Goal: Transaction & Acquisition: Purchase product/service

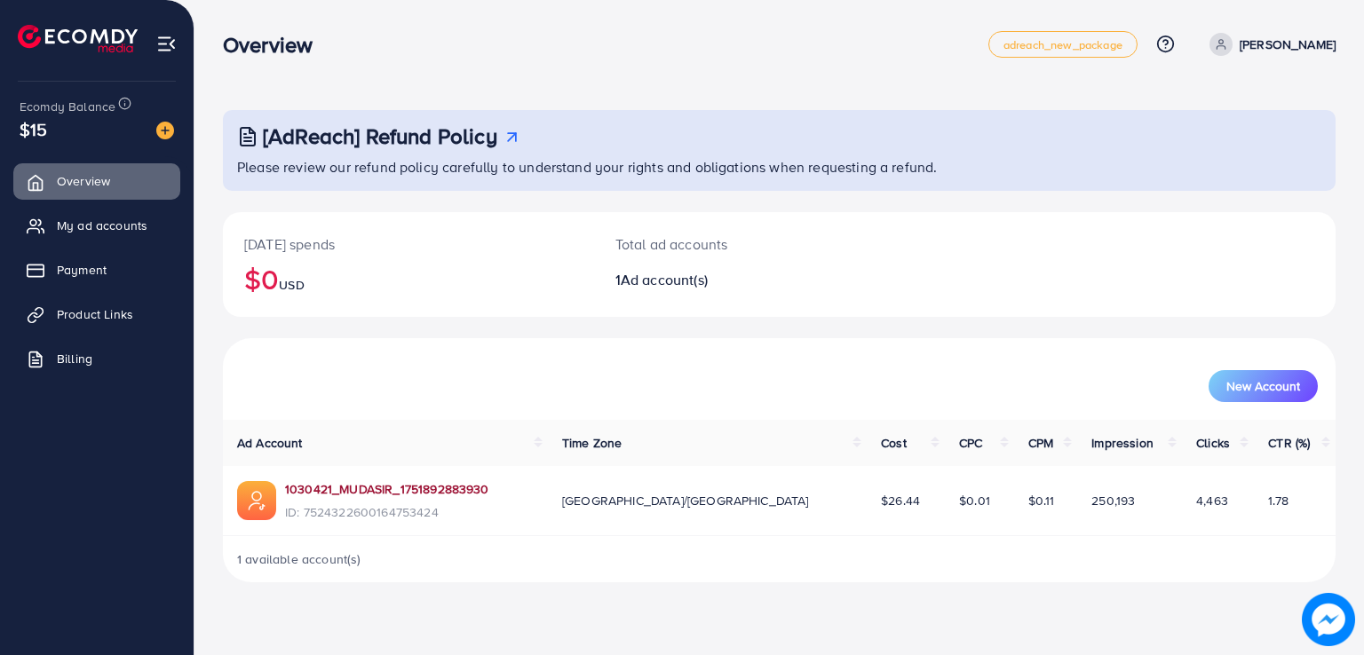
click at [376, 490] on link "1030421_MUDASIR_1751892883930" at bounding box center [387, 489] width 204 height 18
click at [149, 225] on span "My ad accounts" at bounding box center [106, 226] width 91 height 18
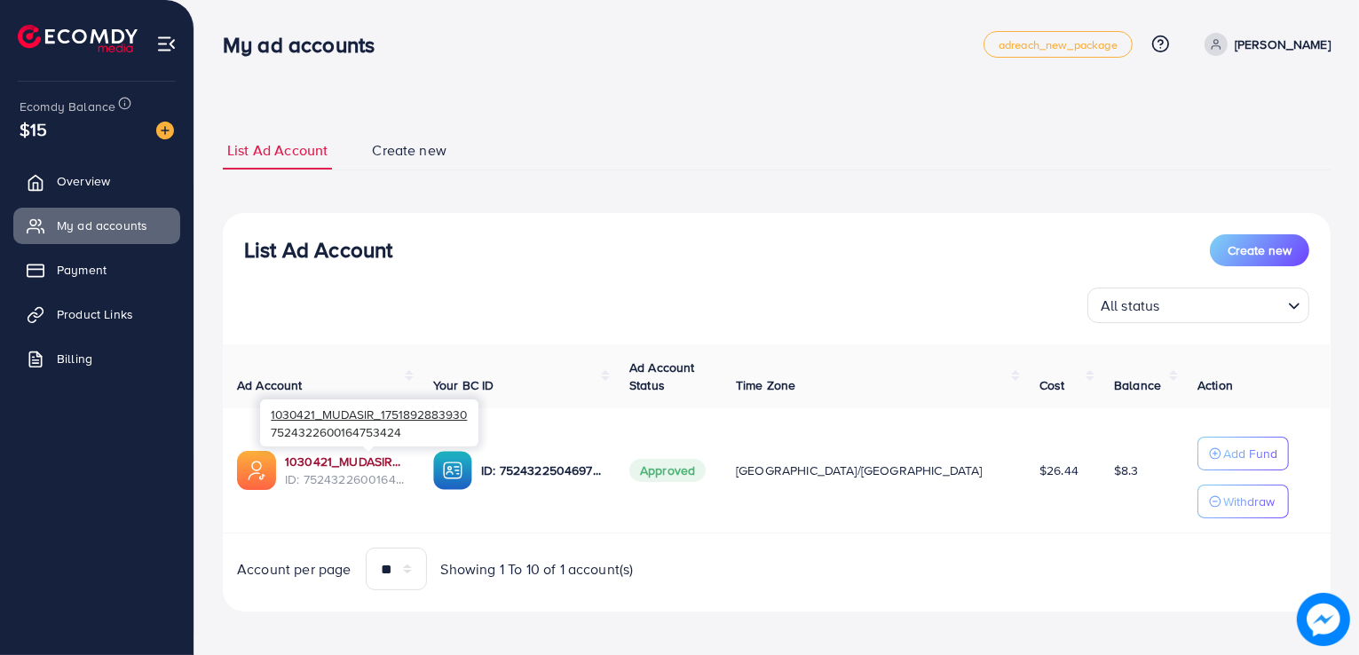
click at [401, 456] on link "1030421_MUDASIR_1751892883930" at bounding box center [345, 462] width 120 height 18
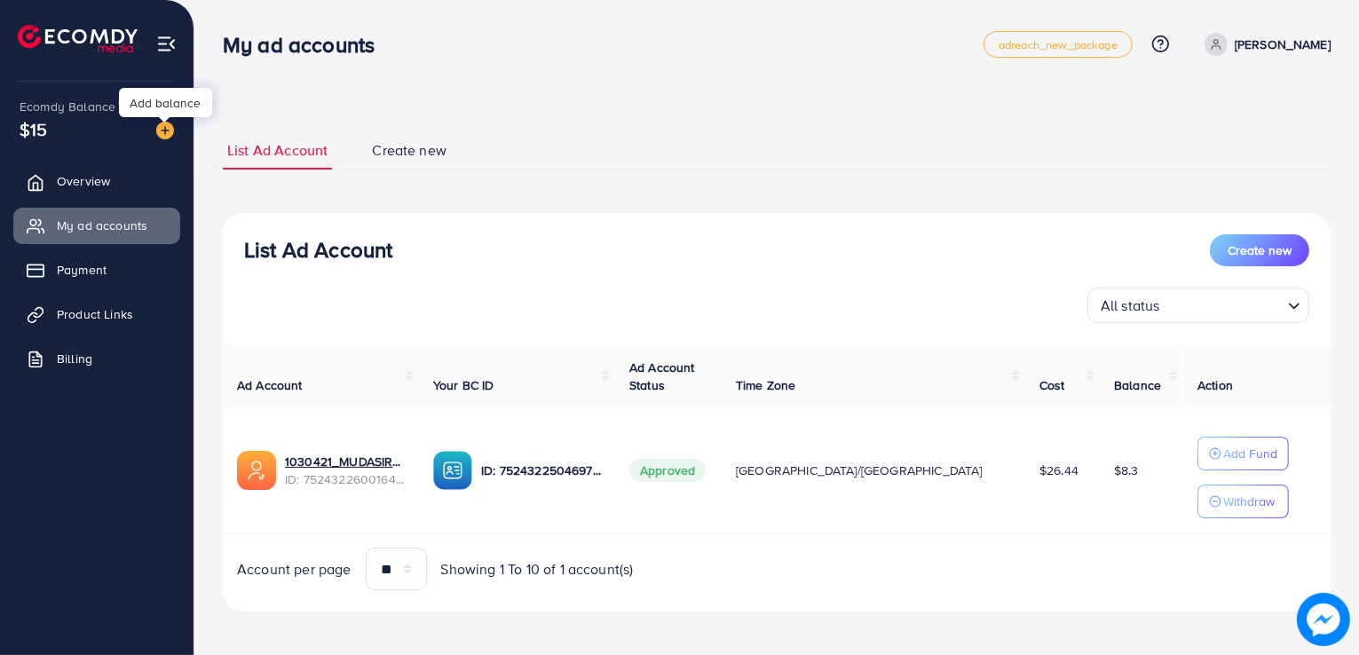
click at [169, 126] on img at bounding box center [165, 131] width 18 height 18
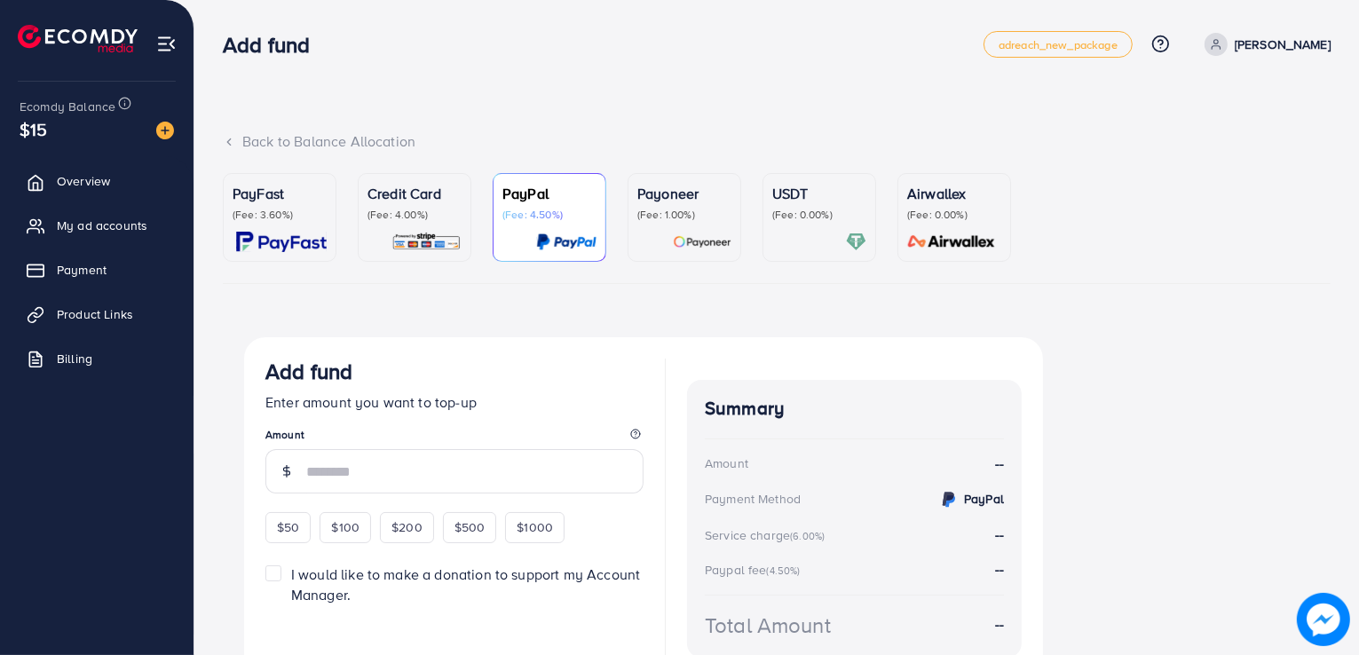
scroll to position [92, 0]
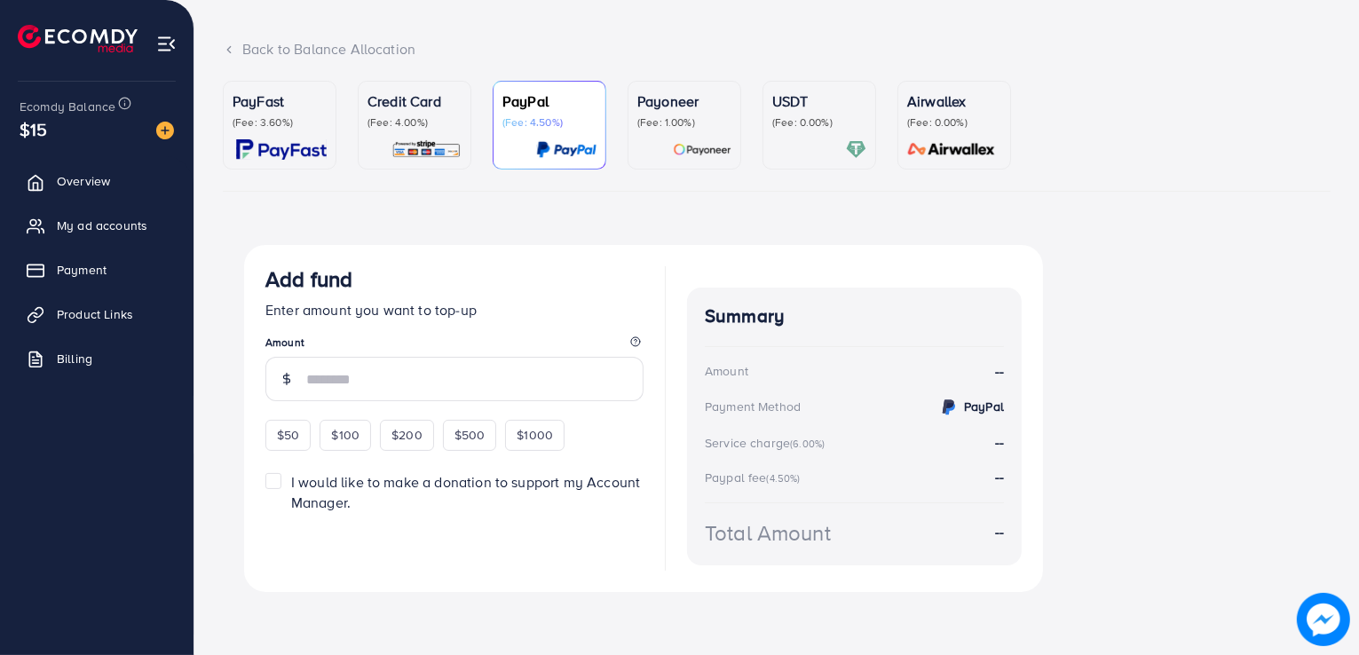
click at [415, 129] on p "(Fee: 4.00%)" at bounding box center [415, 122] width 94 height 14
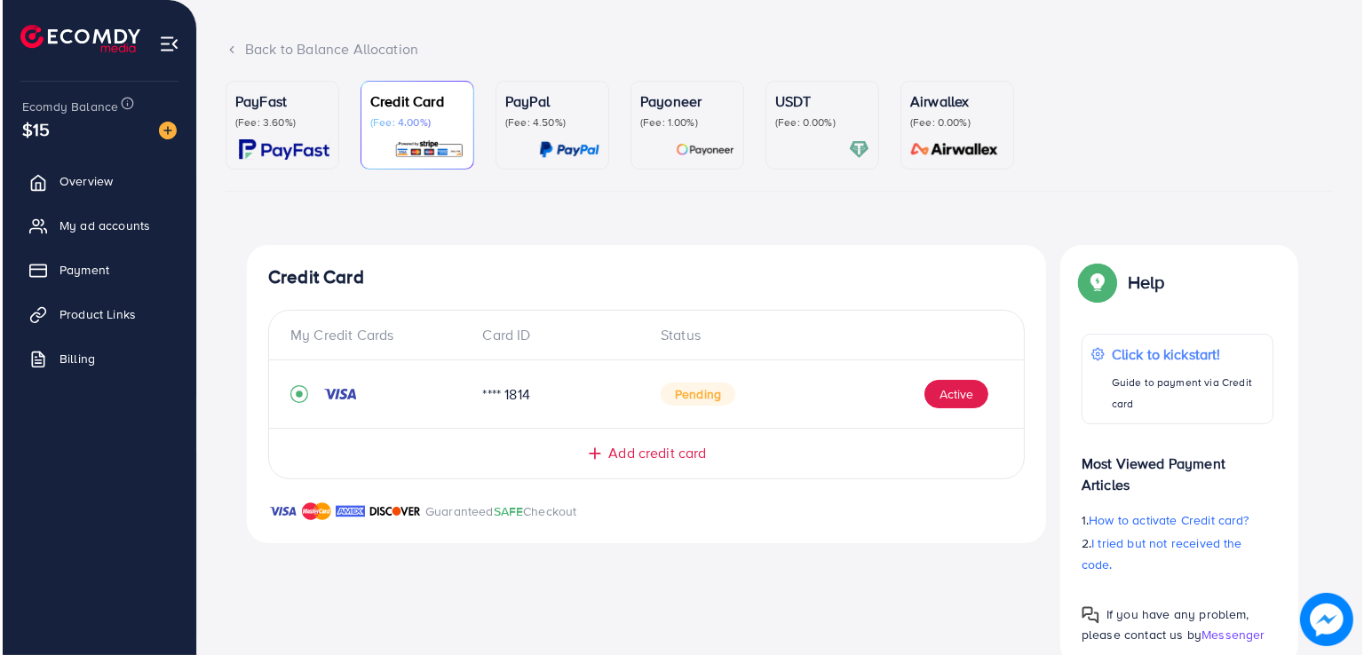
scroll to position [131, 0]
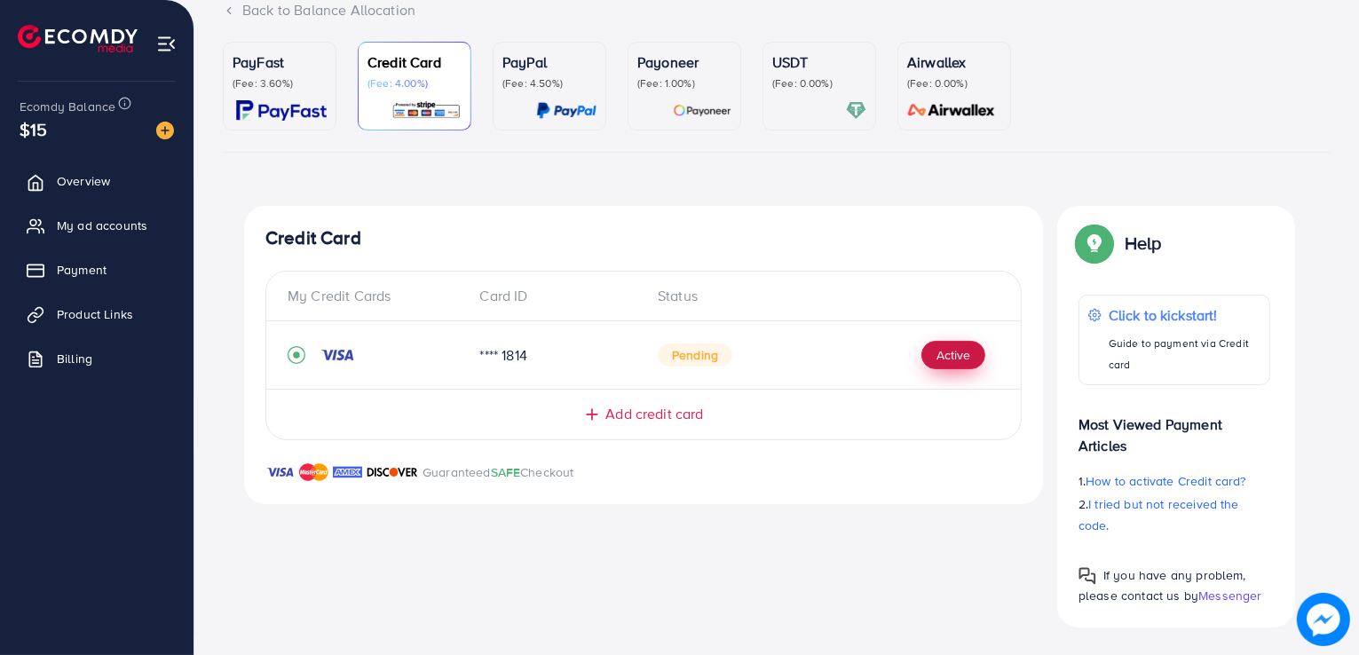
click at [931, 353] on button "Active" at bounding box center [954, 355] width 64 height 28
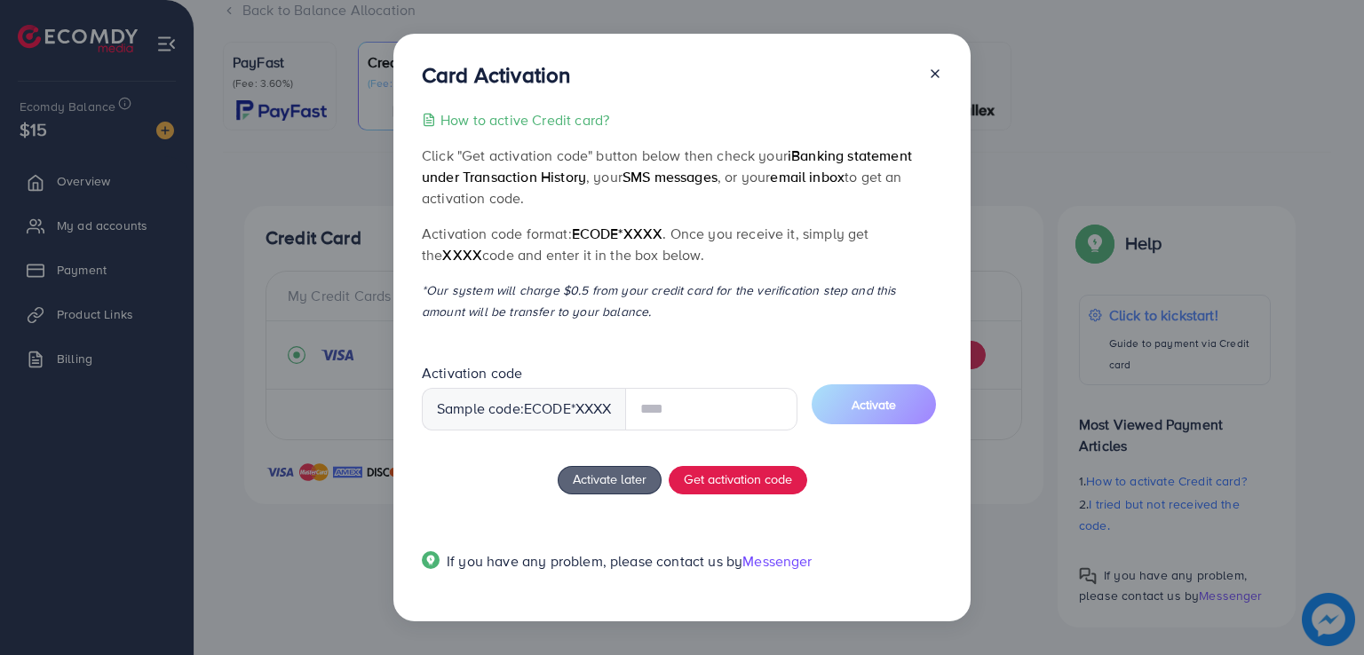
click at [710, 402] on input "text" at bounding box center [711, 409] width 172 height 43
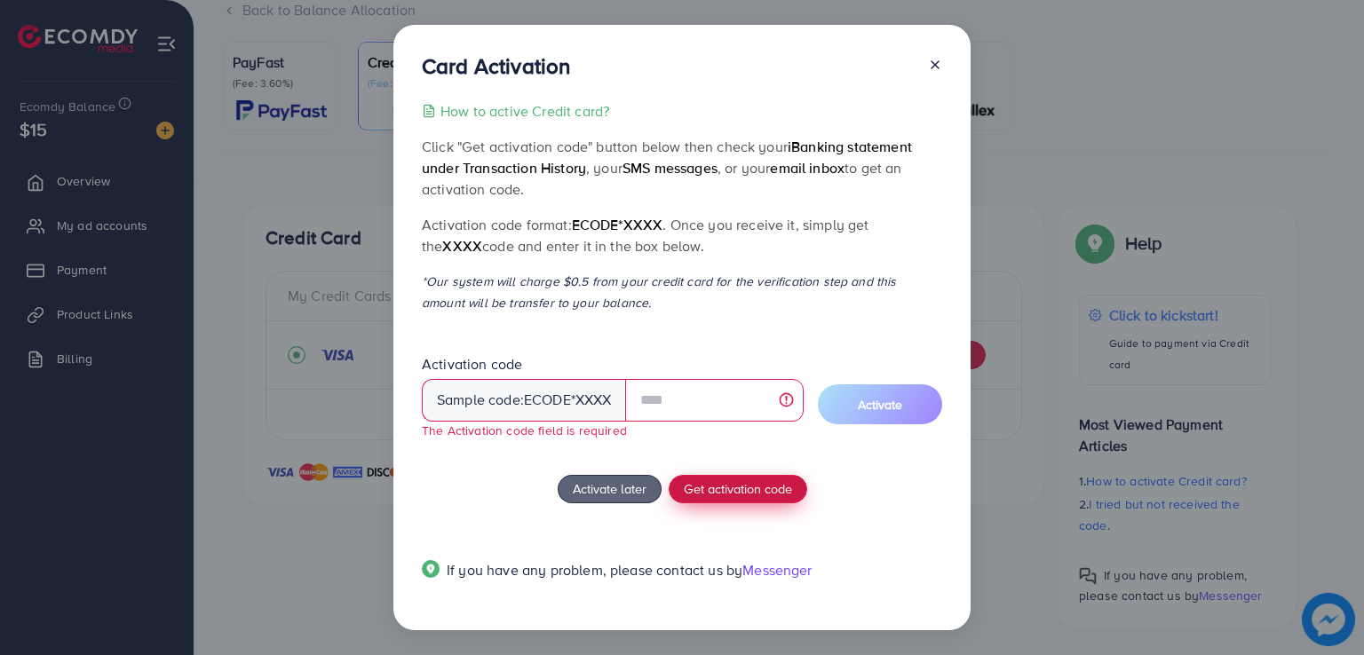
click at [752, 480] on span "Get activation code" at bounding box center [738, 488] width 108 height 19
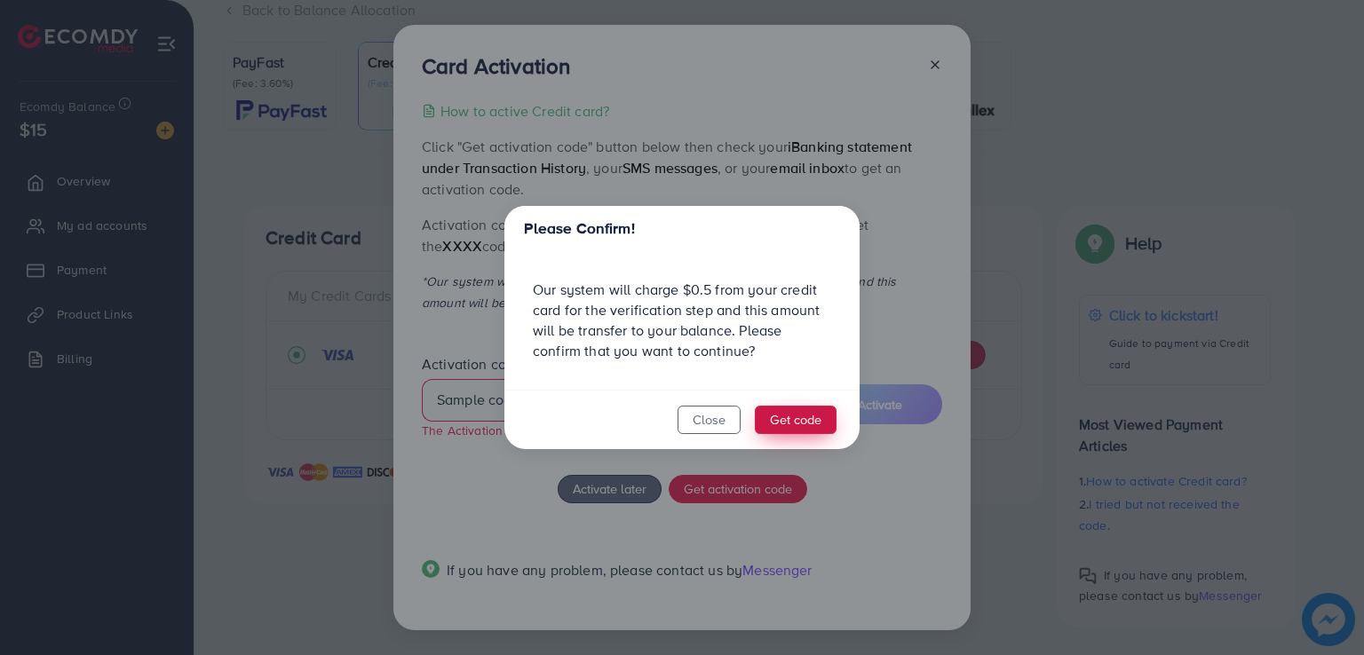
click at [791, 424] on button "Get code" at bounding box center [796, 420] width 82 height 28
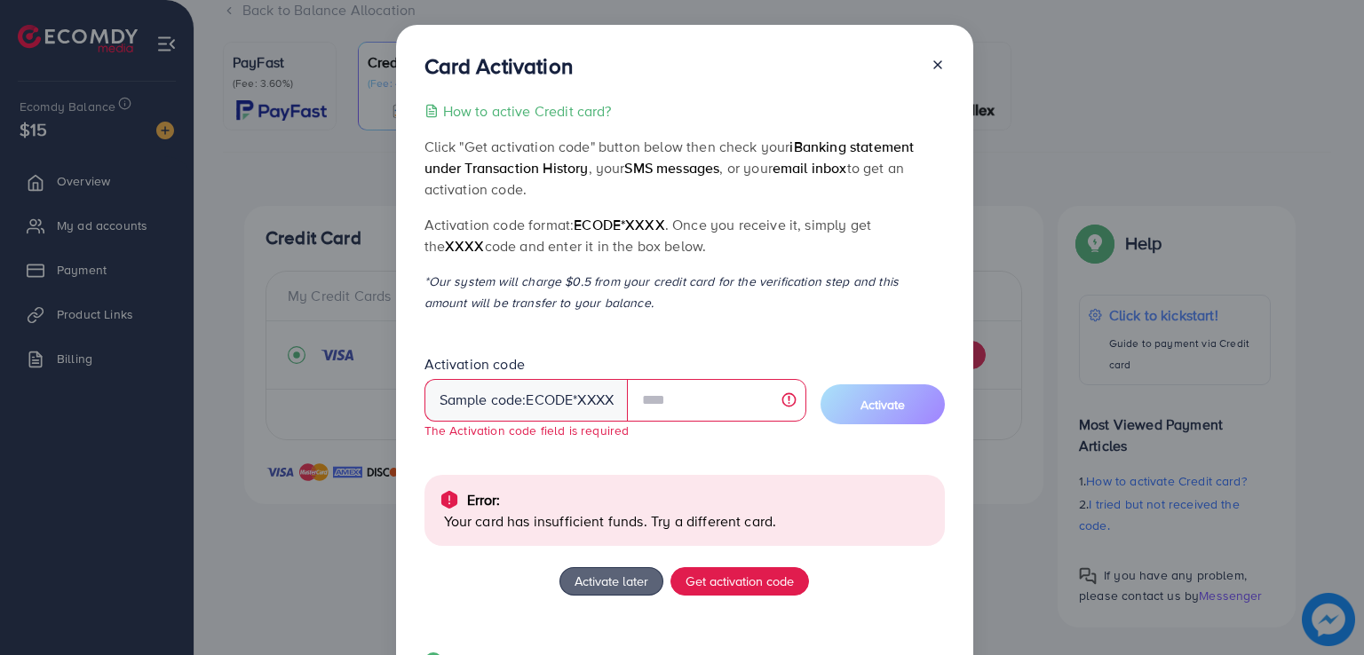
scroll to position [92, 0]
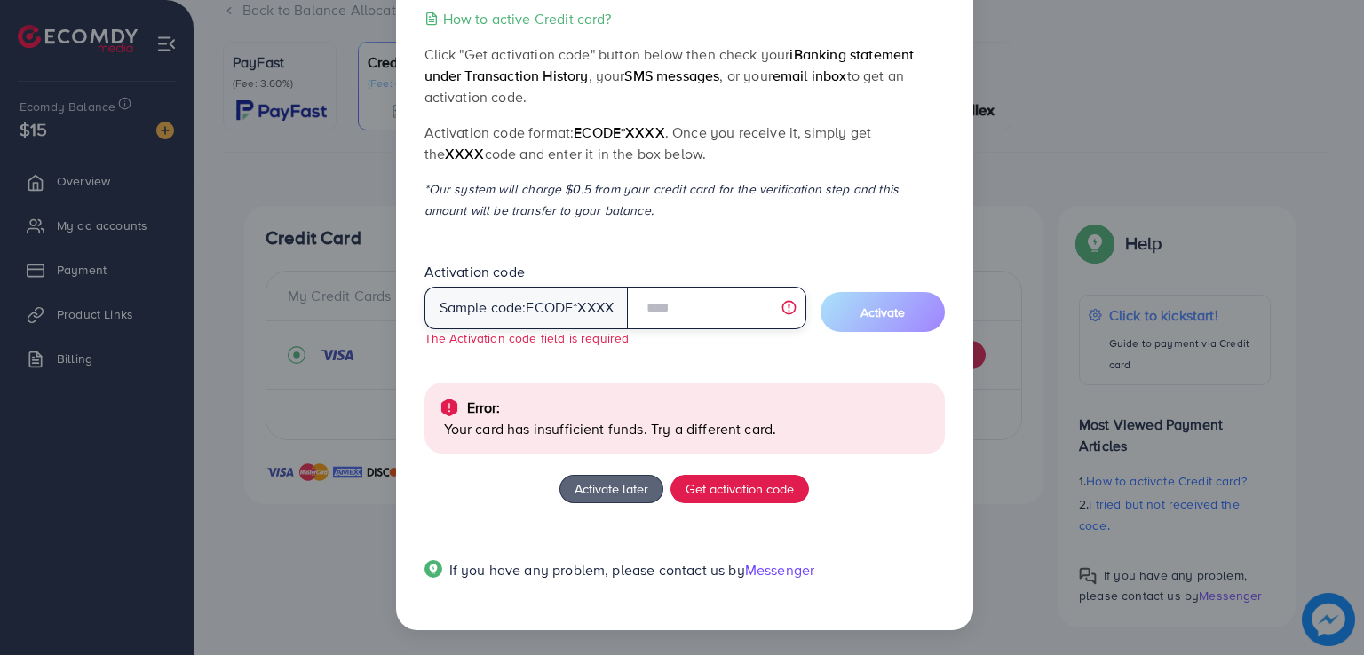
click at [719, 310] on input "text" at bounding box center [716, 308] width 178 height 43
click at [742, 240] on div "How to active Credit card? Click "Get activation code" button below then check …" at bounding box center [684, 305] width 520 height 594
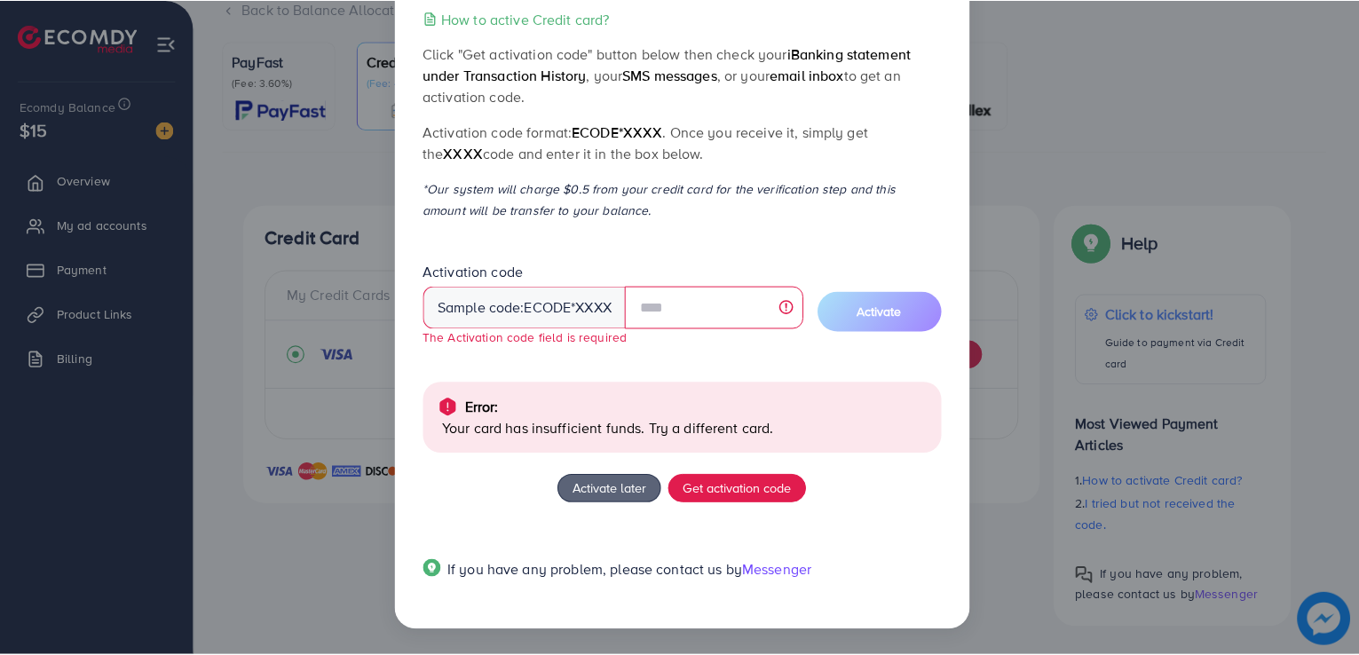
scroll to position [0, 0]
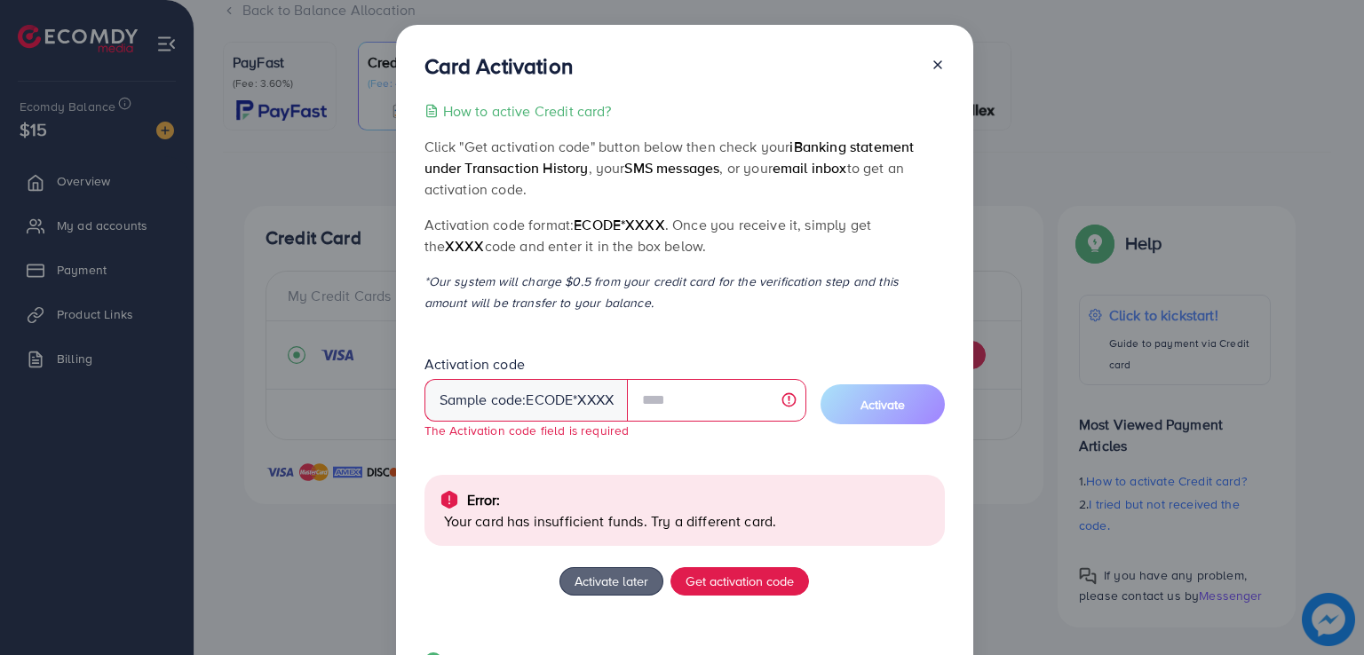
drag, startPoint x: 742, startPoint y: 240, endPoint x: 734, endPoint y: 108, distance: 131.7
click at [734, 108] on div "How to active Credit card? Click "Get activation code" button below then check …" at bounding box center [684, 397] width 520 height 594
click at [734, 108] on div "How to active Credit card?" at bounding box center [684, 110] width 520 height 21
drag, startPoint x: 794, startPoint y: 189, endPoint x: 851, endPoint y: 255, distance: 86.9
click at [851, 255] on div "How to active Credit card? Click "Get activation code" button below then check …" at bounding box center [684, 397] width 520 height 594
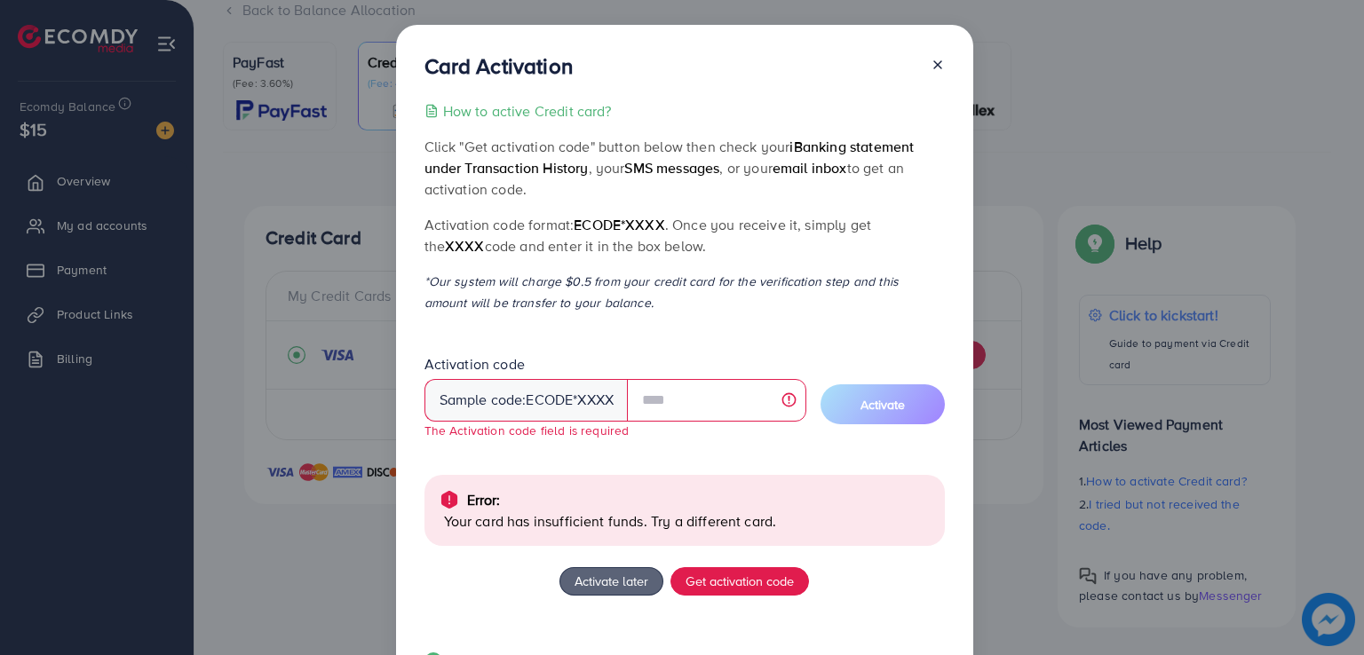
click at [851, 255] on p "Activation code format: ecode*XXXX . Once you receive it, simply get the XXXX c…" at bounding box center [684, 235] width 520 height 43
drag, startPoint x: 851, startPoint y: 255, endPoint x: 922, endPoint y: 296, distance: 81.9
click at [922, 296] on div "How to active Credit card? Click "Get activation code" button below then check …" at bounding box center [684, 397] width 520 height 594
click at [922, 296] on p "*Our system will charge $0.5 from your credit card for the verification step an…" at bounding box center [684, 292] width 520 height 43
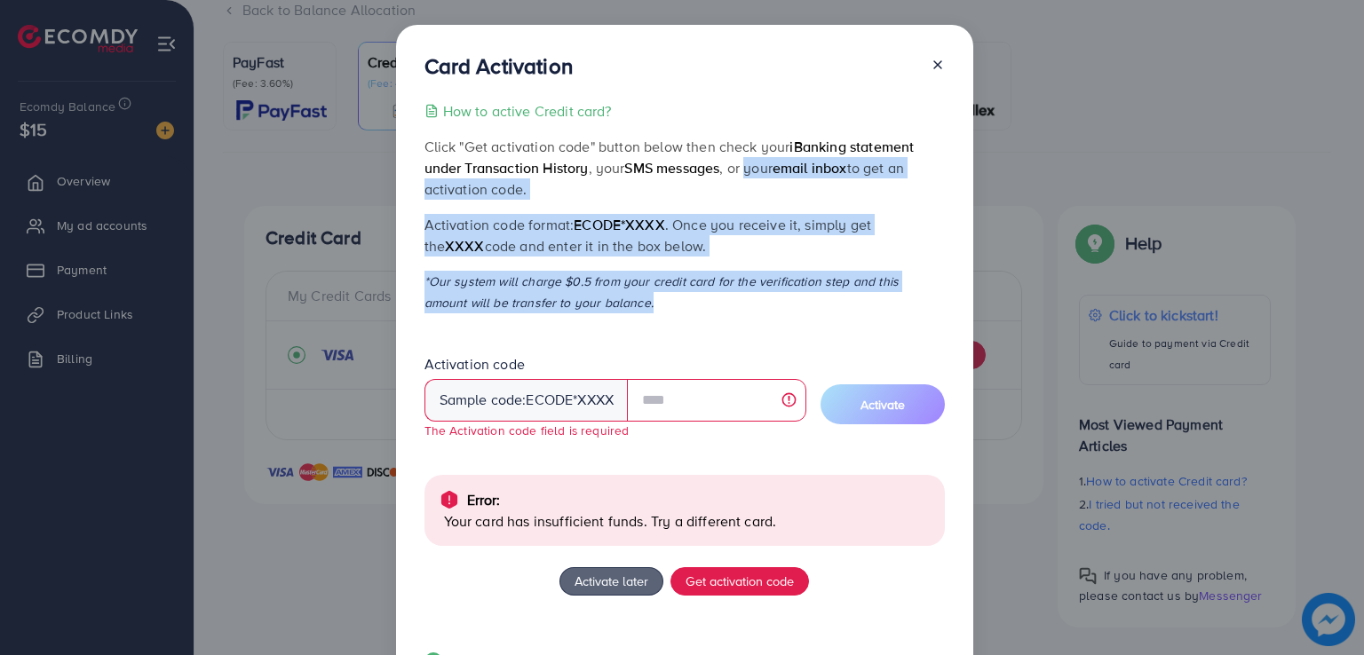
drag, startPoint x: 922, startPoint y: 296, endPoint x: 753, endPoint y: 160, distance: 216.6
click at [753, 160] on div "How to active Credit card? Click "Get activation code" button below then check …" at bounding box center [684, 397] width 520 height 594
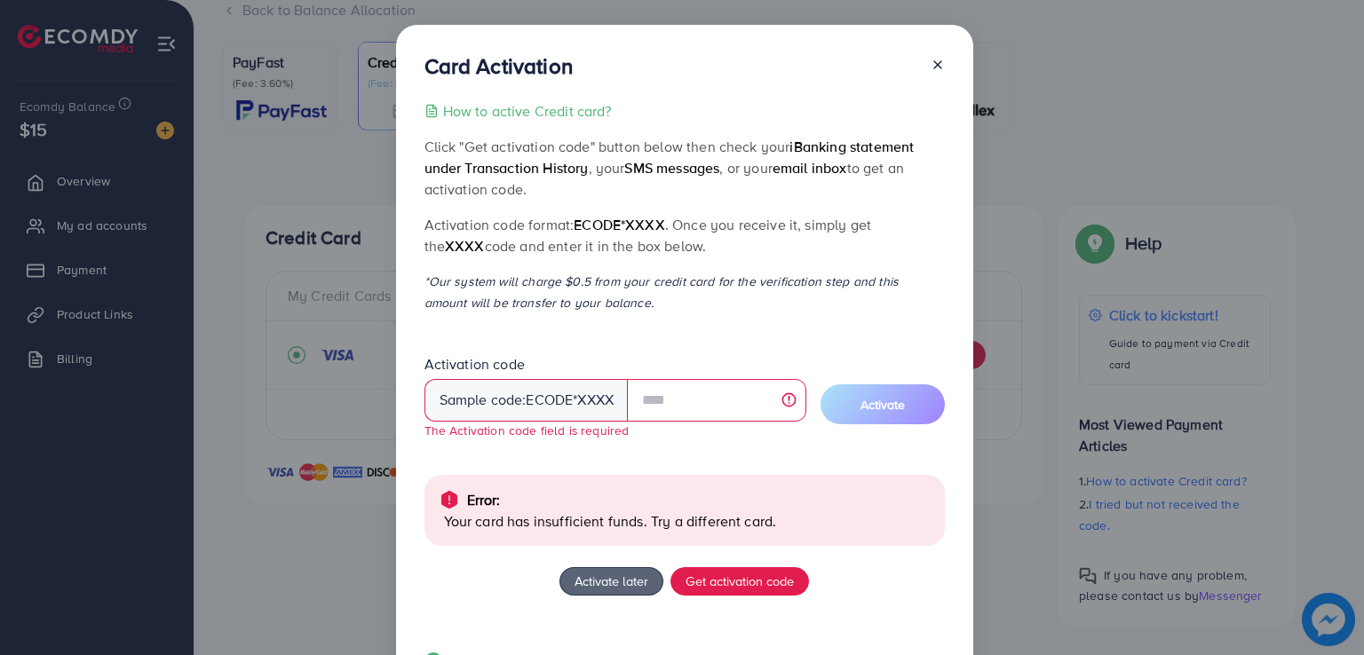
click at [680, 154] on p "Click "Get activation code" button below then check your iBanking statement und…" at bounding box center [684, 168] width 520 height 64
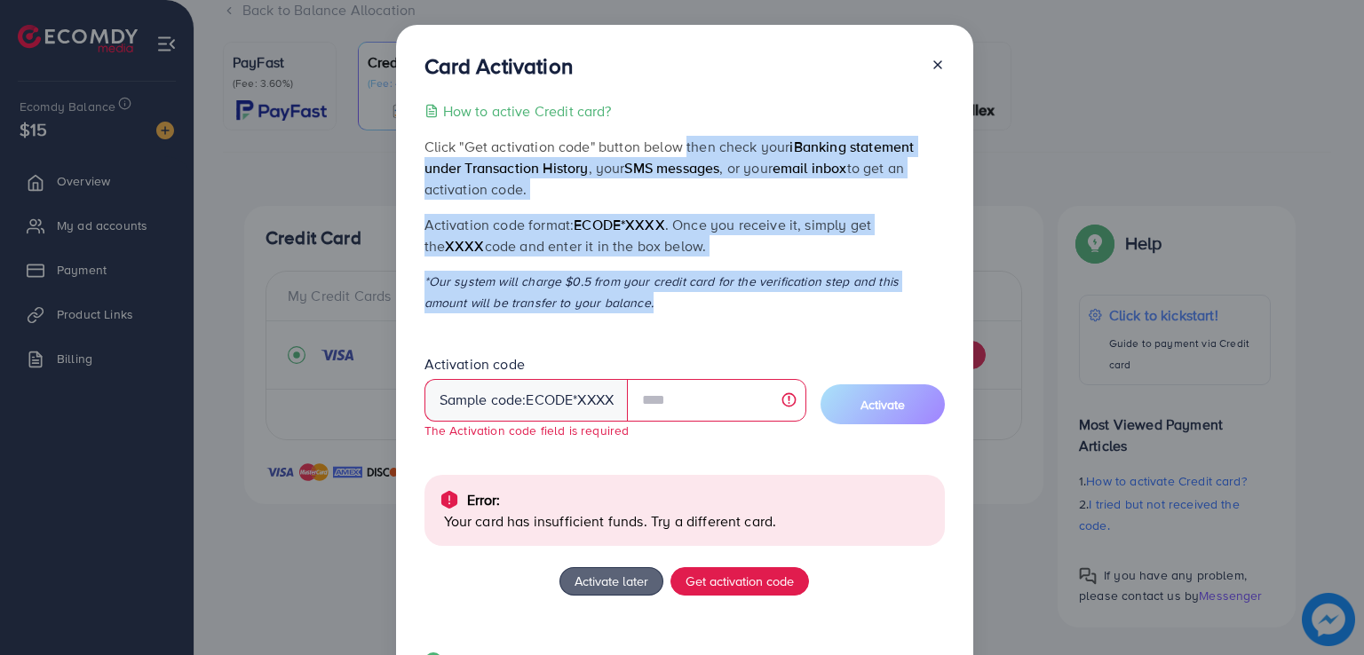
drag, startPoint x: 680, startPoint y: 154, endPoint x: 923, endPoint y: 301, distance: 284.5
click at [923, 301] on div "How to active Credit card? Click "Get activation code" button below then check …" at bounding box center [684, 397] width 520 height 594
click at [923, 301] on p "*Our system will charge $0.5 from your credit card for the verification step an…" at bounding box center [684, 292] width 520 height 43
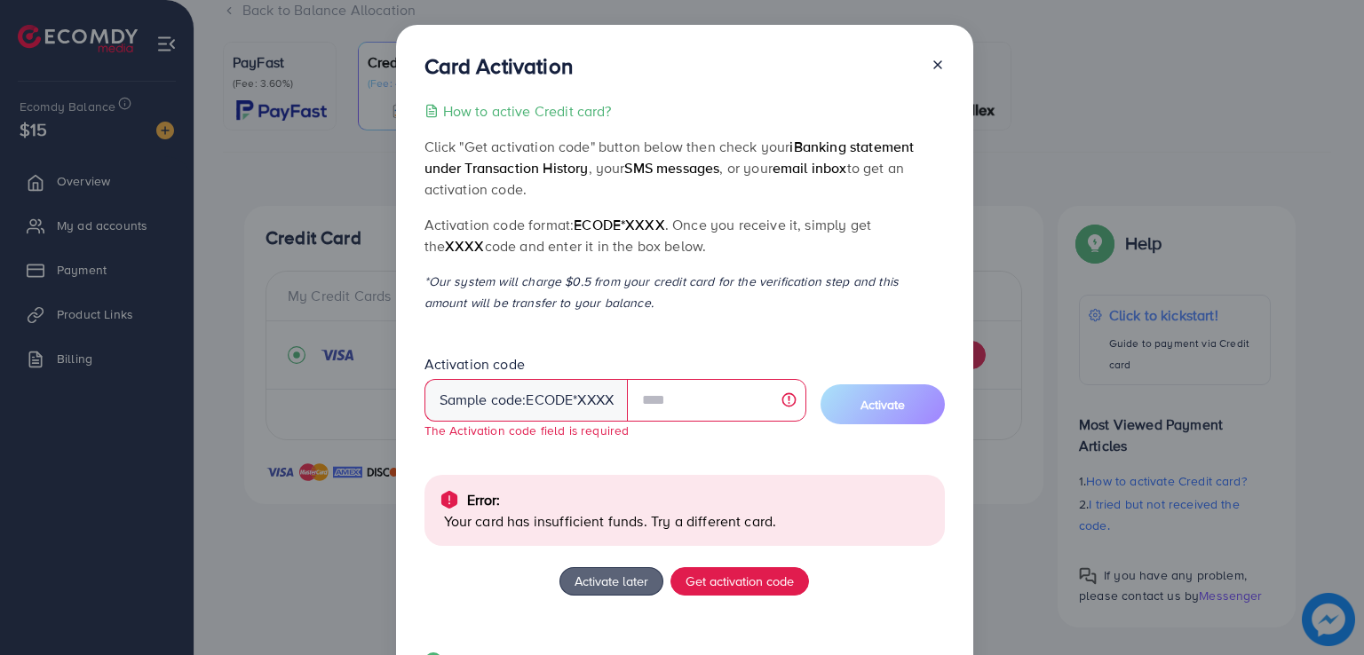
drag, startPoint x: 923, startPoint y: 301, endPoint x: 687, endPoint y: 157, distance: 276.5
click at [682, 165] on div "How to active Credit card? Click "Get activation code" button below then check …" at bounding box center [684, 397] width 520 height 594
click at [693, 139] on p "Click "Get activation code" button below then check your iBanking statement und…" at bounding box center [684, 168] width 520 height 64
click at [693, 388] on input "text" at bounding box center [716, 400] width 178 height 43
click at [734, 579] on span "Get activation code" at bounding box center [739, 581] width 108 height 19
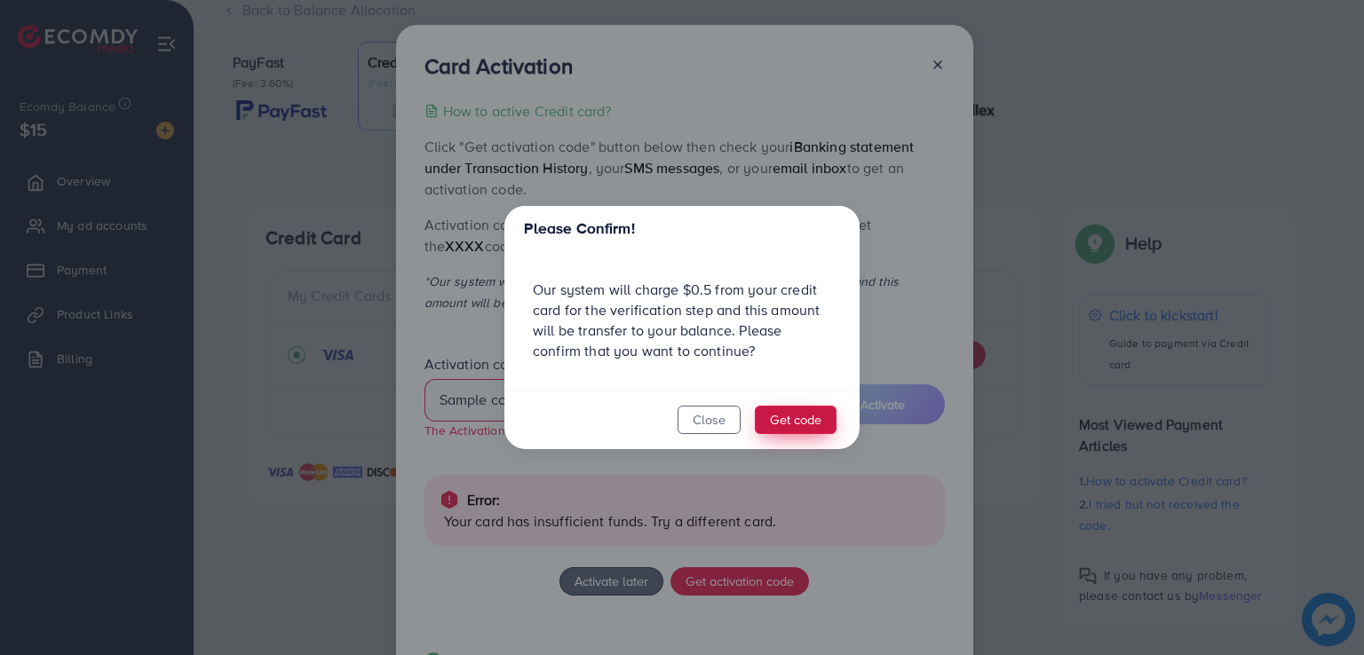
click at [779, 424] on button "Get code" at bounding box center [796, 420] width 82 height 28
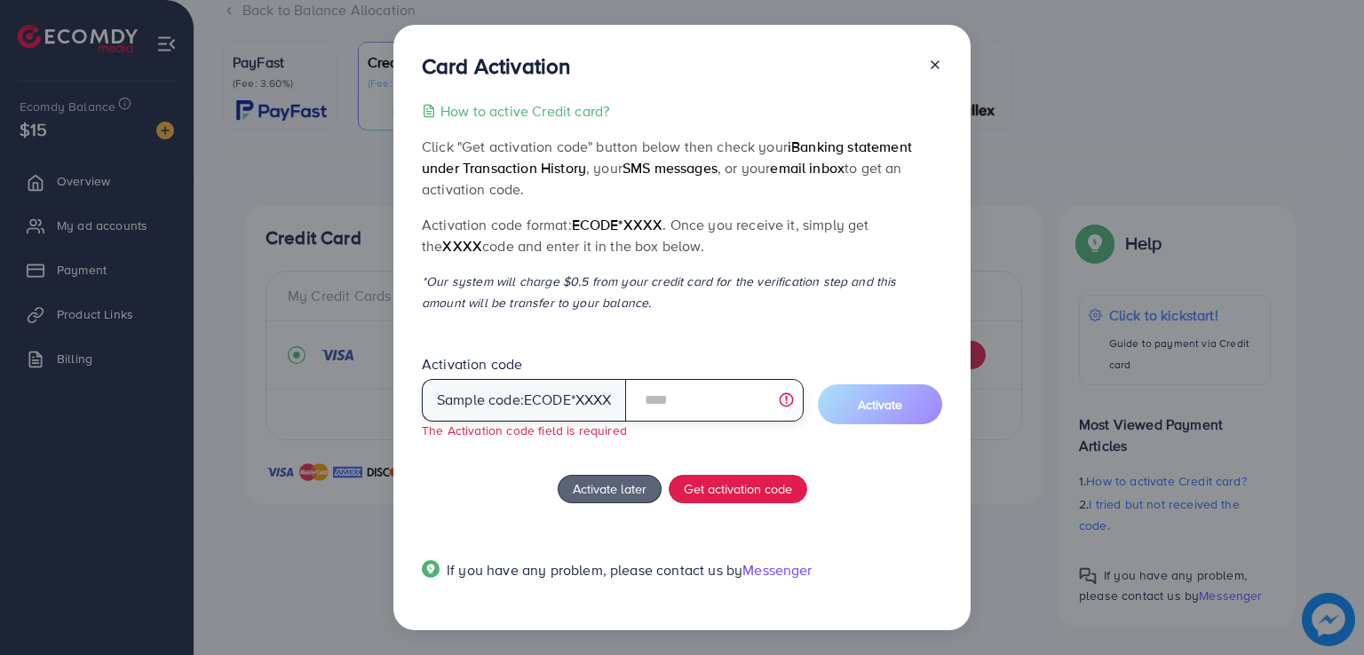
click at [706, 392] on input "text" at bounding box center [714, 400] width 178 height 43
click at [726, 395] on input "text" at bounding box center [714, 400] width 178 height 43
drag, startPoint x: 748, startPoint y: 406, endPoint x: 742, endPoint y: 481, distance: 75.7
click at [742, 481] on div "How to active Credit card? Click "Get activation code" button below then check …" at bounding box center [682, 351] width 520 height 502
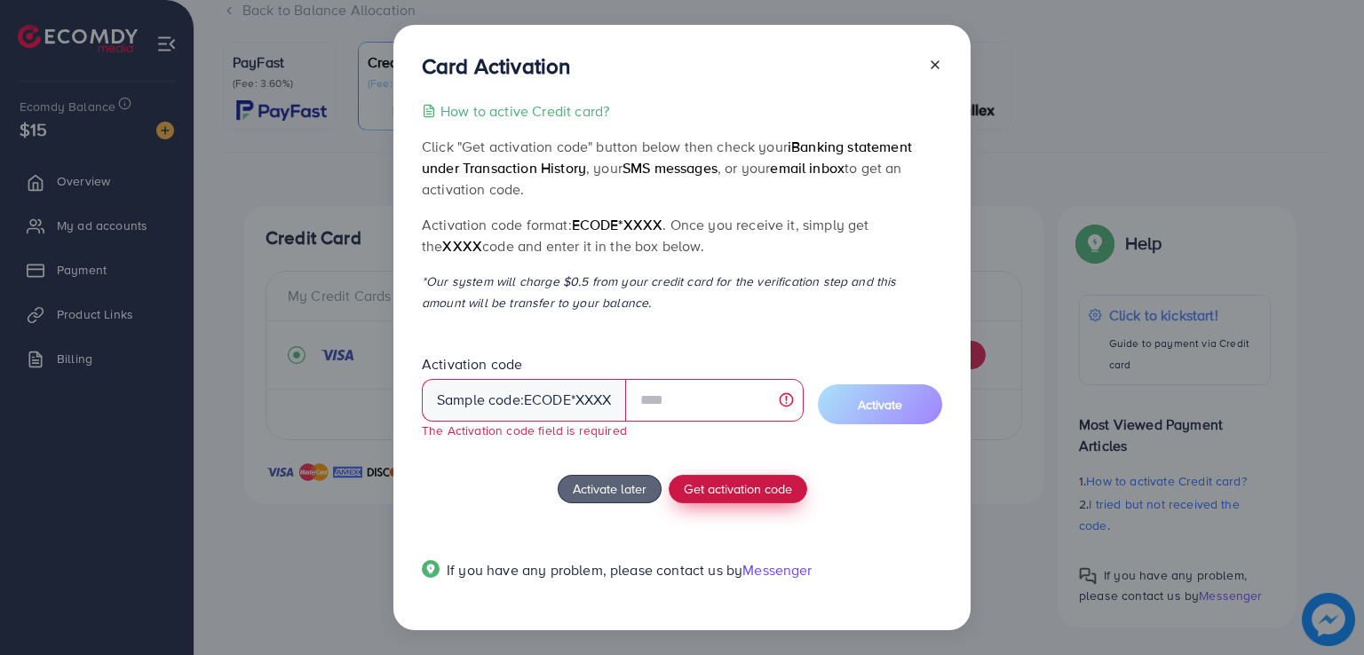
click at [742, 481] on span "Get activation code" at bounding box center [738, 488] width 108 height 19
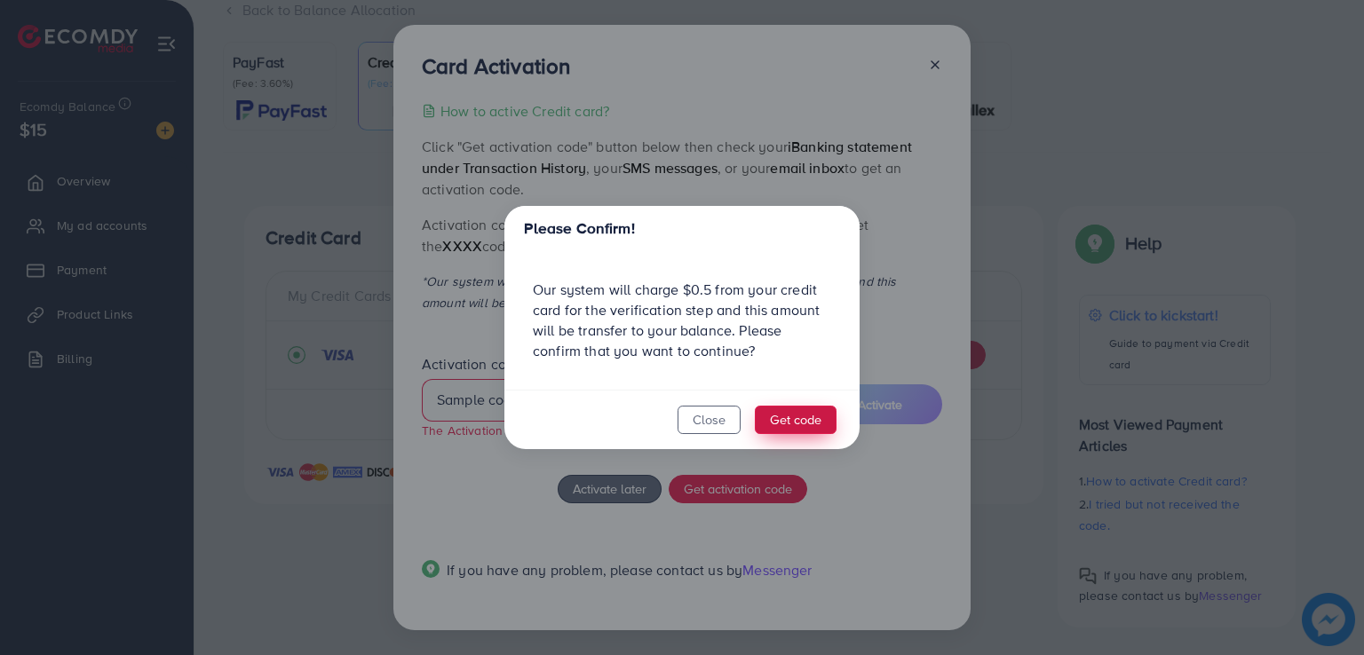
click at [782, 426] on button "Get code" at bounding box center [796, 420] width 82 height 28
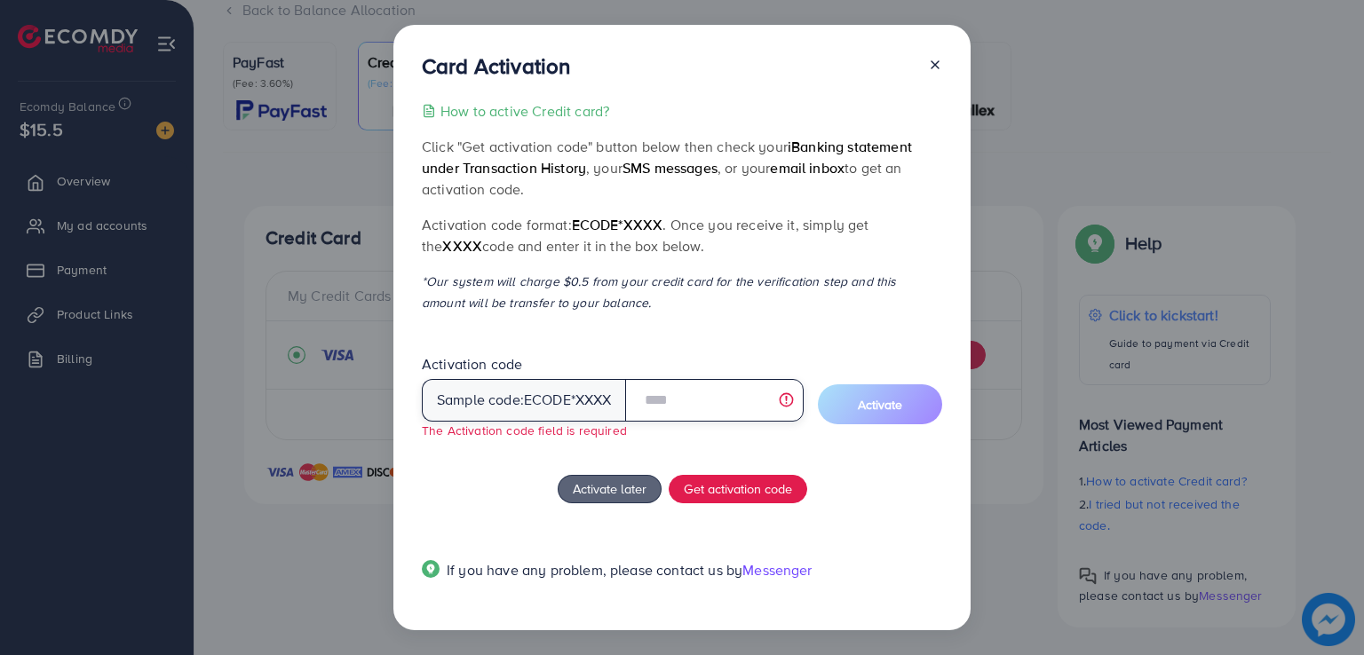
click at [678, 406] on input "text" at bounding box center [714, 400] width 178 height 43
click at [931, 65] on icon at bounding box center [935, 65] width 14 height 14
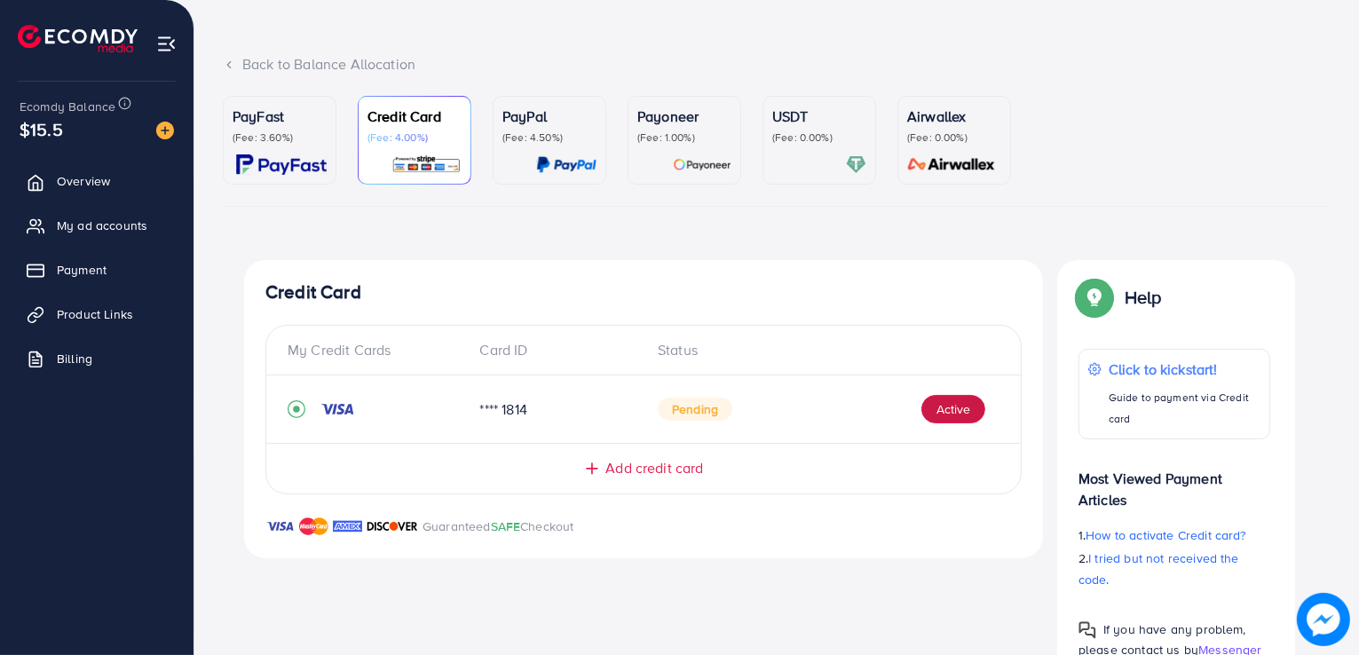
scroll to position [74, 0]
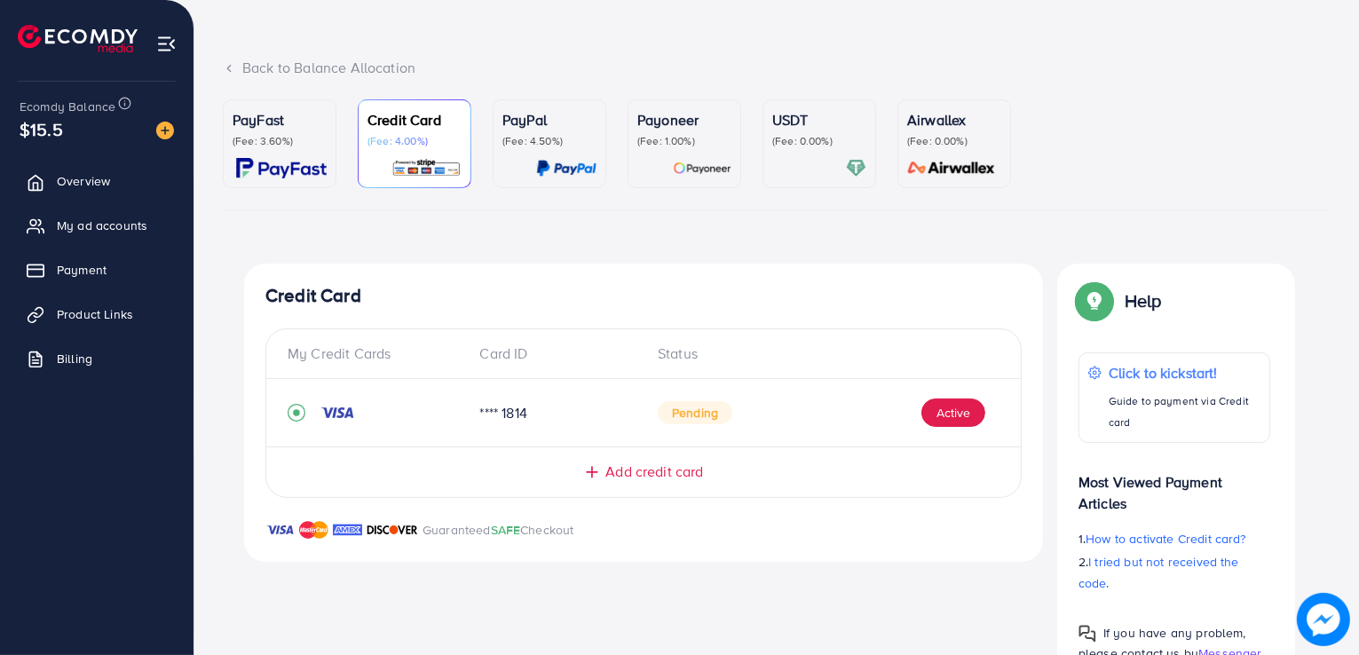
click at [659, 128] on p "Payoneer" at bounding box center [685, 119] width 94 height 21
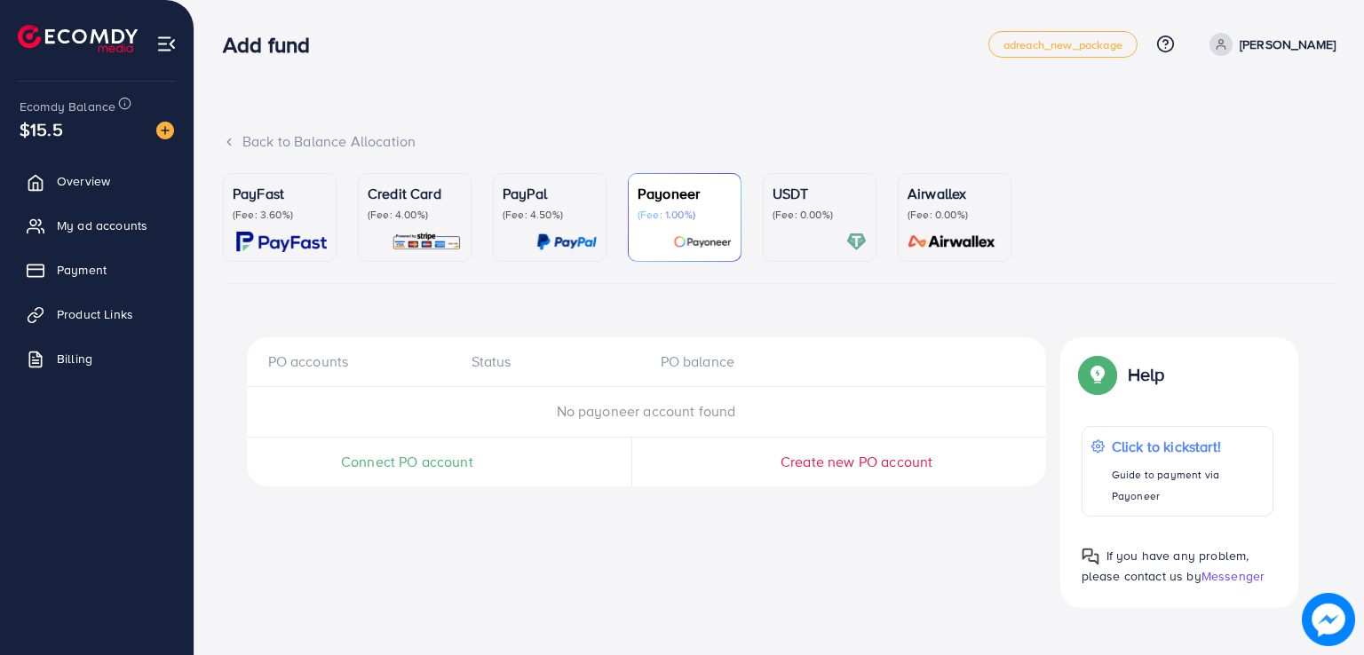
click at [693, 413] on span "No payoneer account found" at bounding box center [646, 411] width 179 height 20
click at [795, 230] on div "USDT (Fee: 0.00%)" at bounding box center [819, 217] width 94 height 69
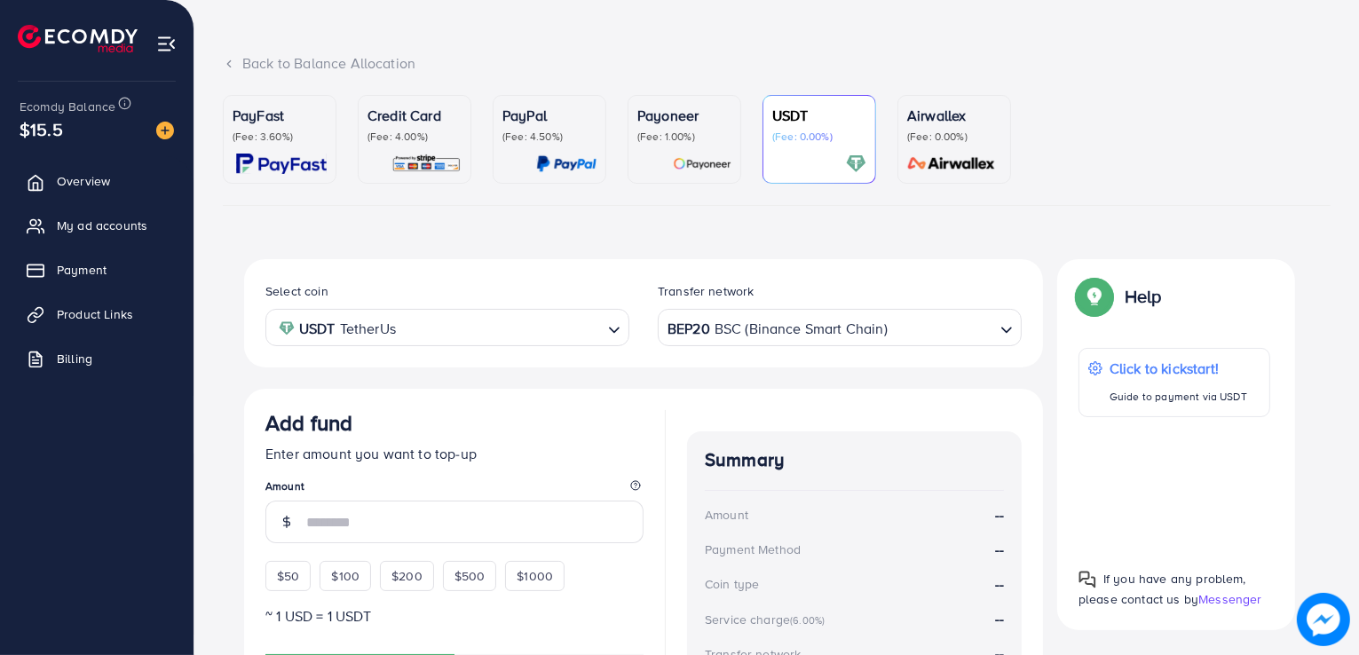
scroll to position [78, 0]
click at [556, 132] on p "(Fee: 4.50%)" at bounding box center [550, 137] width 94 height 14
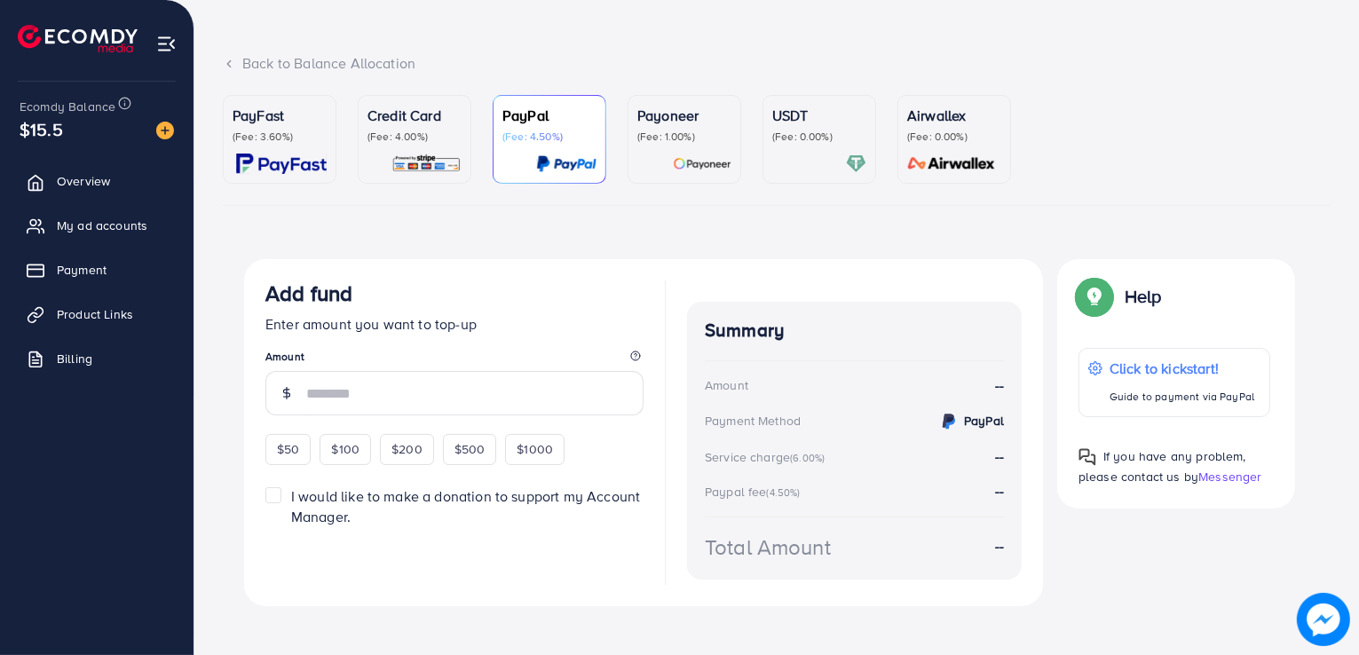
click at [665, 147] on div "Payoneer (Fee: 1.00%)" at bounding box center [685, 139] width 94 height 69
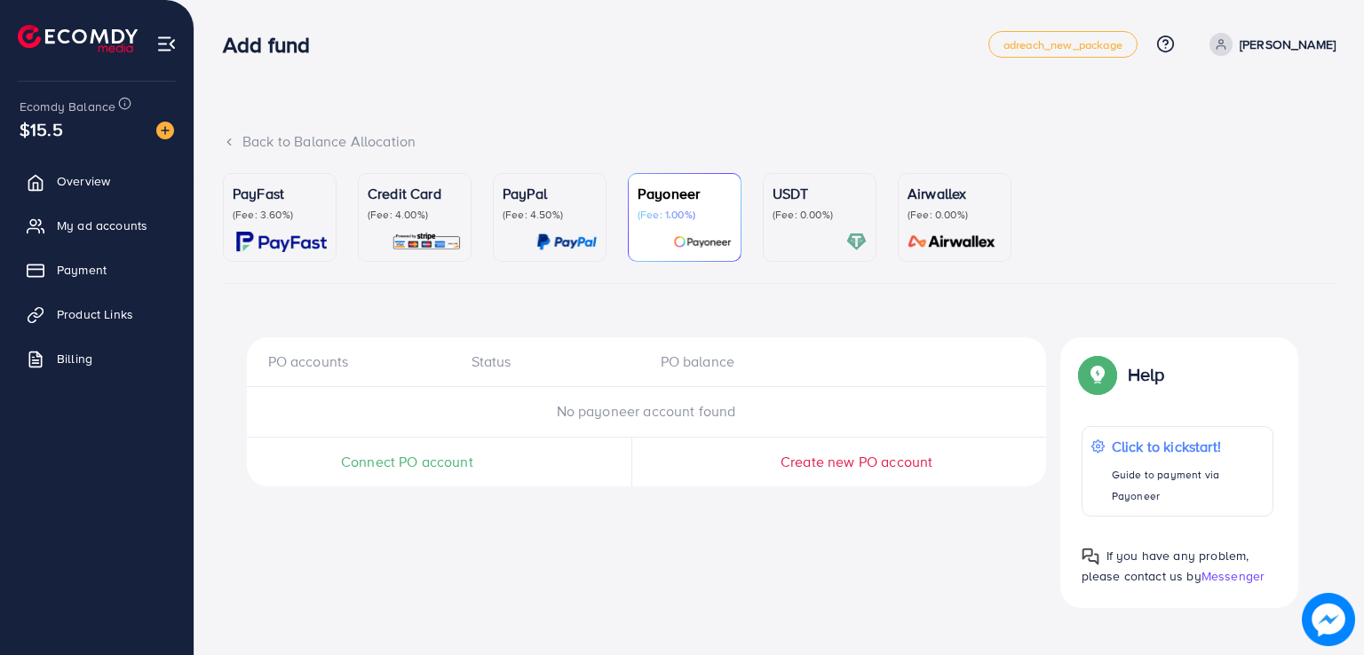
click at [574, 210] on p "(Fee: 4.50%)" at bounding box center [550, 215] width 94 height 14
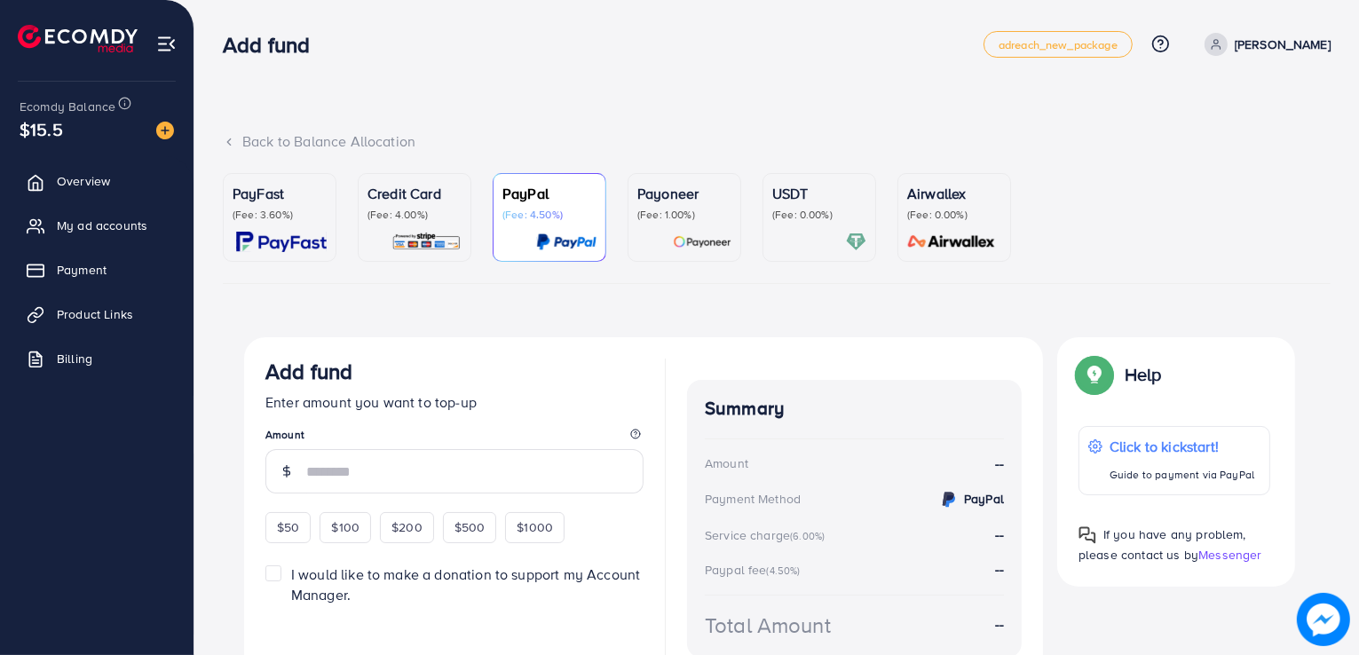
scroll to position [92, 0]
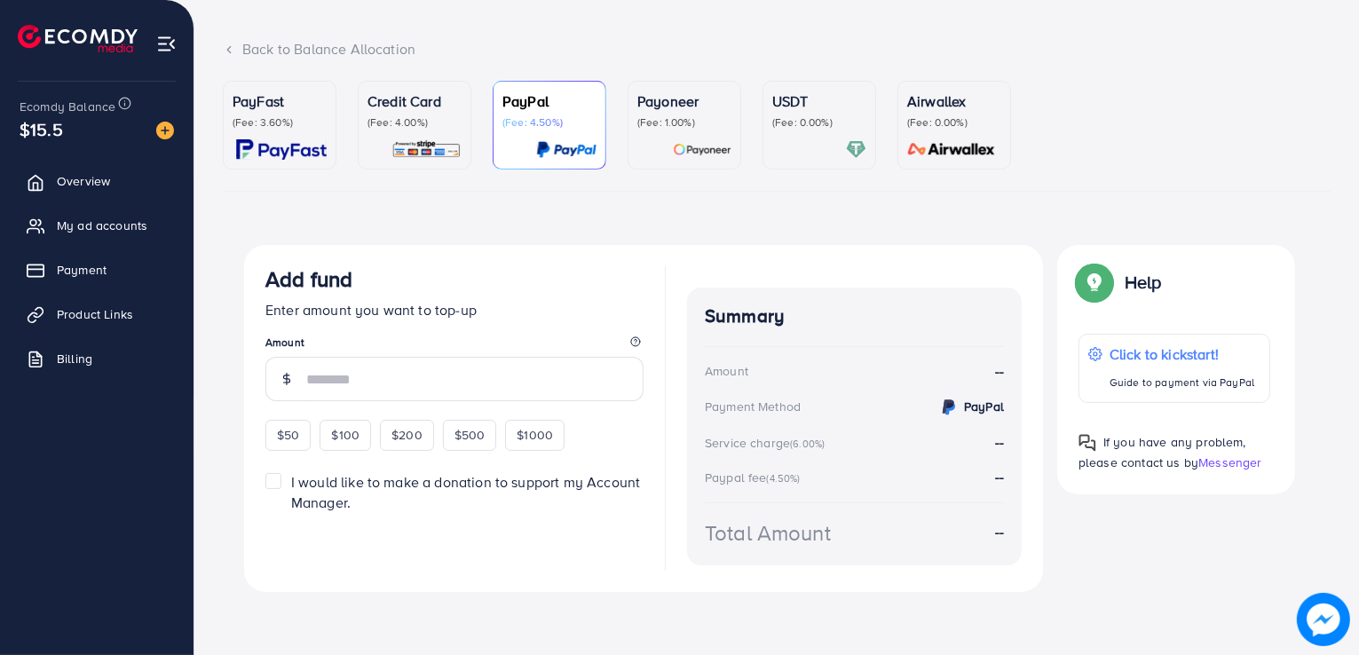
click at [401, 91] on p "Credit Card" at bounding box center [415, 101] width 94 height 21
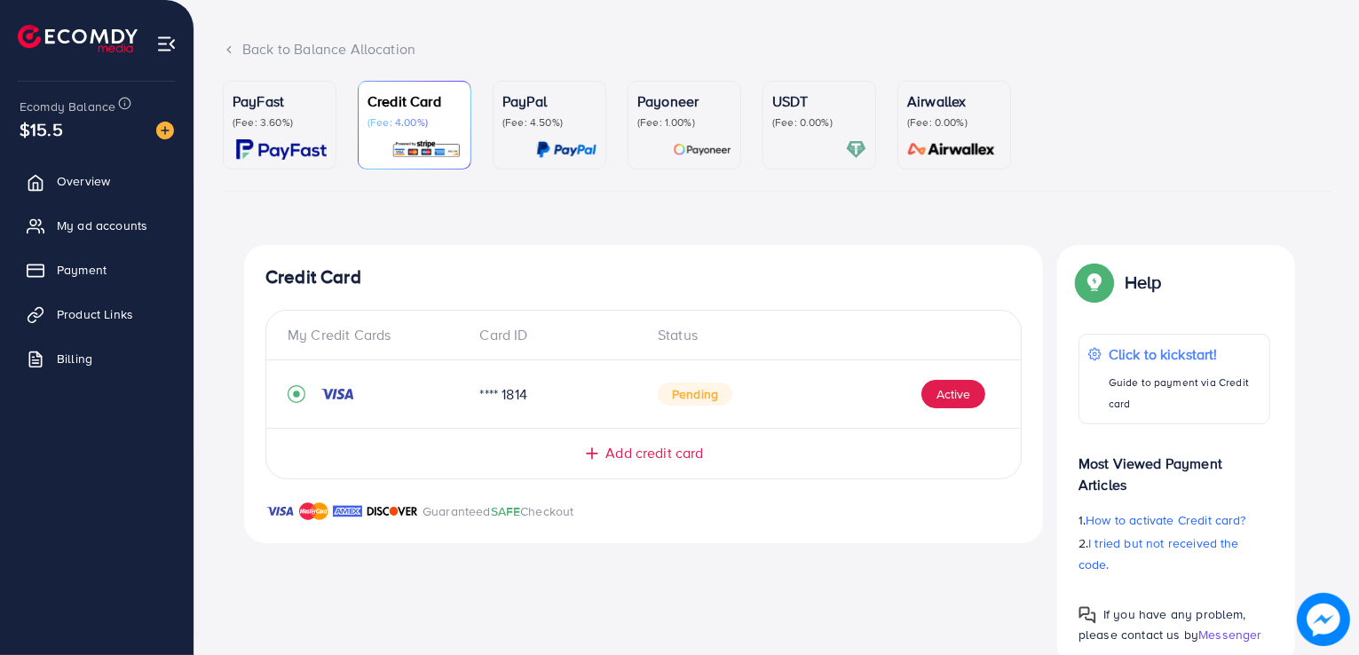
scroll to position [131, 0]
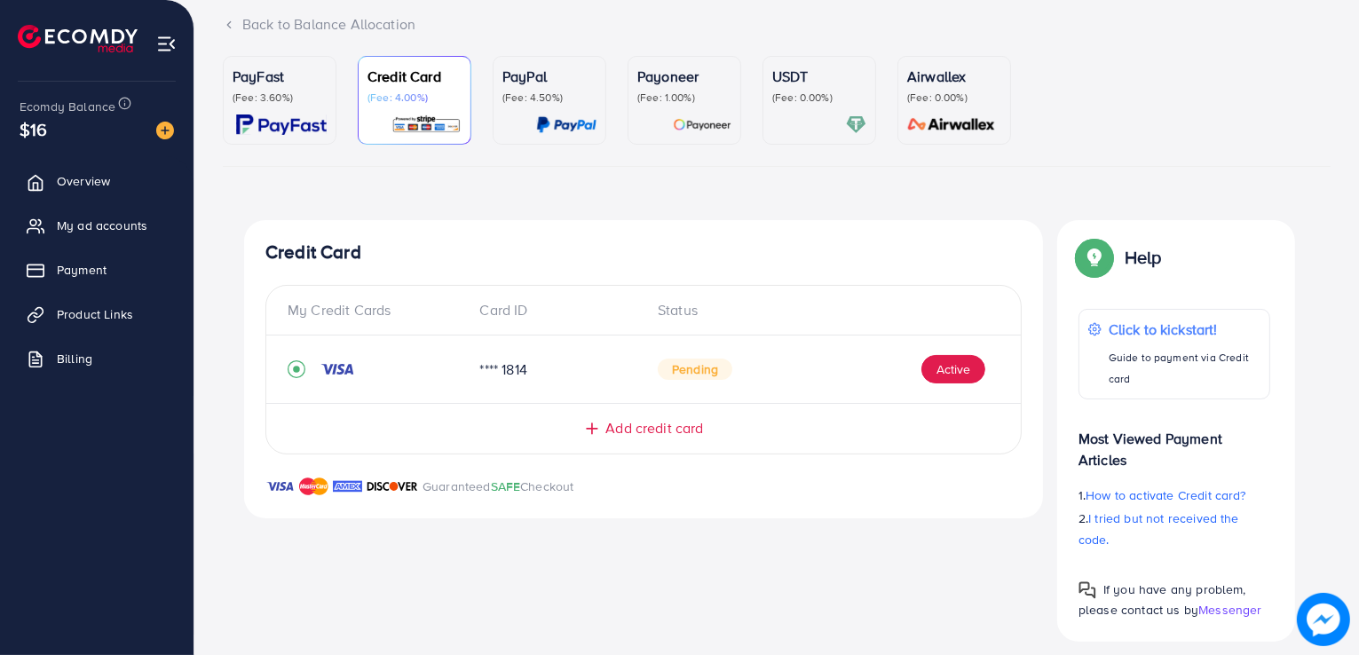
scroll to position [117, 0]
click at [722, 262] on h4 "Credit Card" at bounding box center [643, 253] width 757 height 22
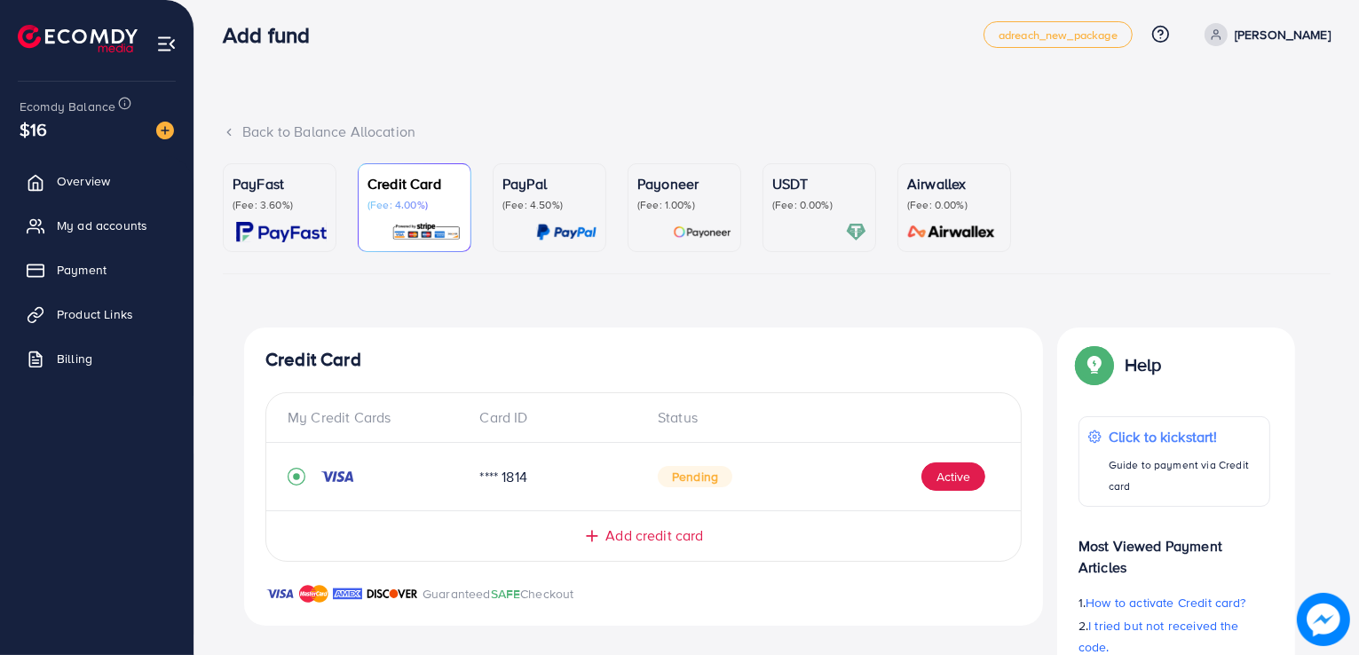
scroll to position [131, 0]
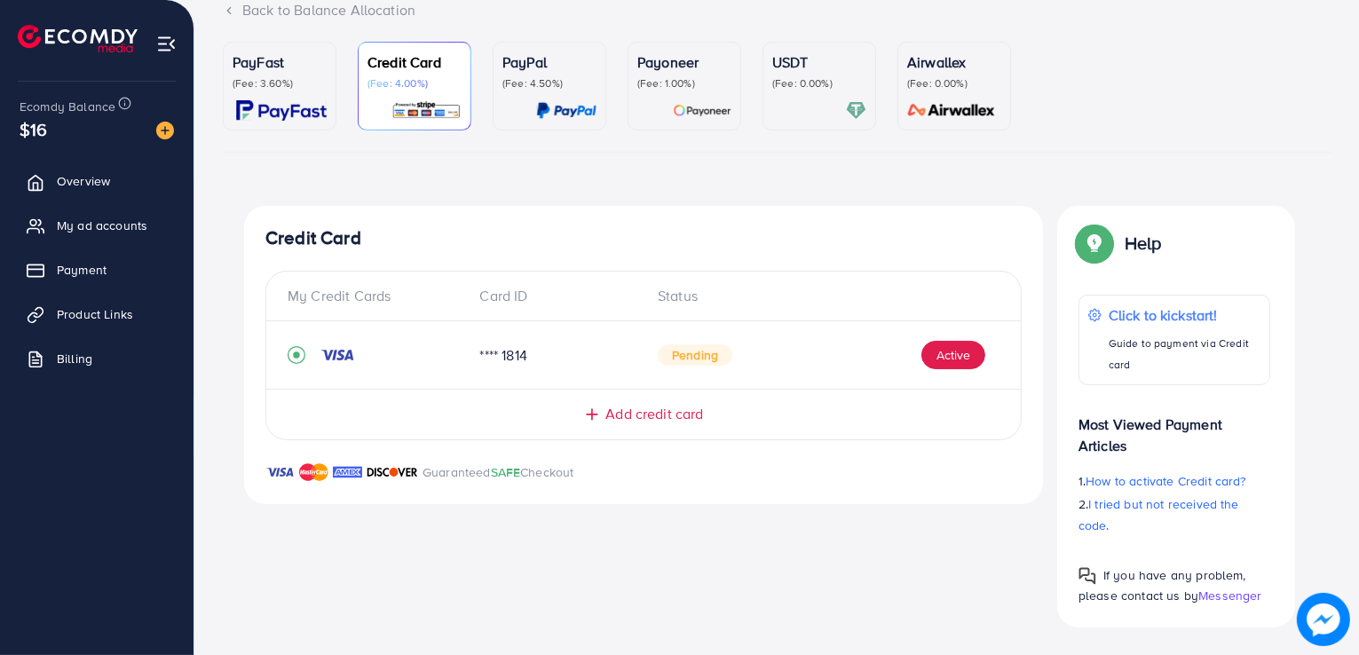
click at [803, 239] on h4 "Credit Card" at bounding box center [643, 238] width 757 height 22
click at [497, 178] on div "PayFast (Fee: 3.60%) Credit Card (Fee: 4.00%) PayPal (Fee: 4.50%) Payoneer (Fee…" at bounding box center [777, 334] width 1108 height 585
click at [622, 409] on span "Add credit card" at bounding box center [655, 414] width 98 height 20
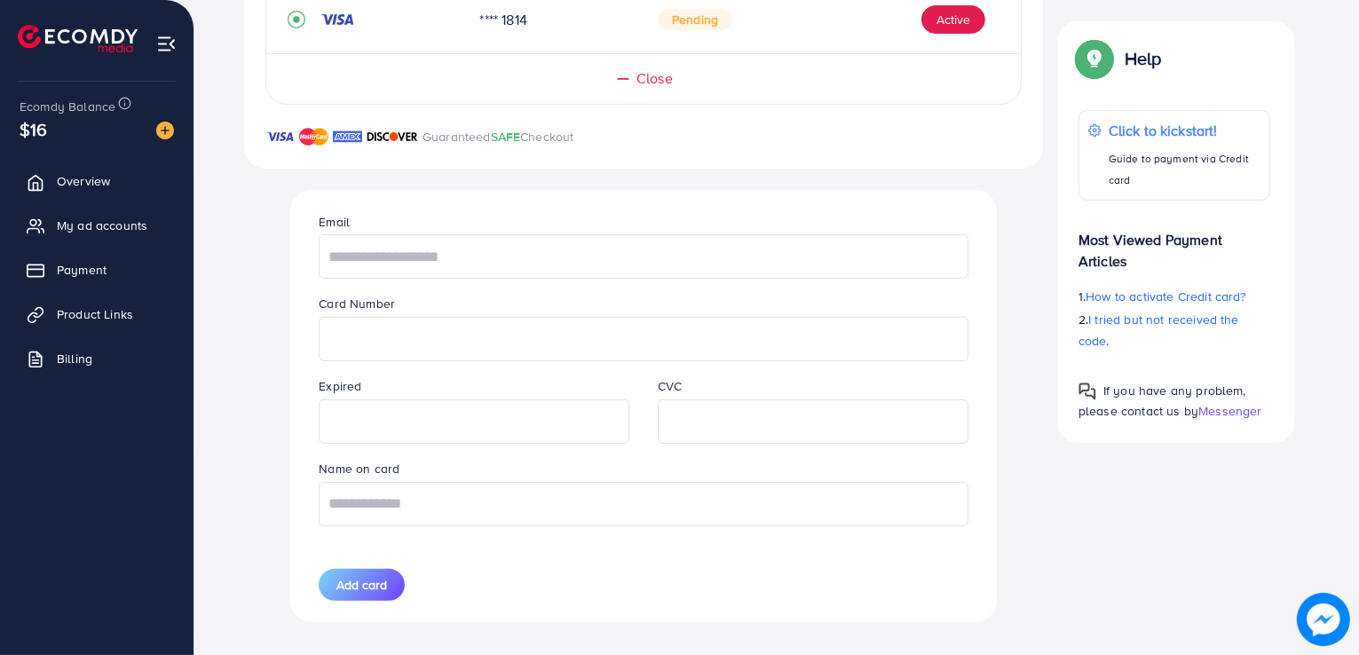
scroll to position [484, 0]
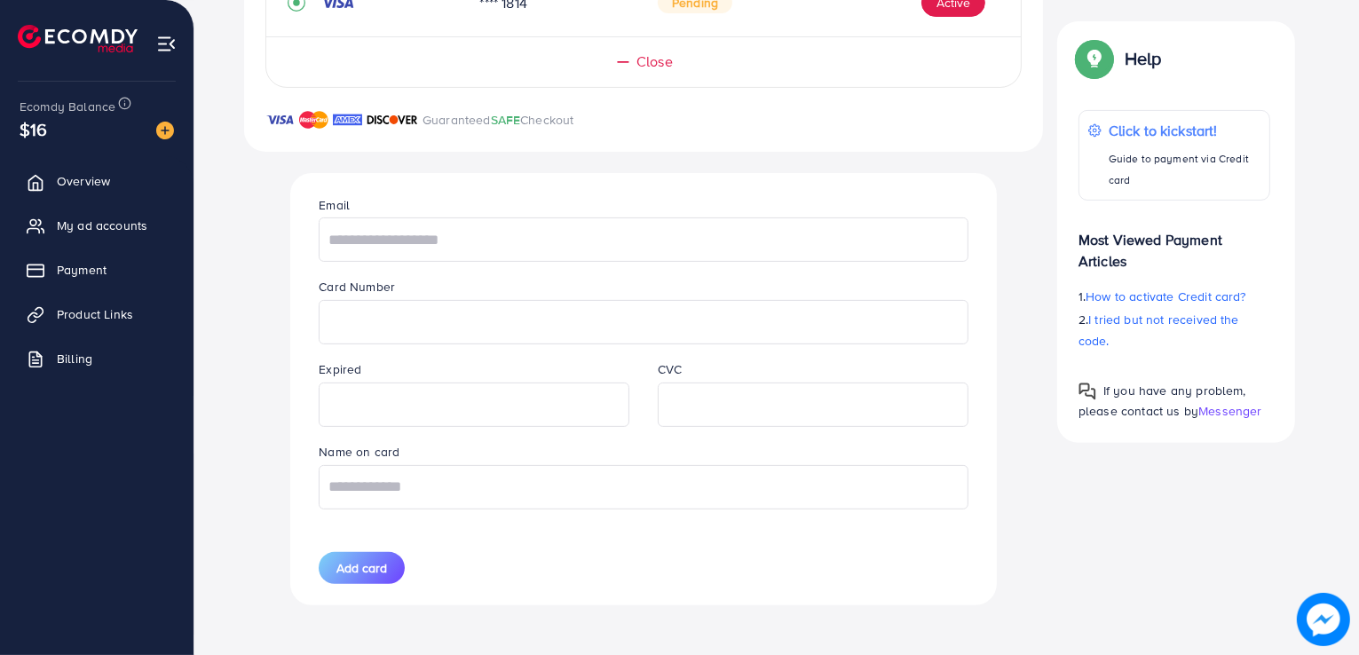
click at [676, 55] on div "Close" at bounding box center [644, 61] width 684 height 20
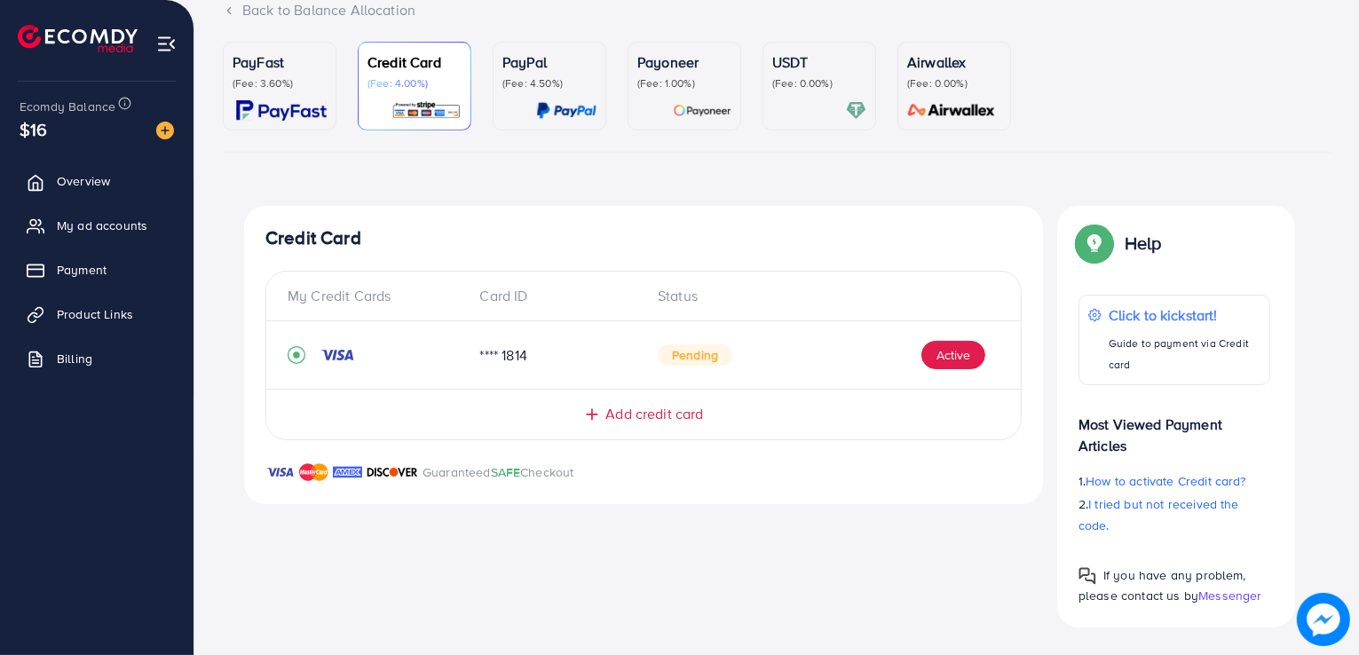
click at [915, 196] on div "PayFast (Fee: 3.60%) Credit Card (Fee: 4.00%) PayPal (Fee: 4.50%) Payoneer (Fee…" at bounding box center [777, 334] width 1108 height 585
click at [1037, 150] on ul "PayFast (Fee: 3.60%) Credit Card (Fee: 4.00%) PayPal (Fee: 4.50%) Payoneer (Fee…" at bounding box center [777, 97] width 1108 height 111
click at [685, 72] on div "Payoneer (Fee: 1.00%)" at bounding box center [685, 70] width 94 height 39
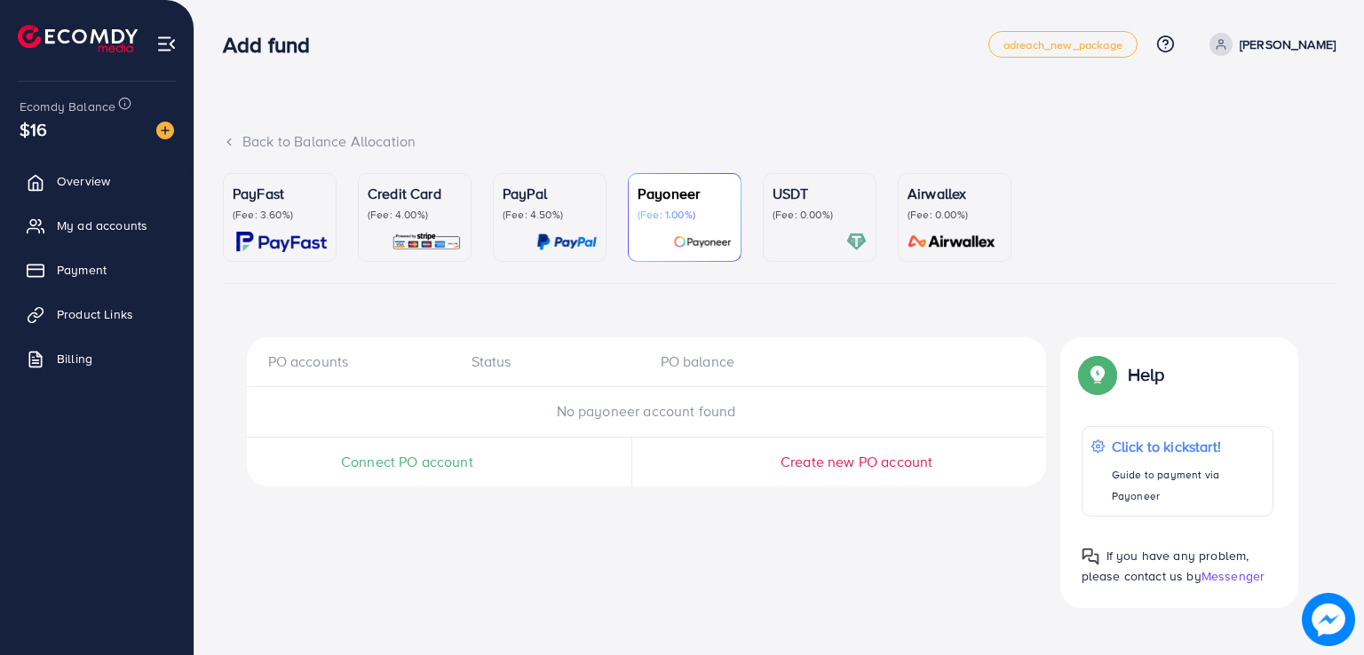
click at [572, 193] on p "PayPal" at bounding box center [550, 193] width 94 height 21
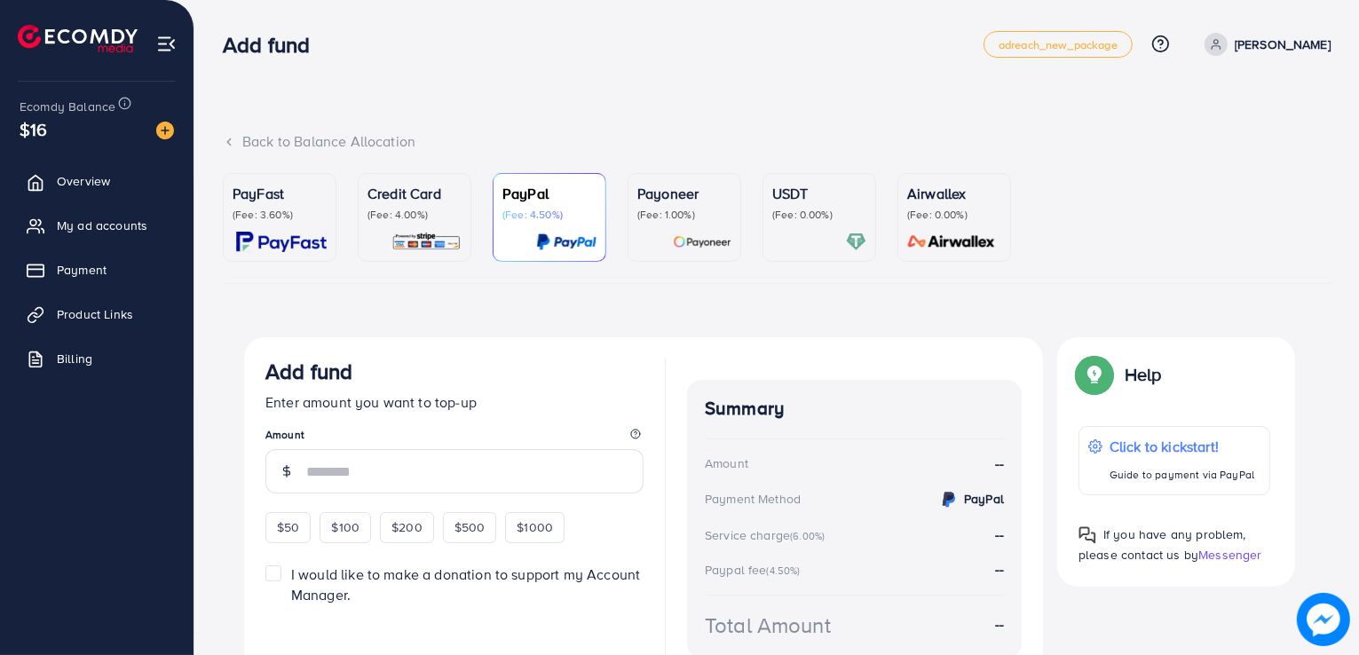
click at [416, 200] on p "Credit Card" at bounding box center [415, 193] width 94 height 21
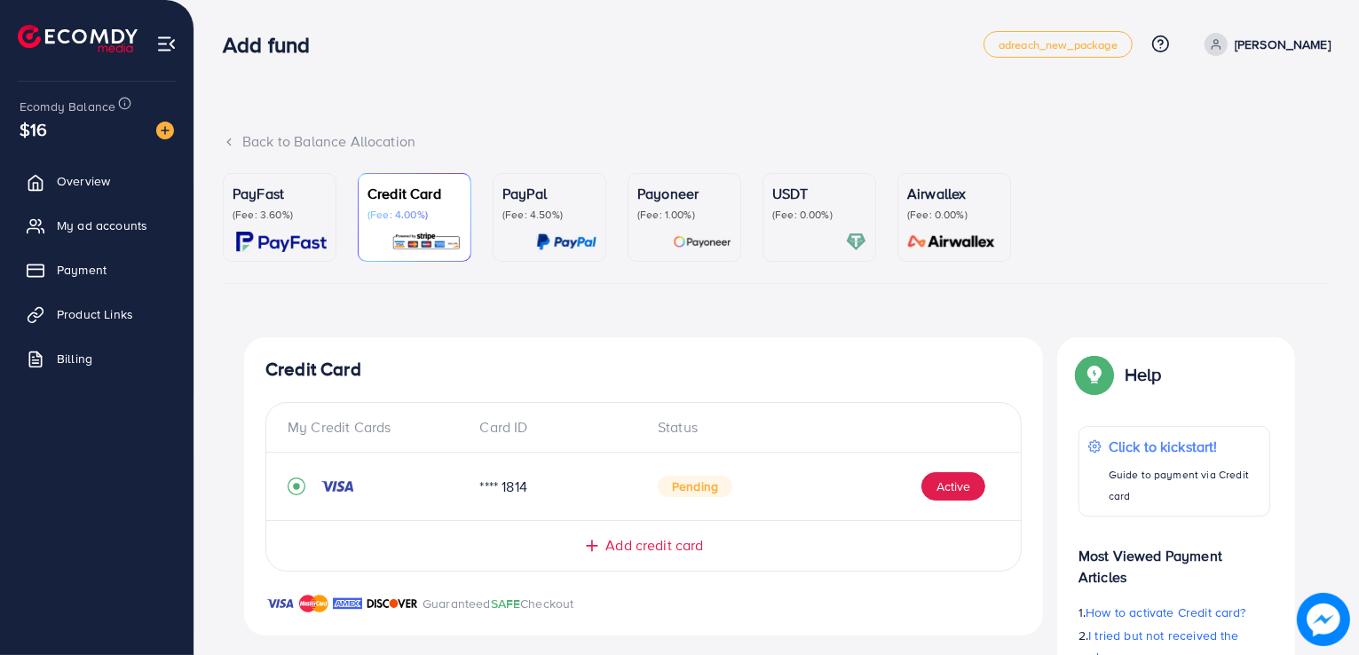
click at [302, 202] on p "PayFast" at bounding box center [280, 193] width 94 height 21
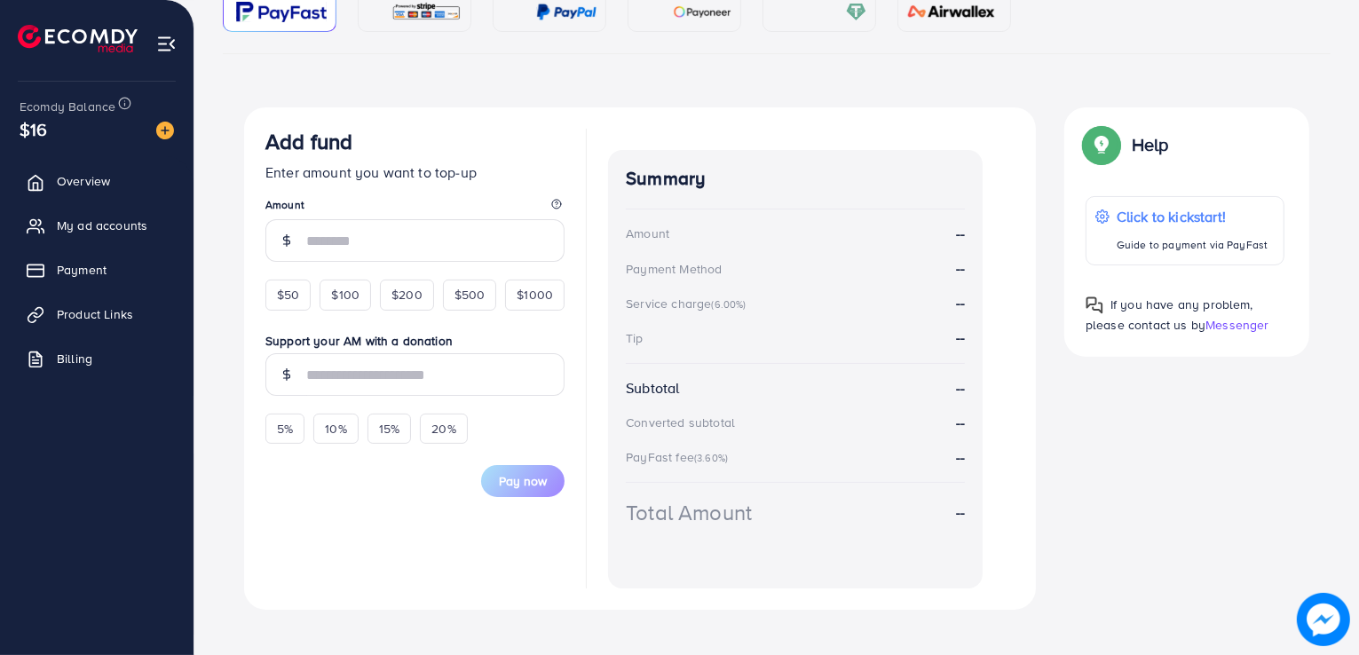
scroll to position [249, 0]
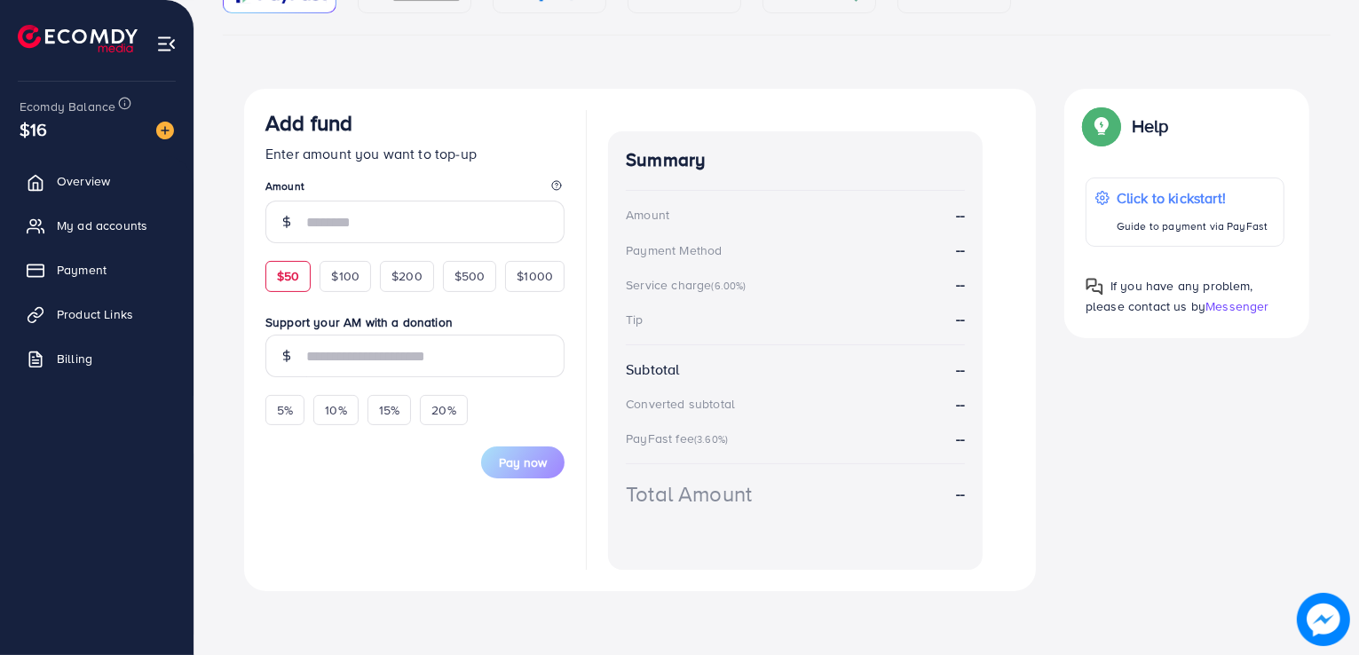
click at [295, 277] on span "$50" at bounding box center [288, 276] width 22 height 18
type input "**"
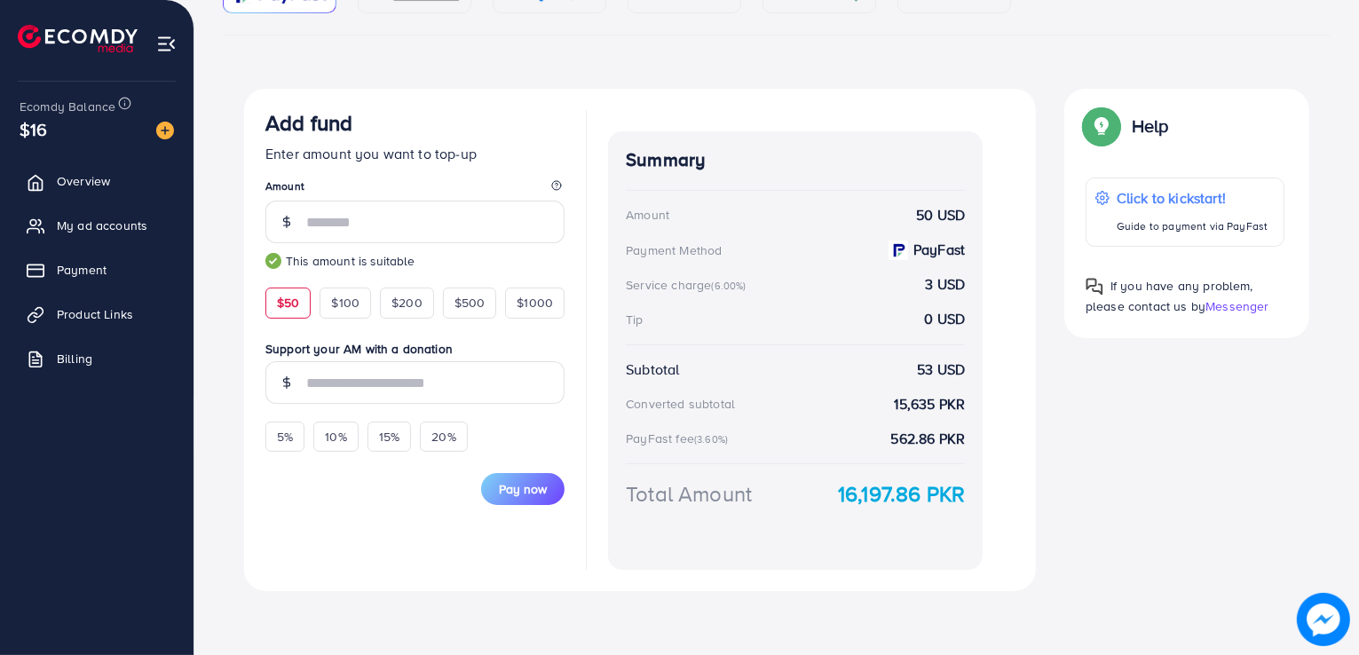
click at [526, 143] on p "Enter amount you want to top-up" at bounding box center [414, 153] width 299 height 21
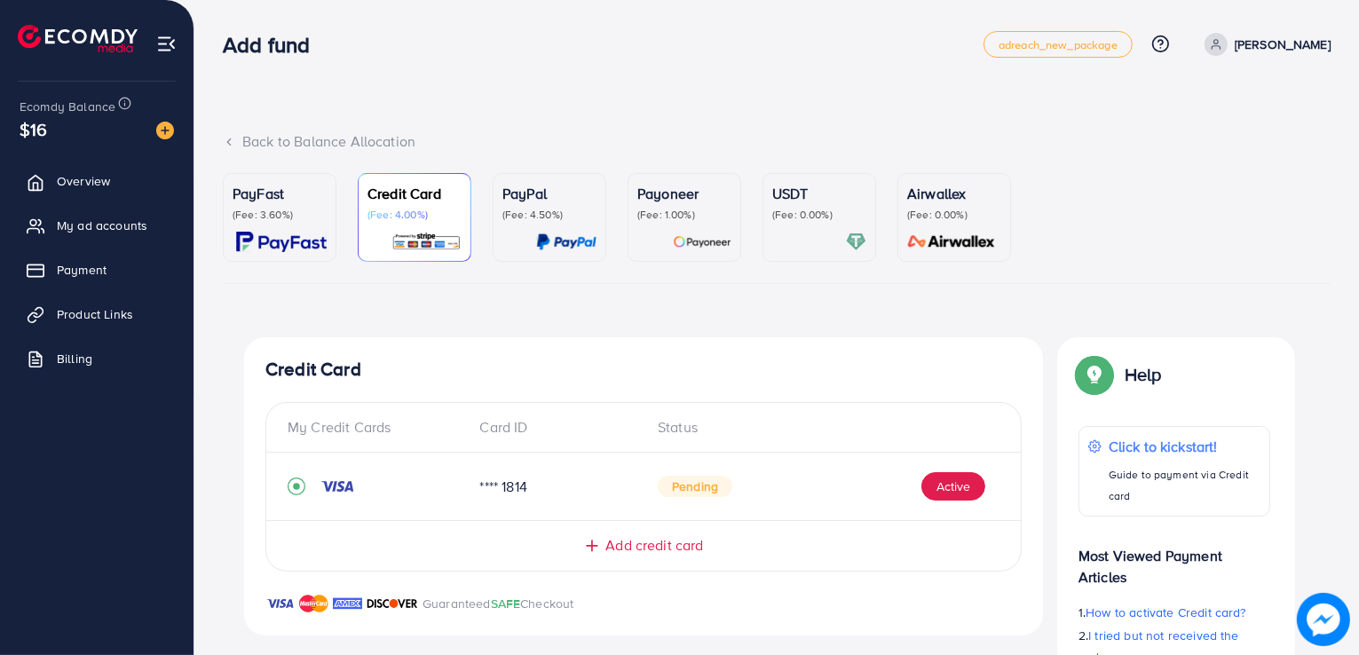
click at [796, 230] on div "USDT (Fee: 0.00%)" at bounding box center [819, 217] width 94 height 69
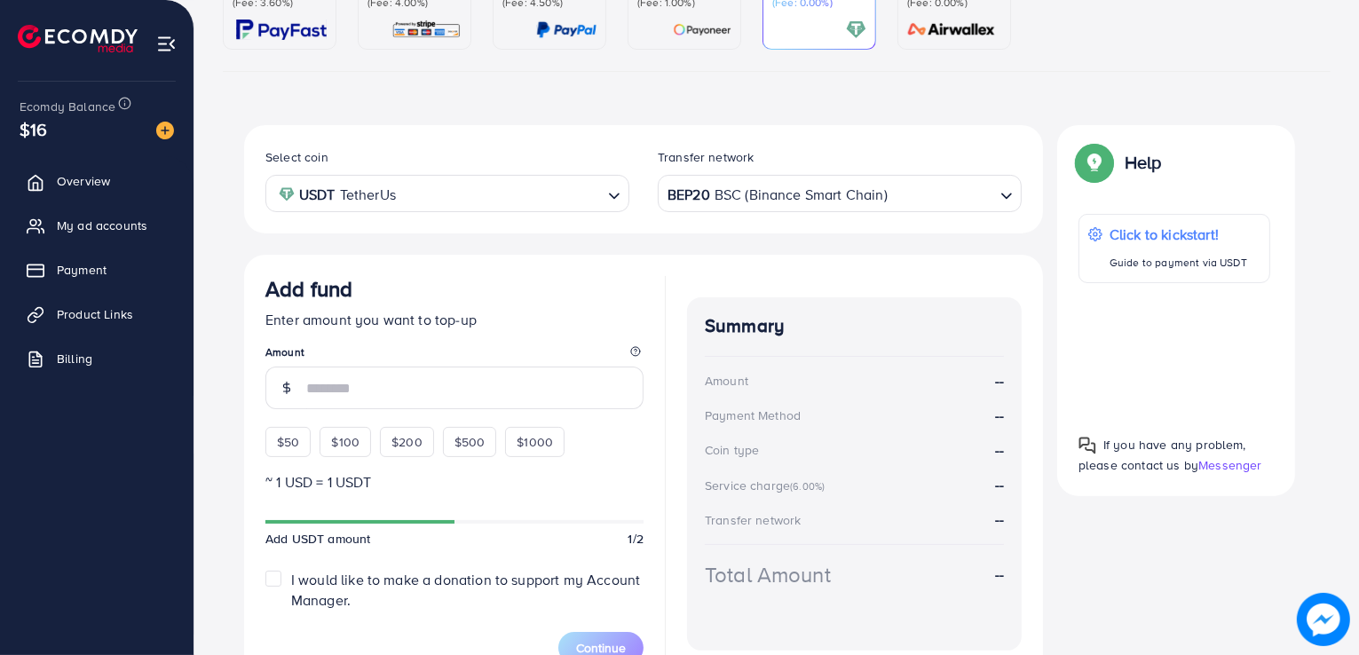
scroll to position [213, 0]
click at [288, 436] on span "$50" at bounding box center [288, 441] width 22 height 18
type input "**"
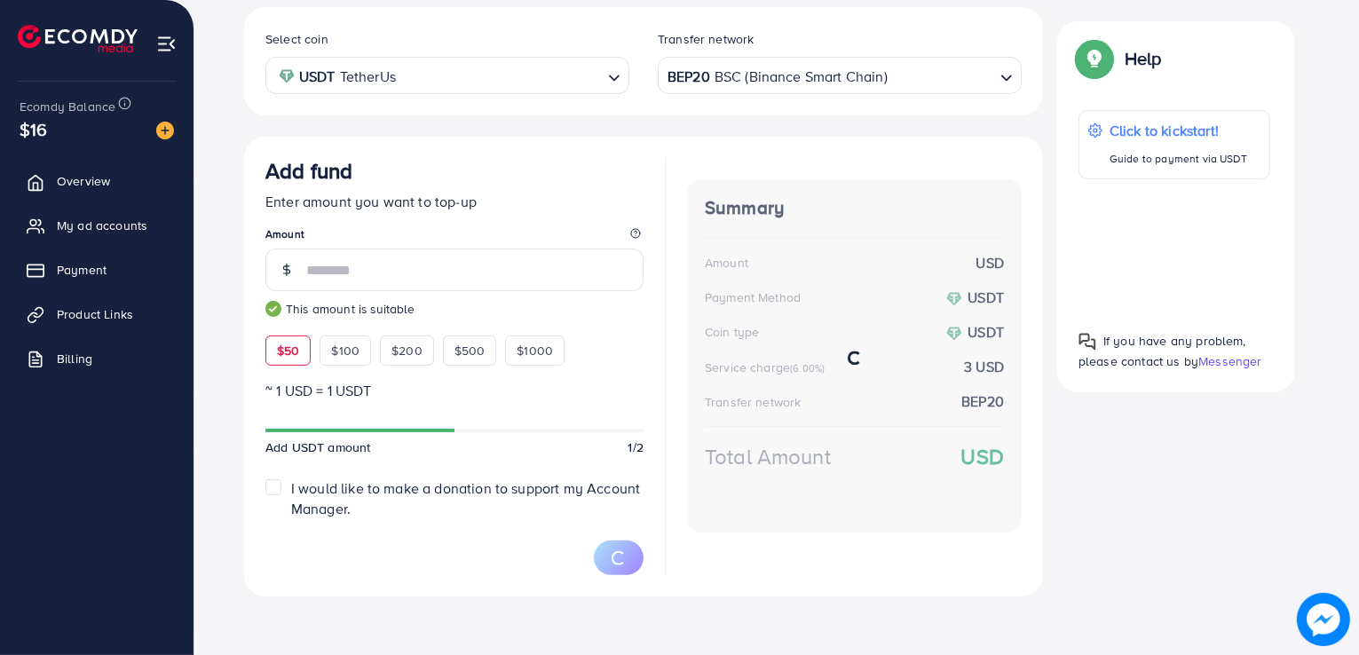
scroll to position [332, 0]
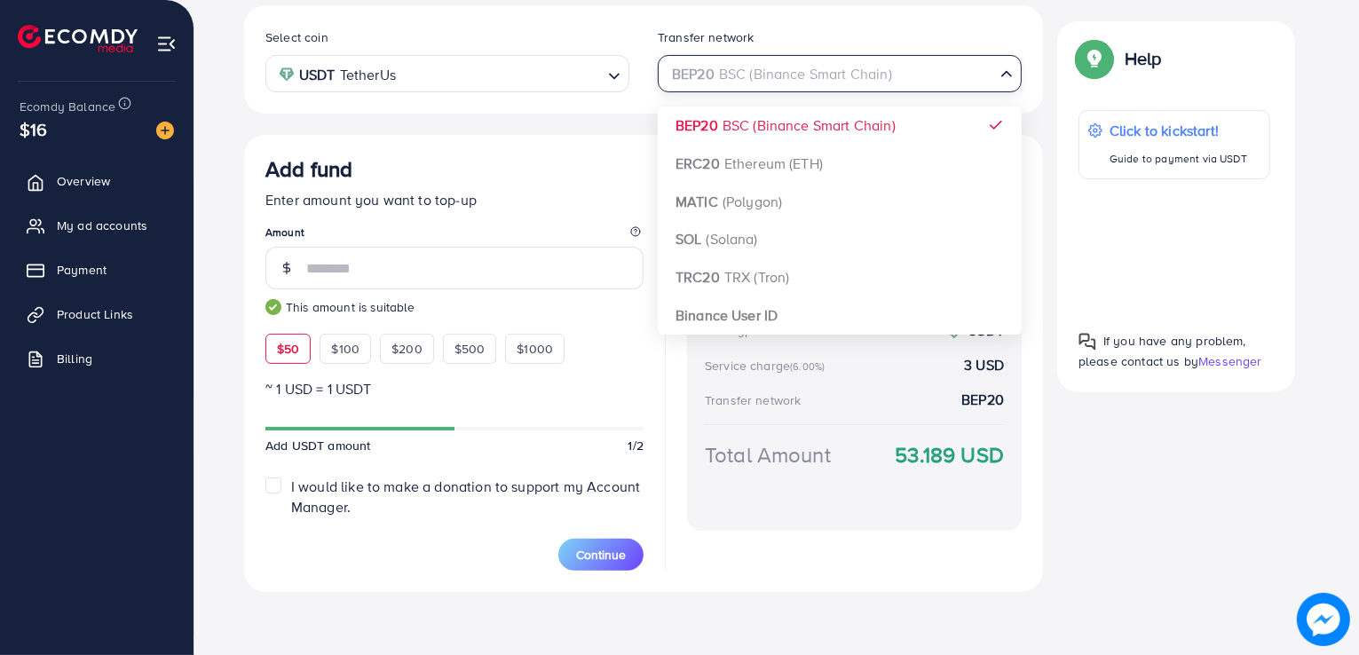
click at [865, 80] on div "BEP20 BSC (Binance Smart Chain)" at bounding box center [829, 72] width 331 height 31
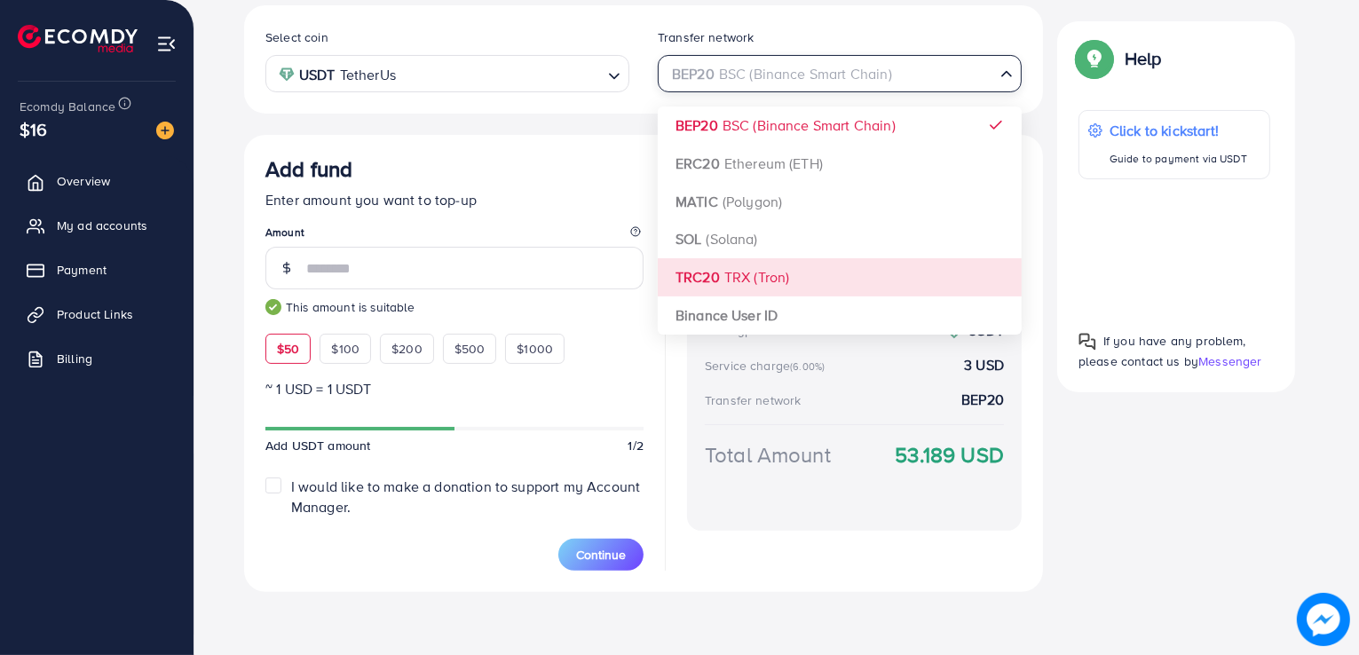
click at [753, 277] on div "Select coin USDT TetherUs Loading... Transfer network BEP20 BSC (Binance Smart …" at bounding box center [643, 298] width 799 height 587
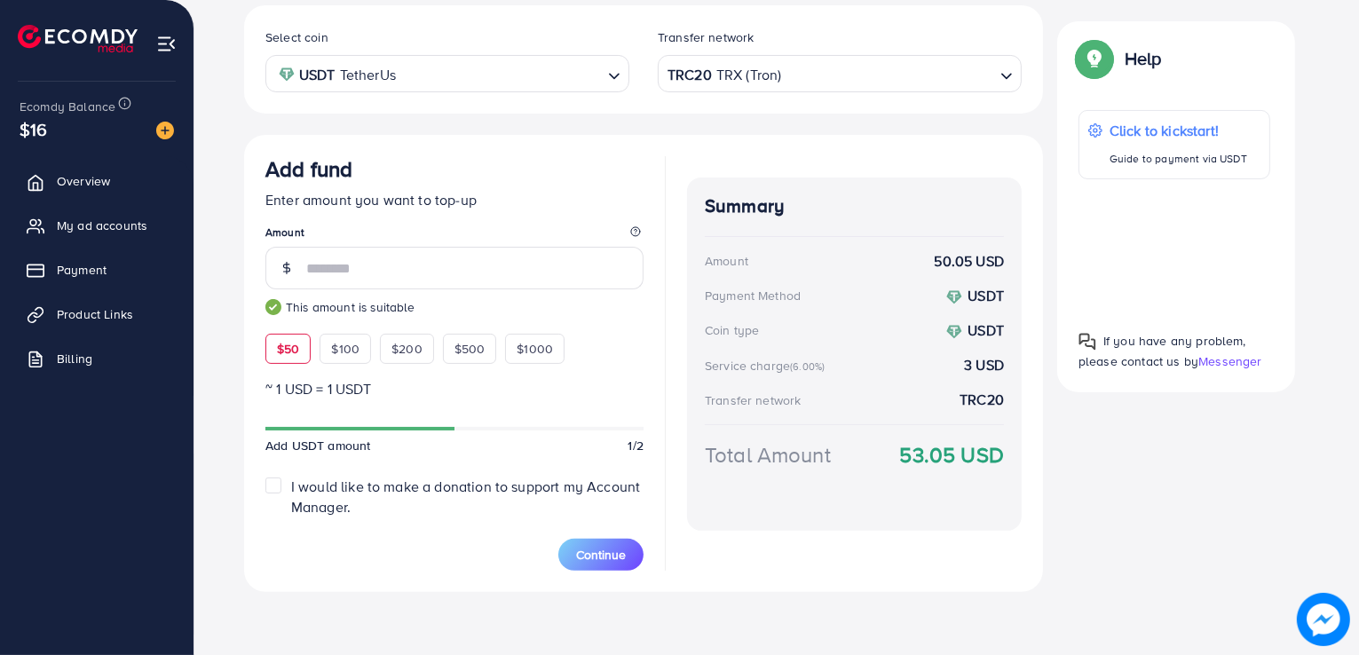
click at [837, 517] on div "Summary Amount 50.05 USD Payment Method USDT Coin type USDT Service charge (6.0…" at bounding box center [854, 354] width 335 height 353
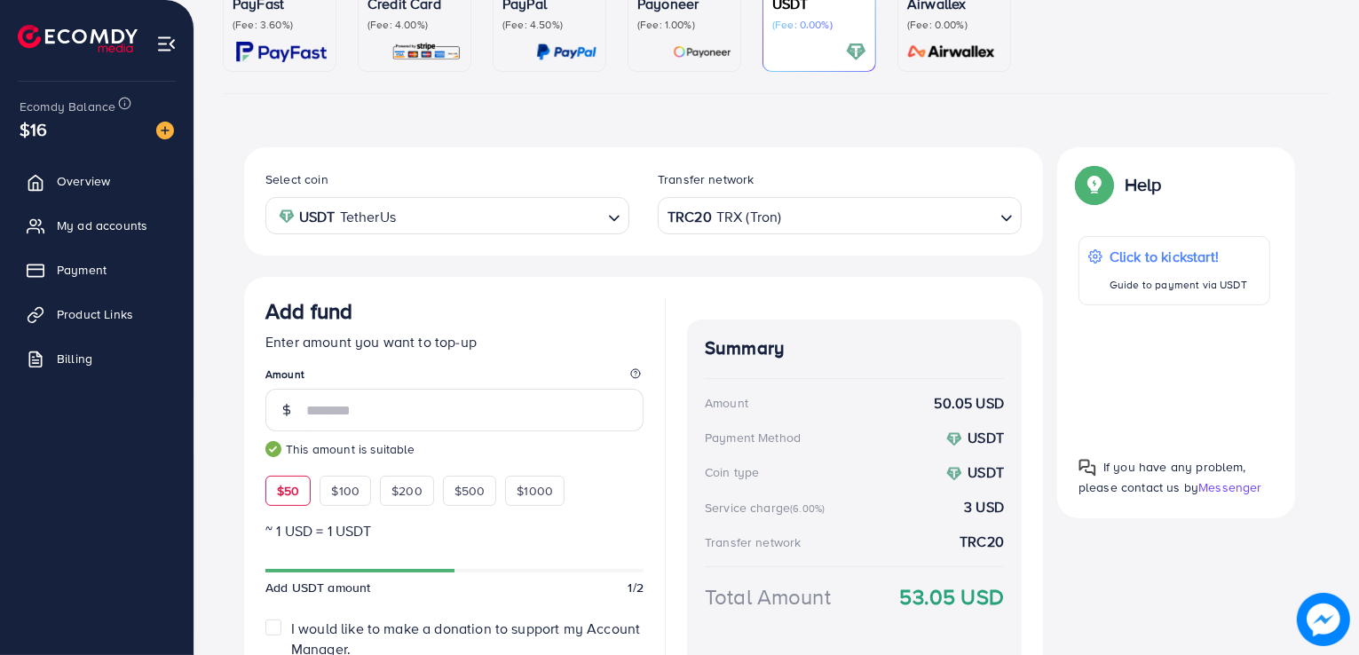
scroll to position [322, 0]
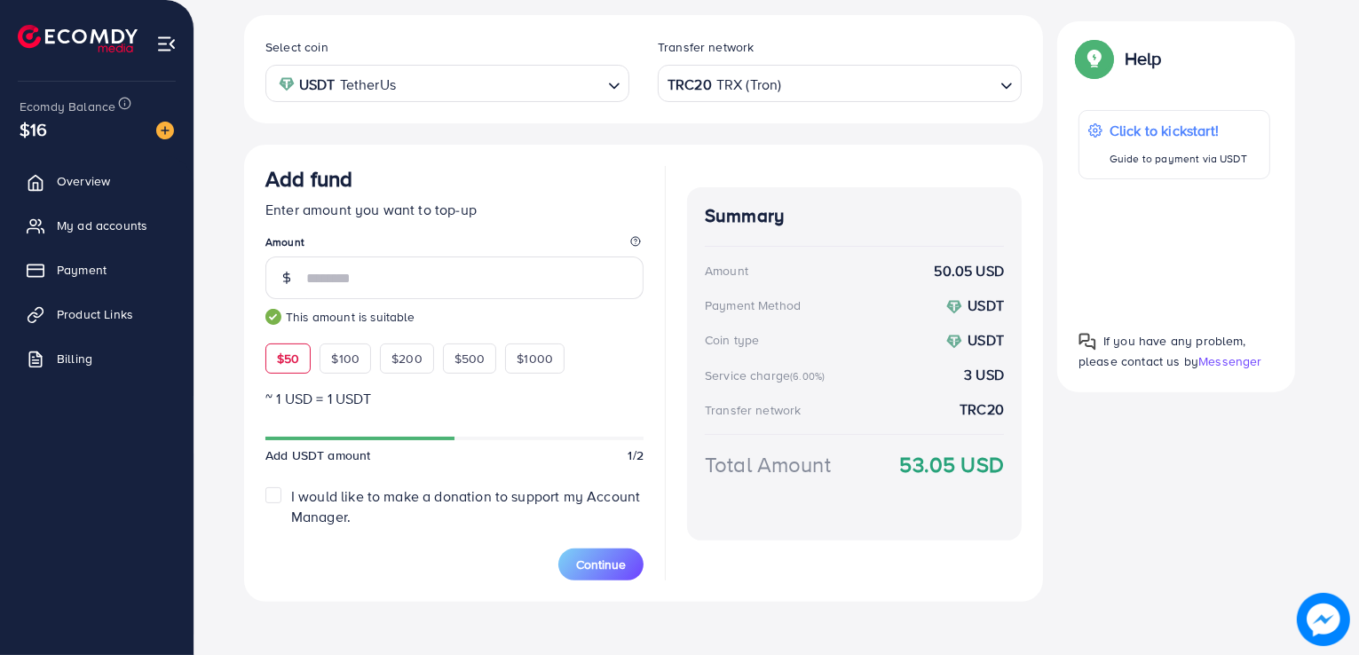
drag, startPoint x: 872, startPoint y: 531, endPoint x: 1011, endPoint y: 481, distance: 148.0
click at [1011, 481] on div "Summary Amount 50.05 USD Payment Method USDT Coin type USDT Service charge (6.0…" at bounding box center [854, 363] width 335 height 353
drag, startPoint x: 1011, startPoint y: 481, endPoint x: 888, endPoint y: 483, distance: 123.4
click at [888, 483] on div "Summary Amount 50.05 USD Payment Method USDT Coin type USDT Service charge (6.0…" at bounding box center [854, 363] width 335 height 353
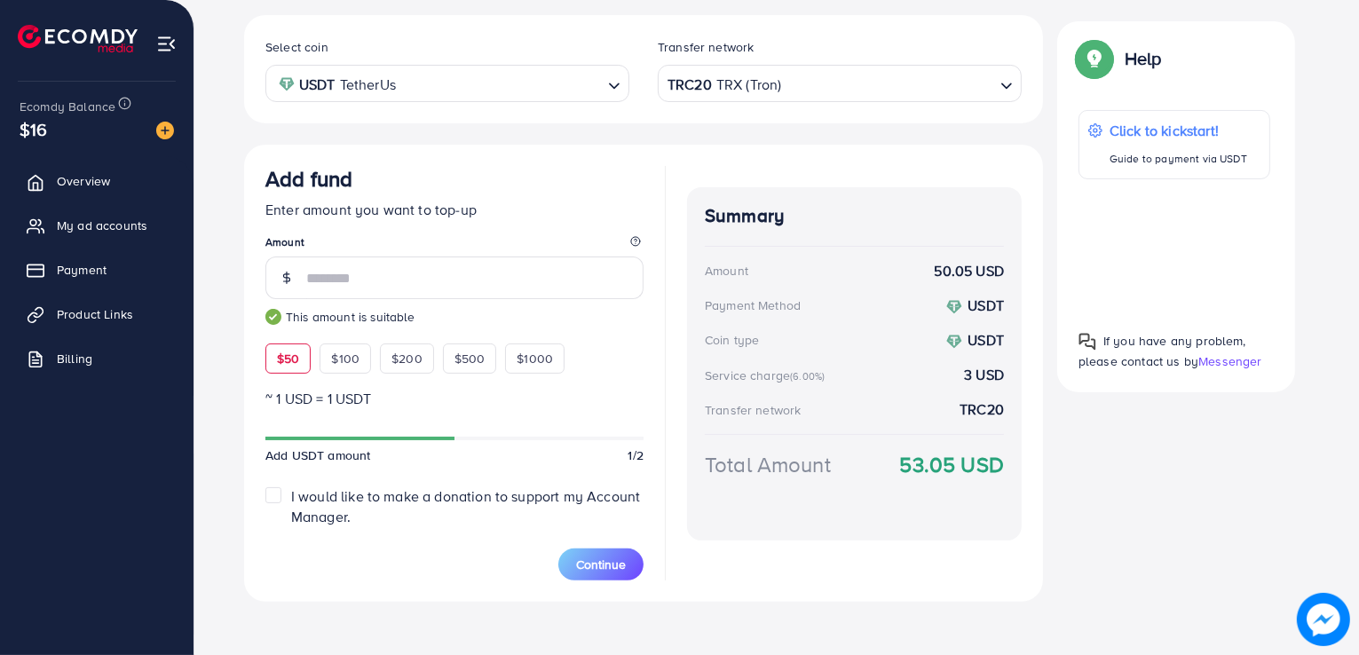
click at [888, 483] on div "Total Amount 53.05 USD" at bounding box center [854, 486] width 299 height 74
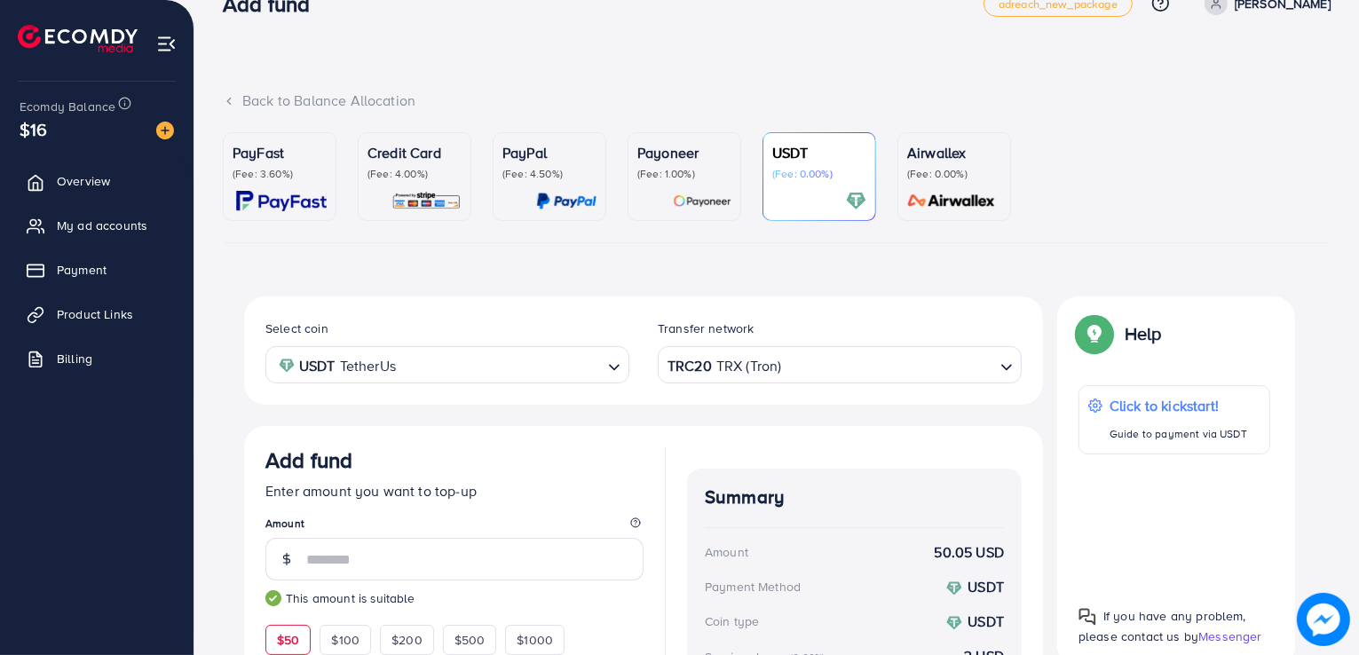
scroll to position [37, 0]
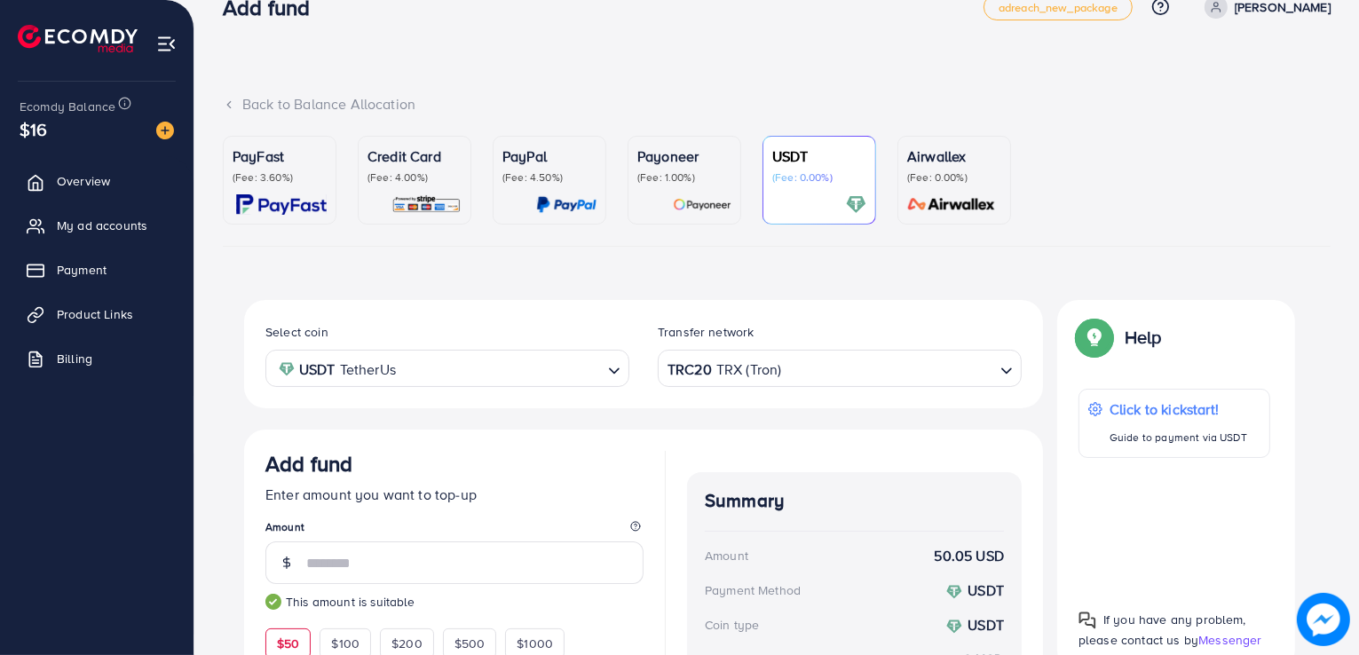
click at [313, 180] on p "(Fee: 3.60%)" at bounding box center [280, 177] width 94 height 14
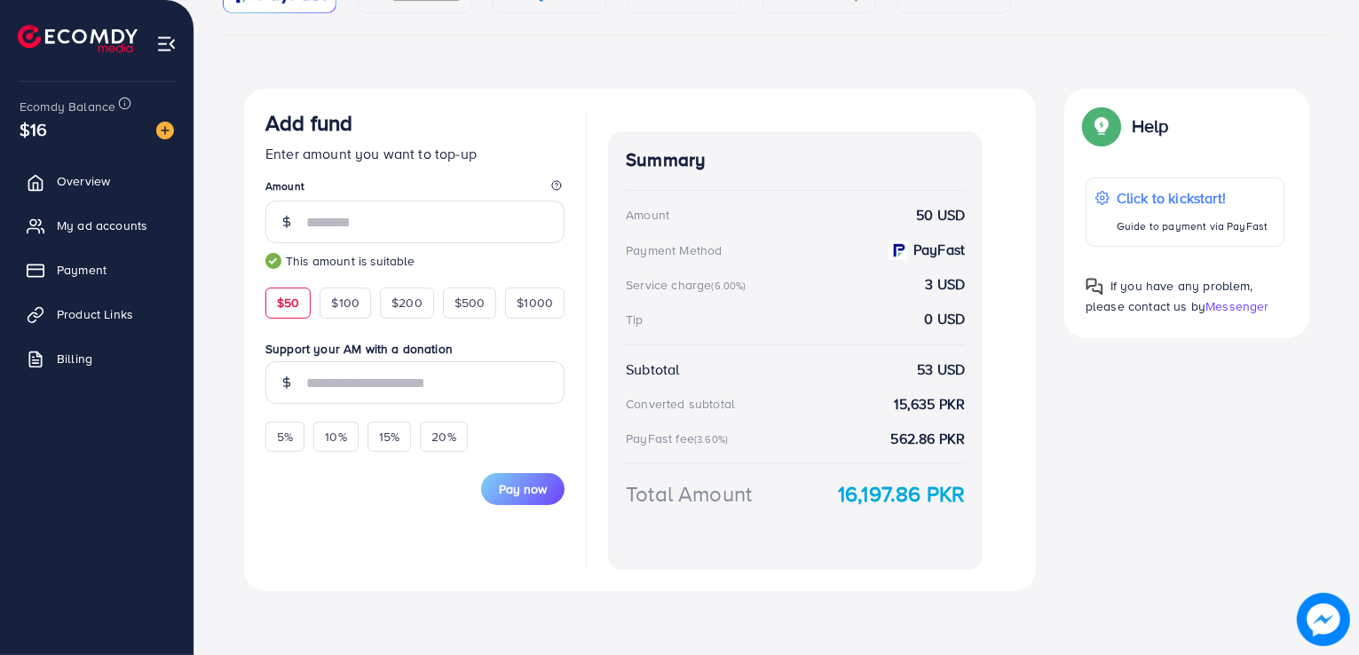
scroll to position [247, 0]
click at [499, 495] on span "Pay now" at bounding box center [523, 491] width 48 height 18
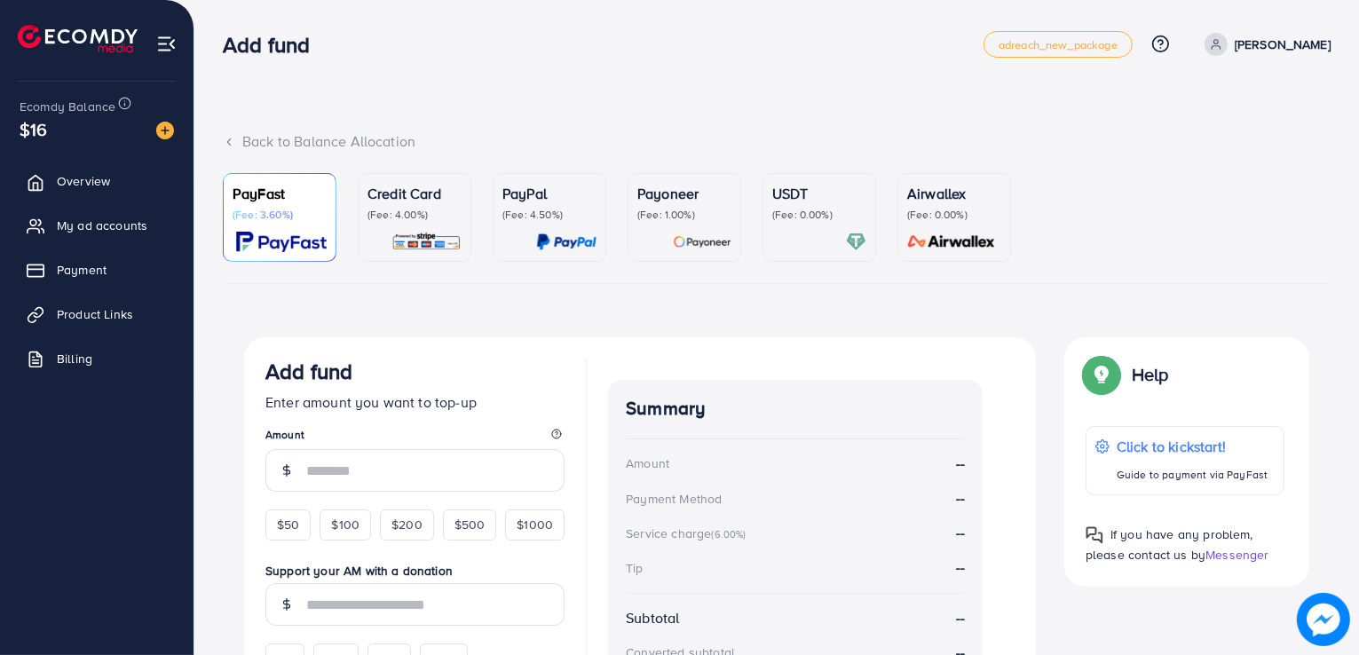
click at [353, 60] on div "Add fund adreach_new_package Help Center Contact Support Plans and Pricing Term…" at bounding box center [777, 45] width 1108 height 50
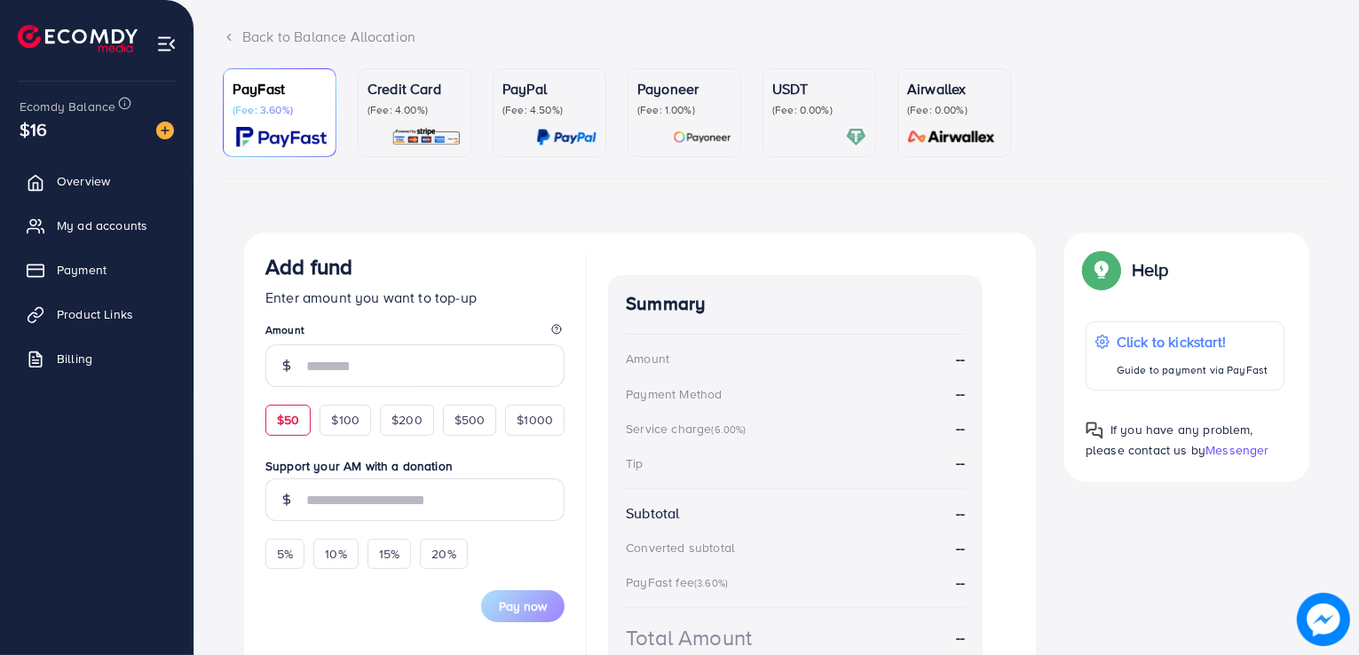
scroll to position [95, 0]
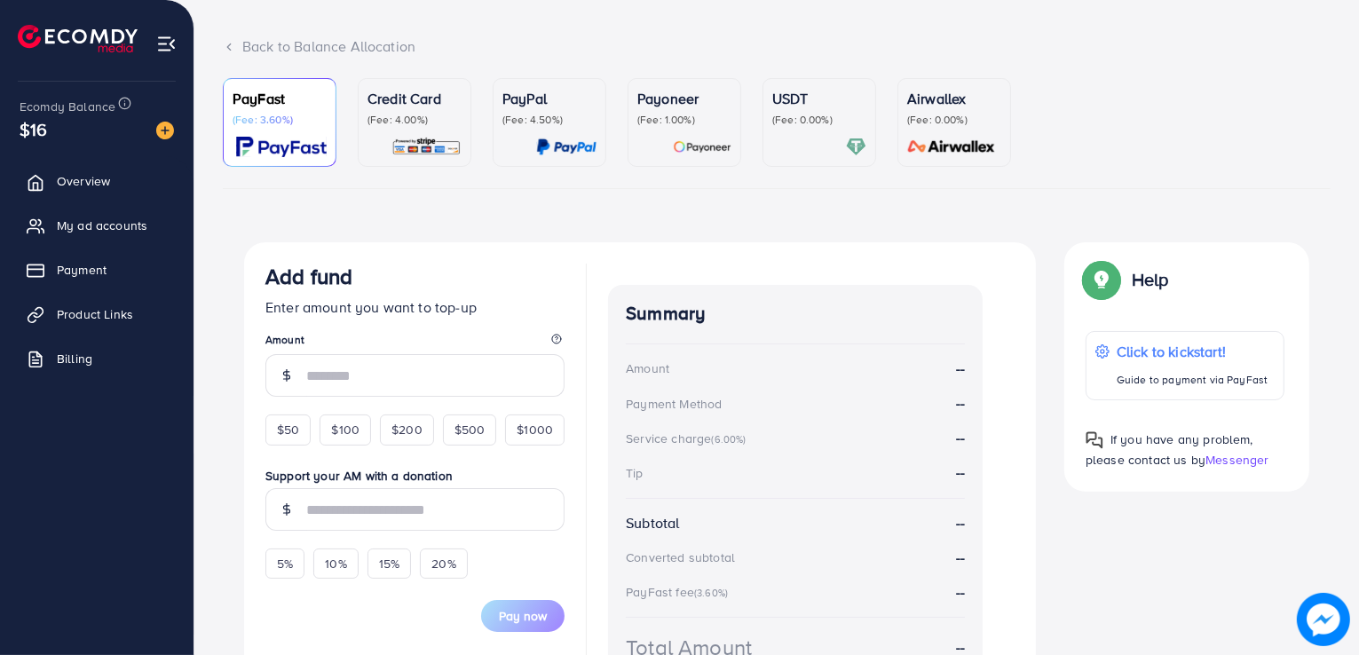
click at [384, 88] on p "Credit Card" at bounding box center [415, 98] width 94 height 21
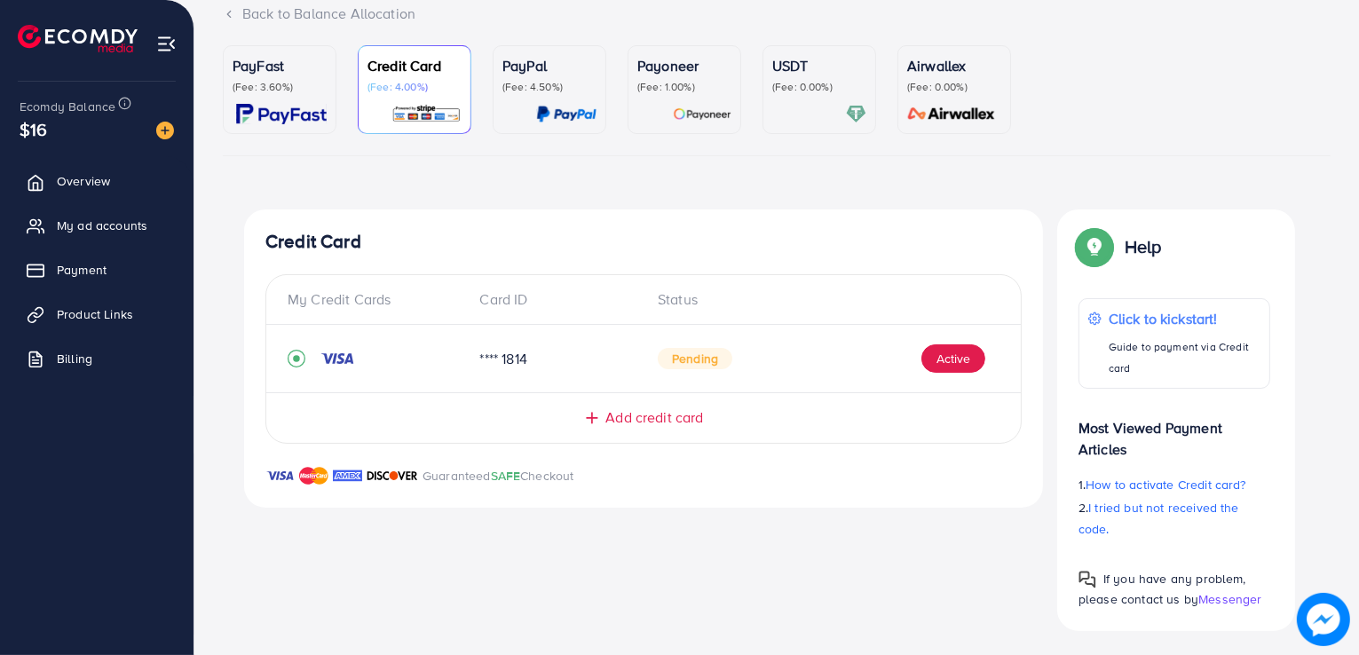
scroll to position [131, 0]
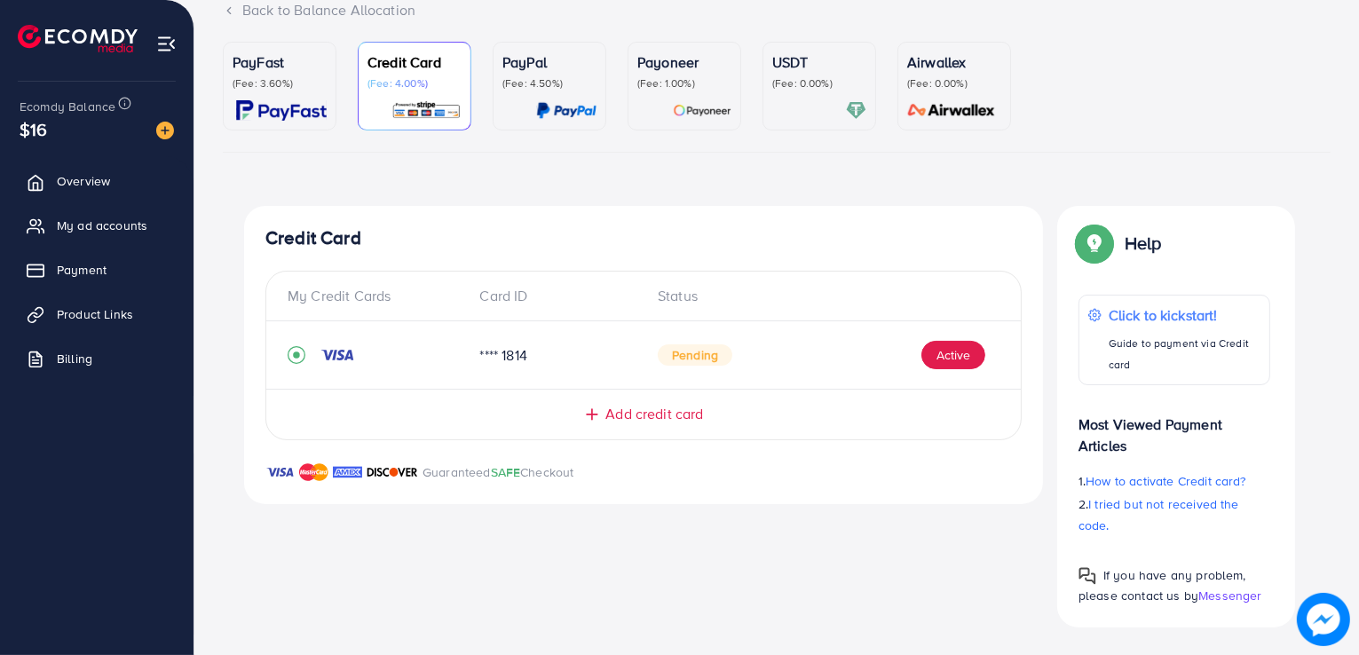
click at [494, 117] on link "PayPal (Fee: 4.50%)" at bounding box center [550, 86] width 114 height 89
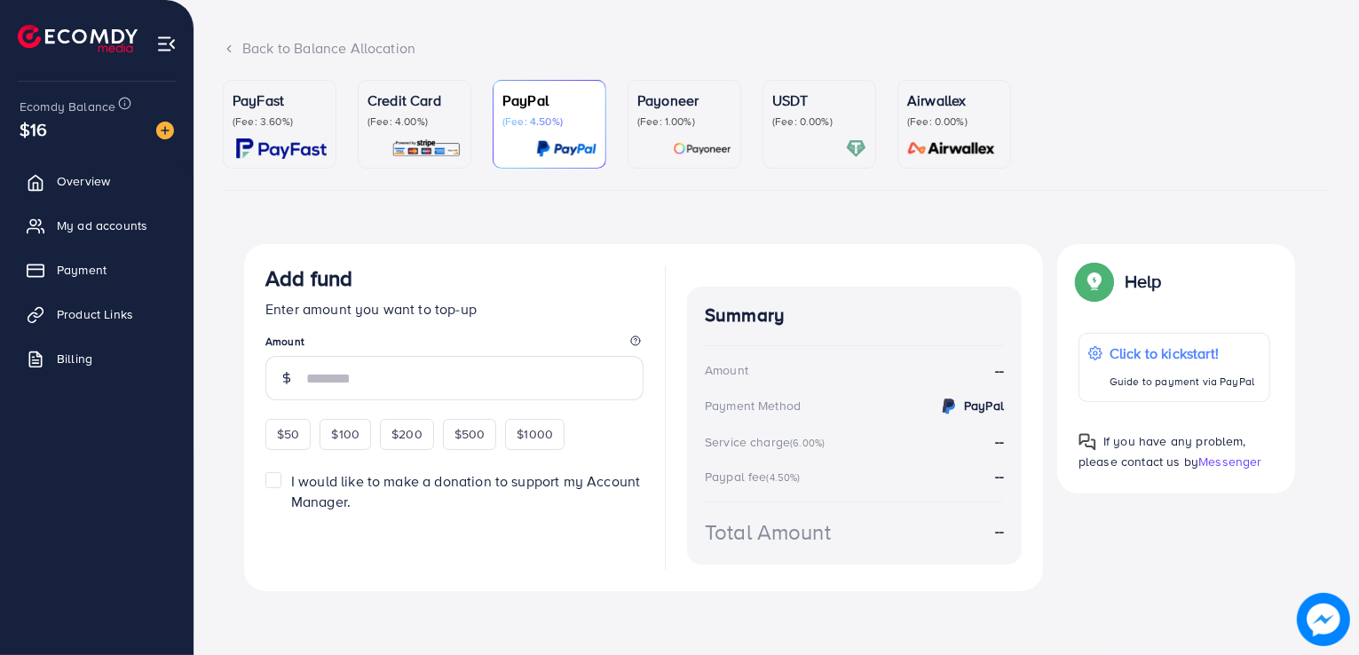
scroll to position [92, 0]
click at [703, 115] on p "(Fee: 1.00%)" at bounding box center [685, 122] width 94 height 14
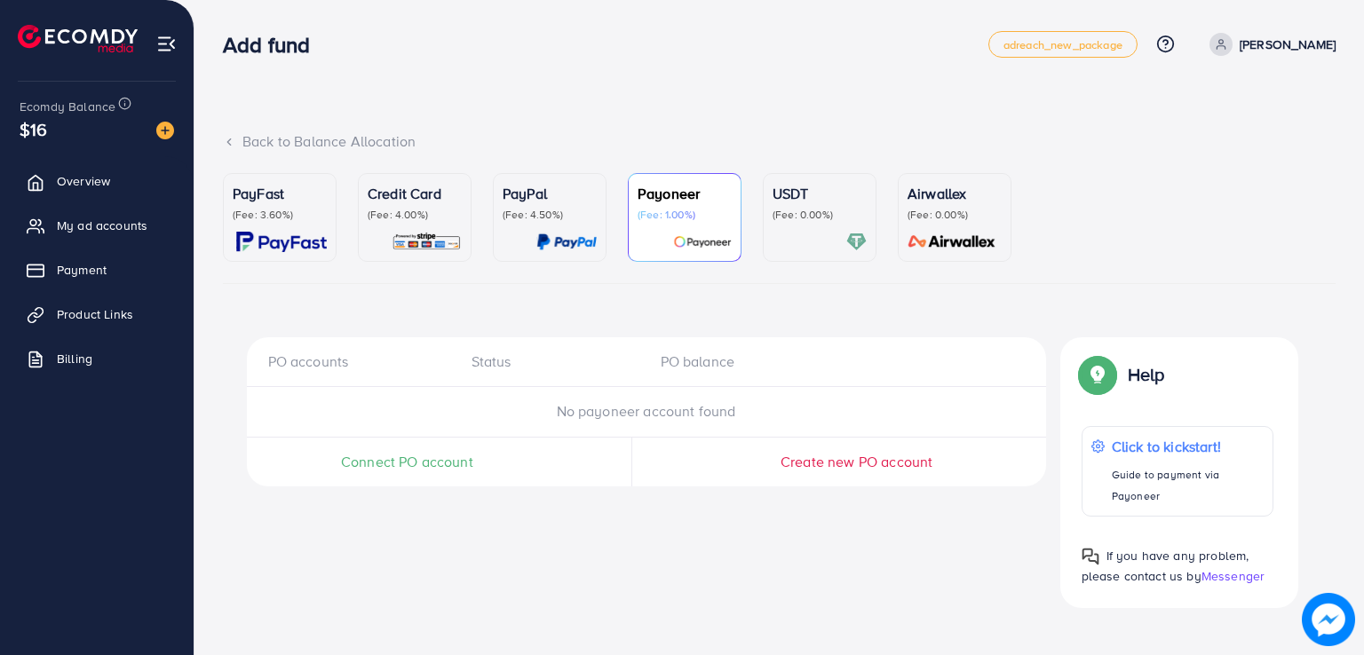
click at [320, 198] on p "PayFast" at bounding box center [280, 193] width 94 height 21
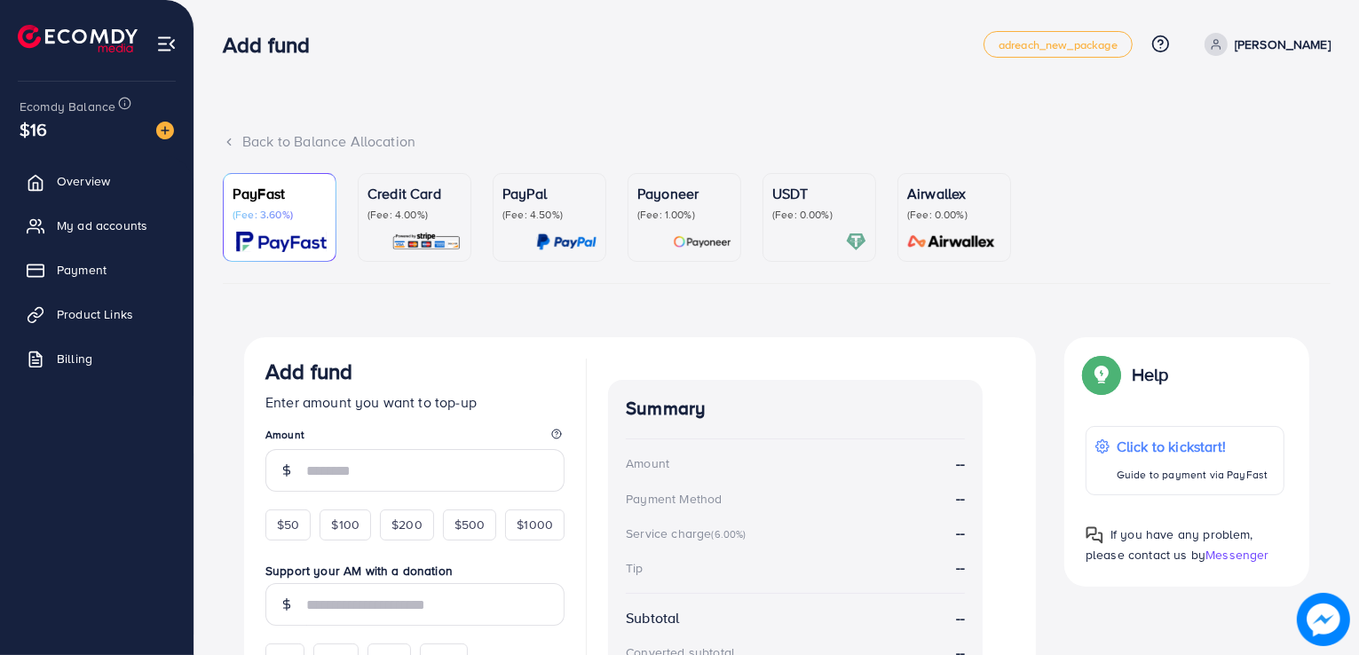
click at [867, 129] on div "Back to Balance Allocation PayFast (Fee: 3.60%) Credit Card (Fee: 4.00%) PayPal…" at bounding box center [776, 452] width 1165 height 904
click at [640, 109] on div "Back to Balance Allocation PayFast (Fee: 3.60%) Credit Card (Fee: 4.00%) PayPal…" at bounding box center [776, 452] width 1165 height 904
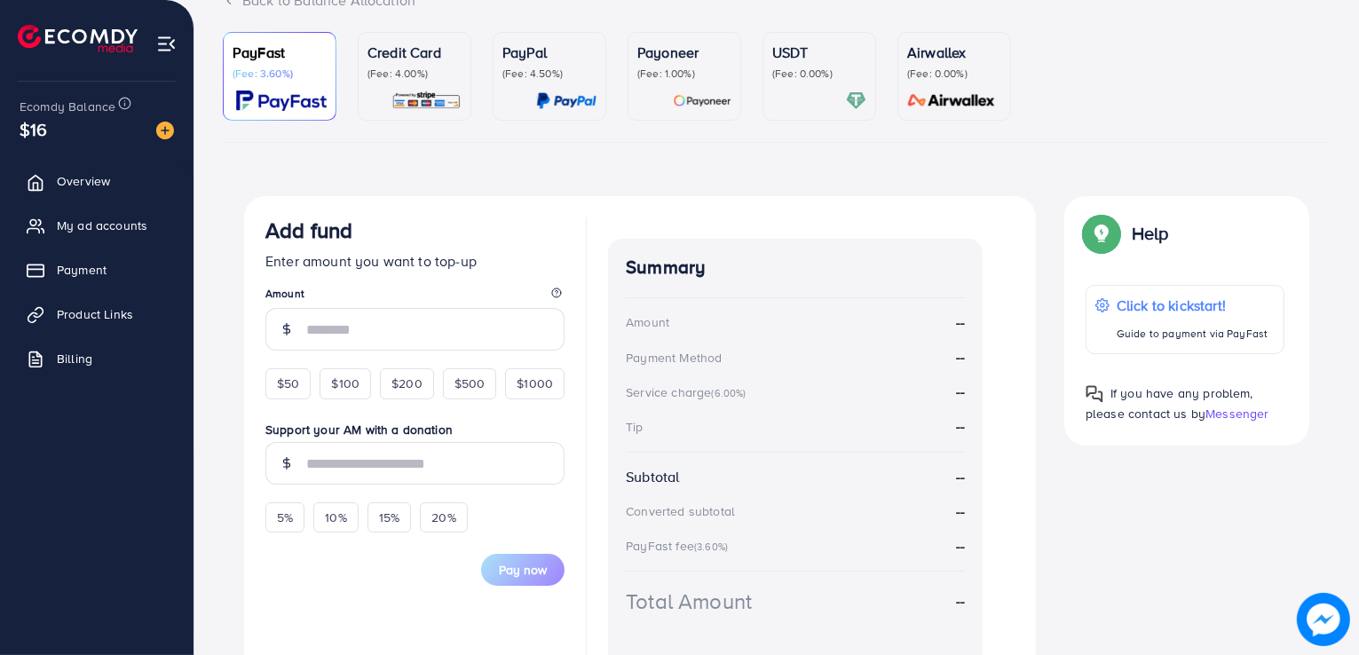
scroll to position [148, 0]
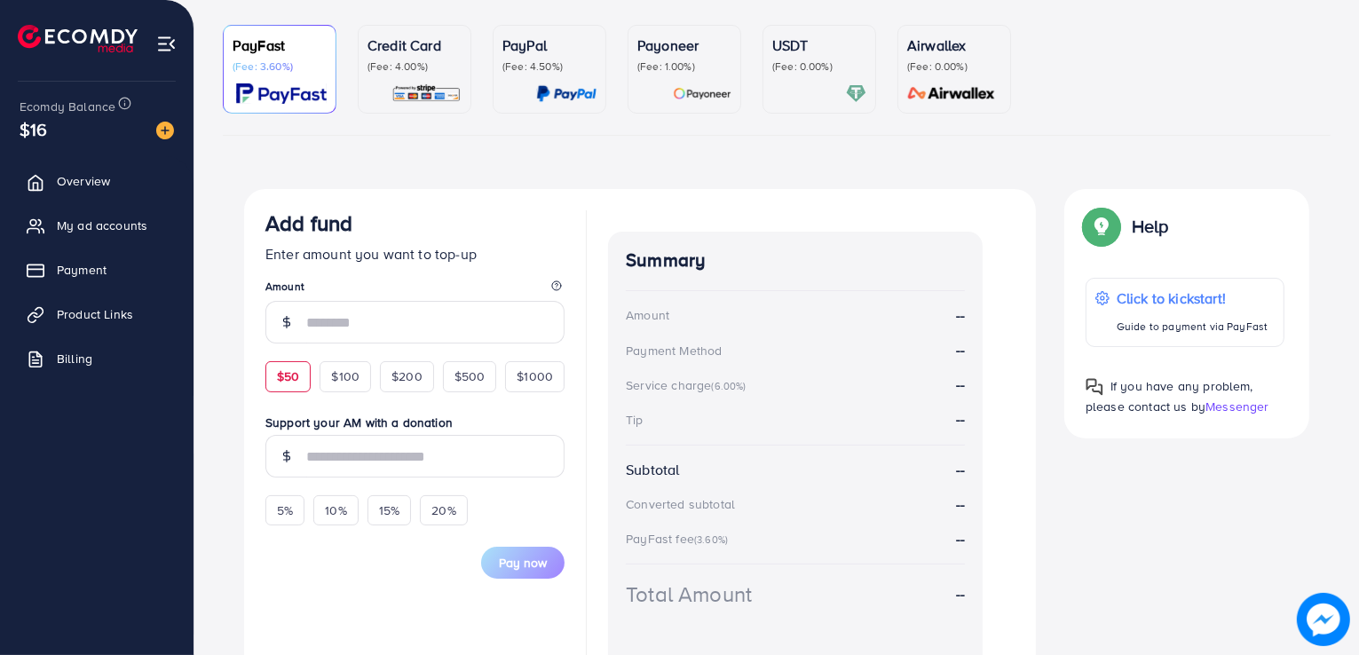
click at [298, 382] on span "$50" at bounding box center [288, 377] width 22 height 18
type input "**"
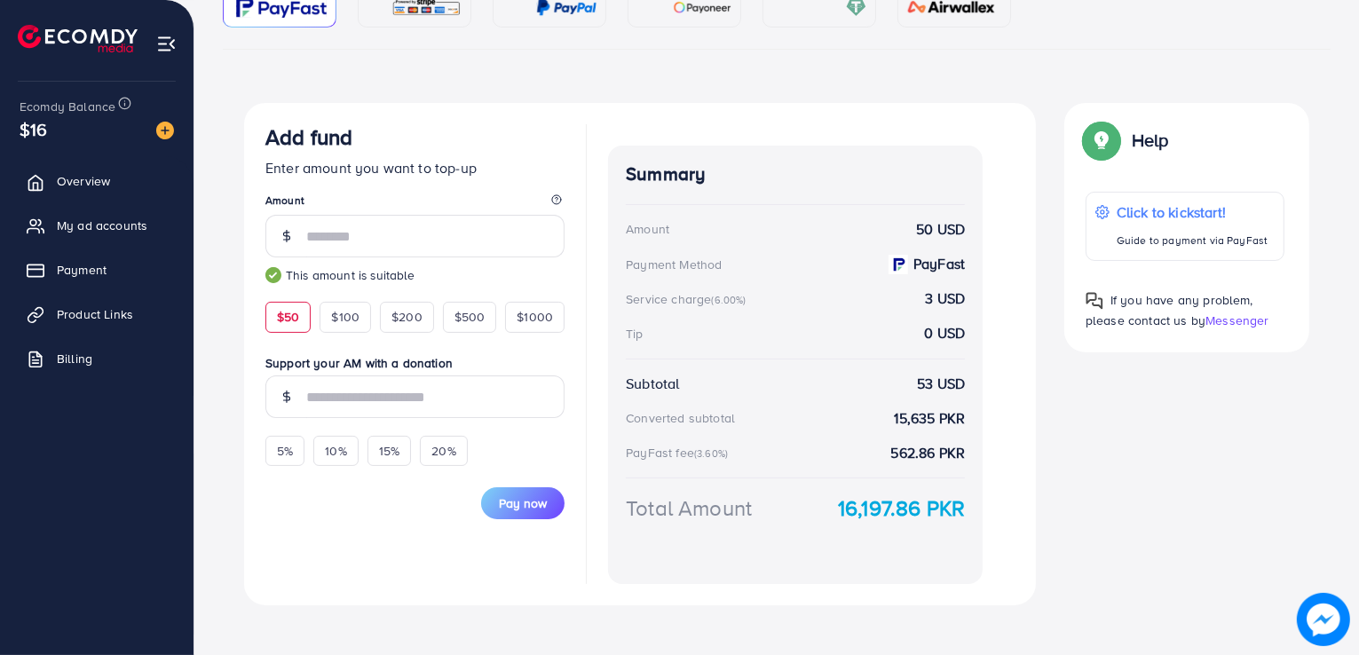
scroll to position [249, 0]
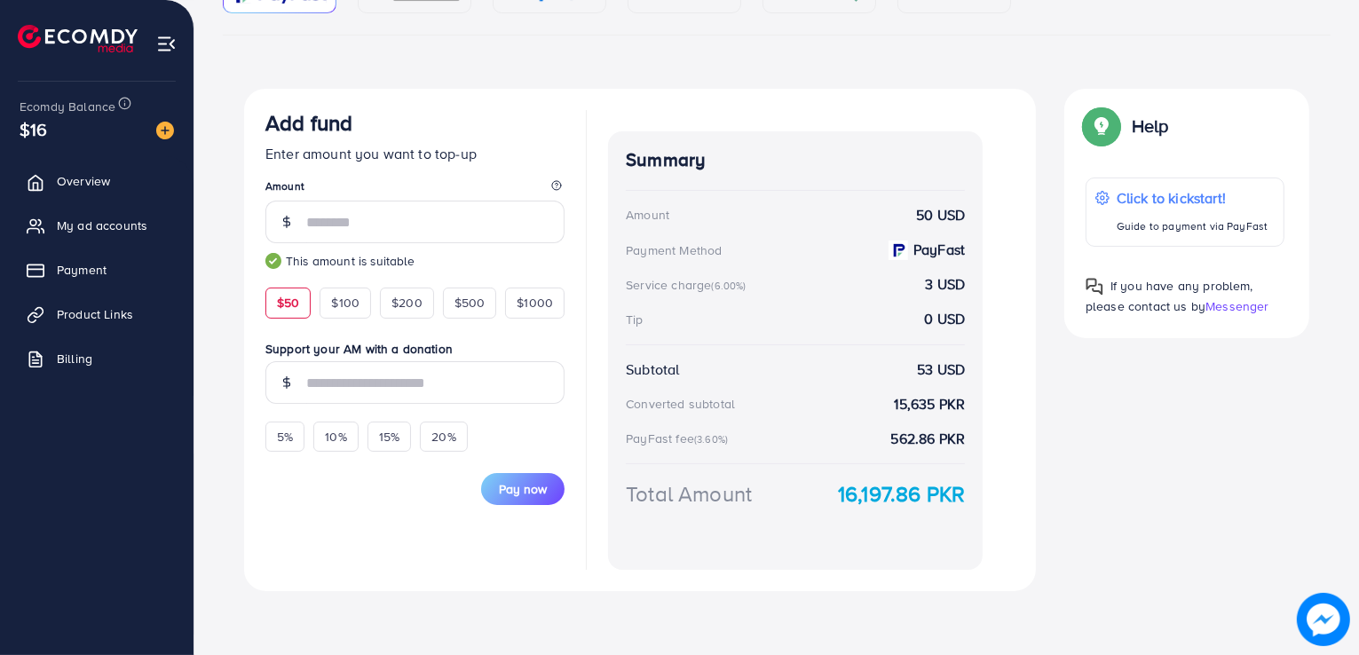
drag, startPoint x: 800, startPoint y: 480, endPoint x: 1051, endPoint y: 472, distance: 251.4
click at [1051, 472] on div "Add fund Enter amount you want to top-up Amount ** This amount is suitable $50 …" at bounding box center [777, 340] width 1094 height 503
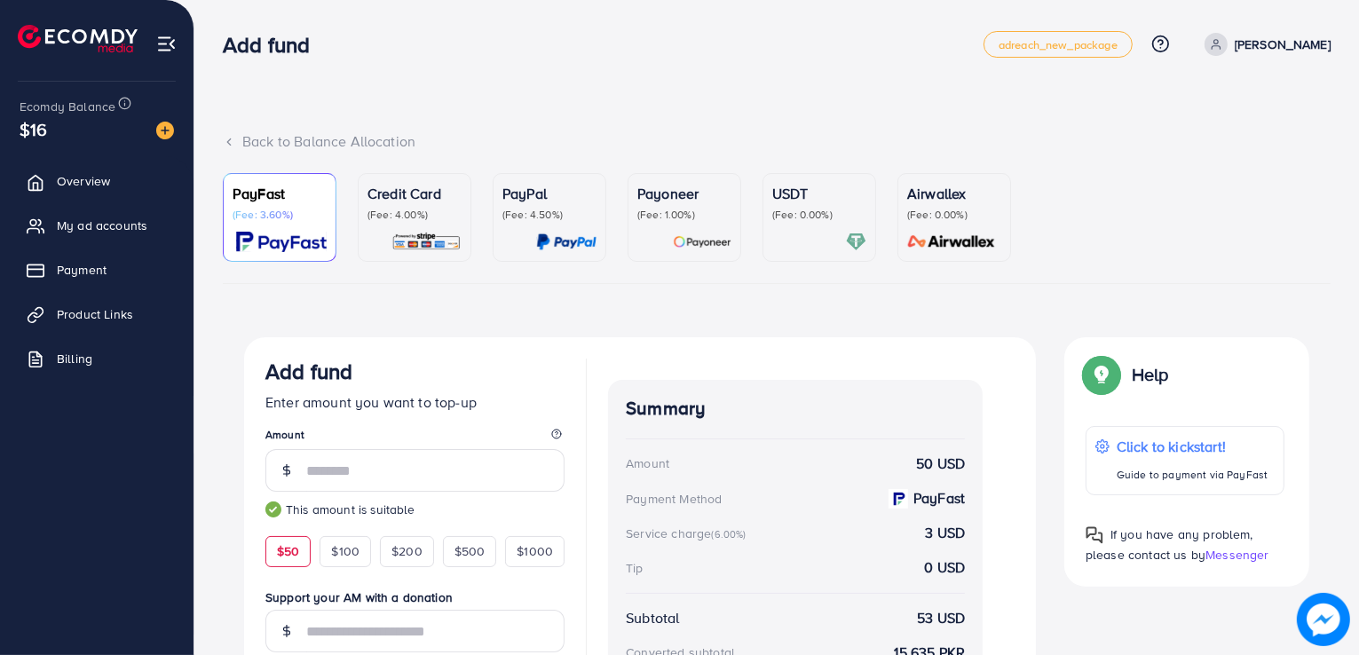
click at [510, 212] on p "(Fee: 4.50%)" at bounding box center [550, 215] width 94 height 14
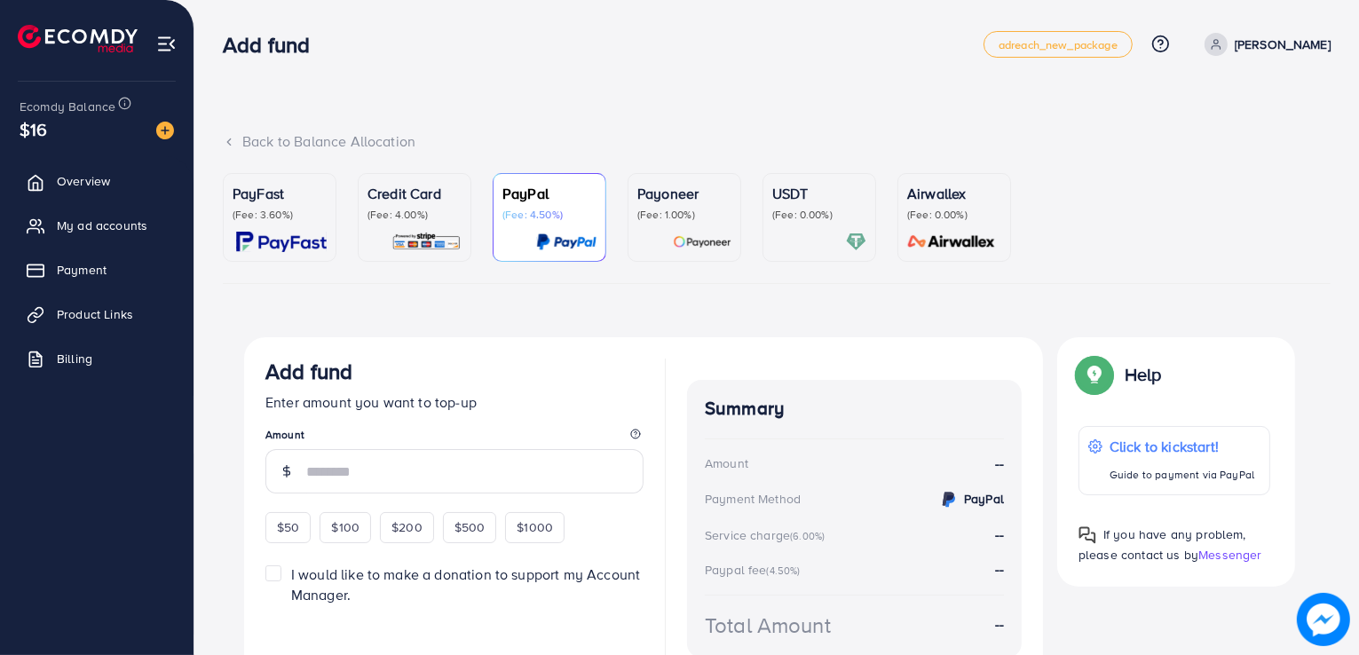
scroll to position [92, 0]
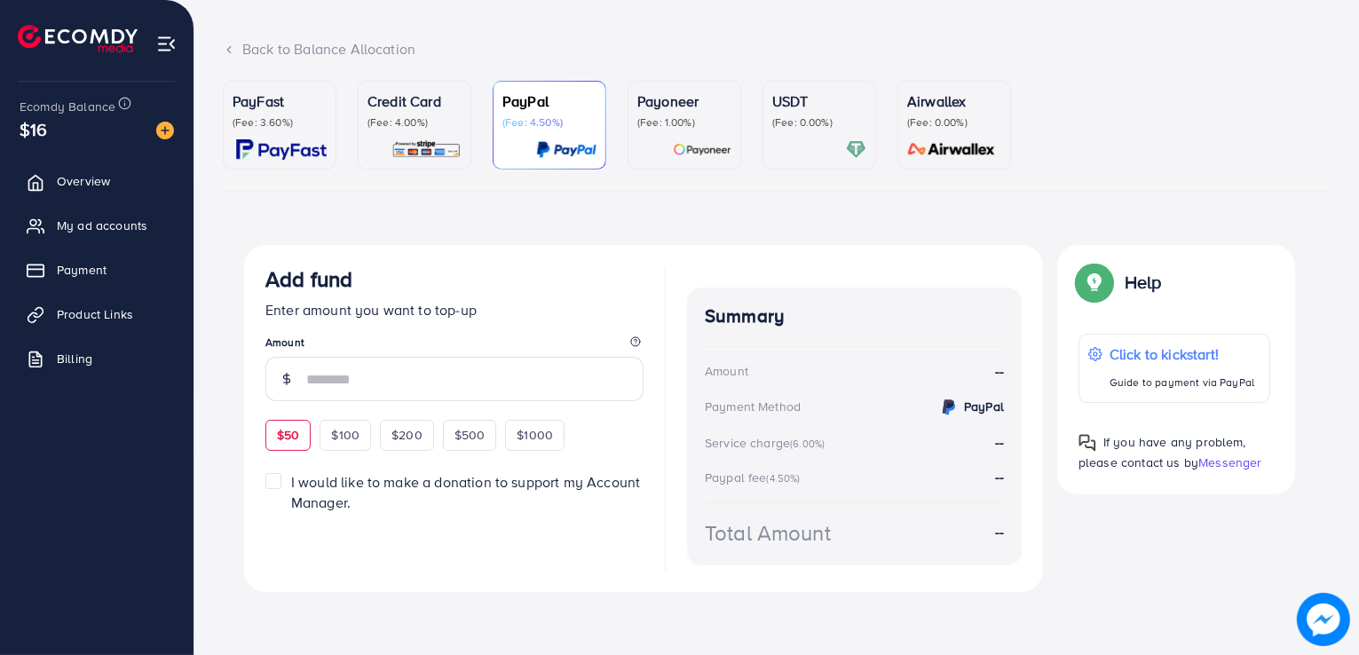
click at [289, 435] on span "$50" at bounding box center [288, 435] width 22 height 18
type input "**"
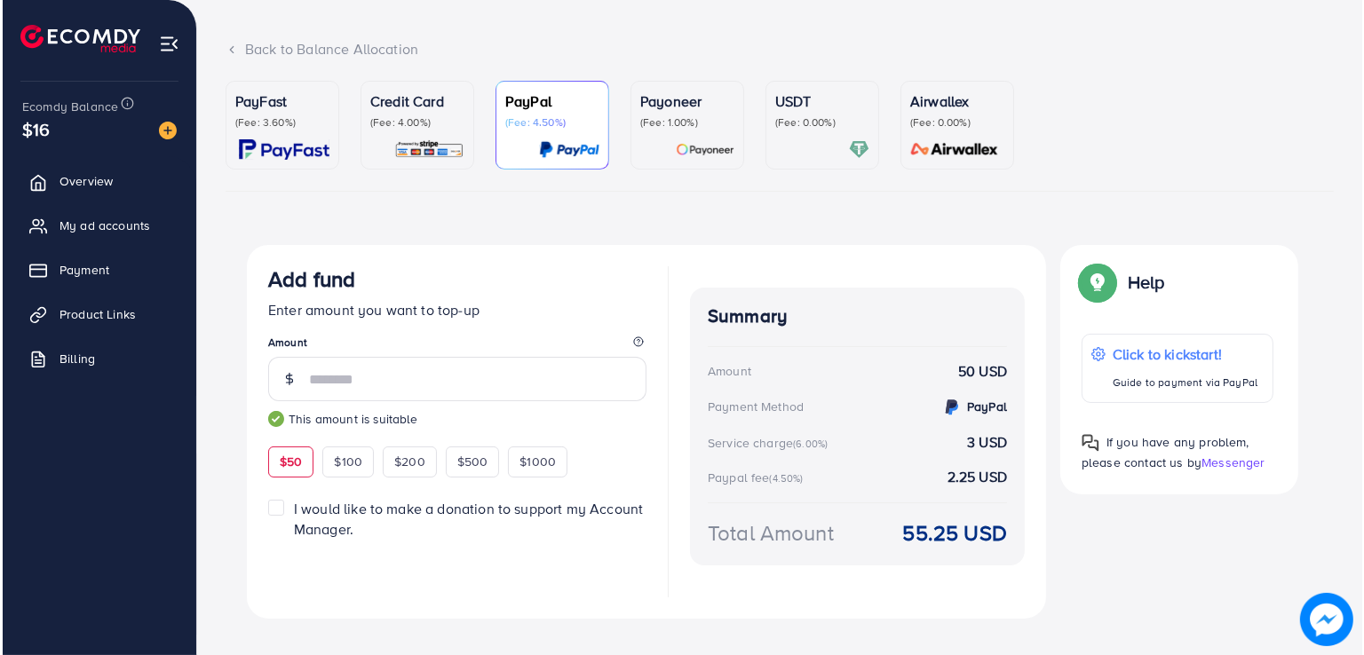
scroll to position [0, 0]
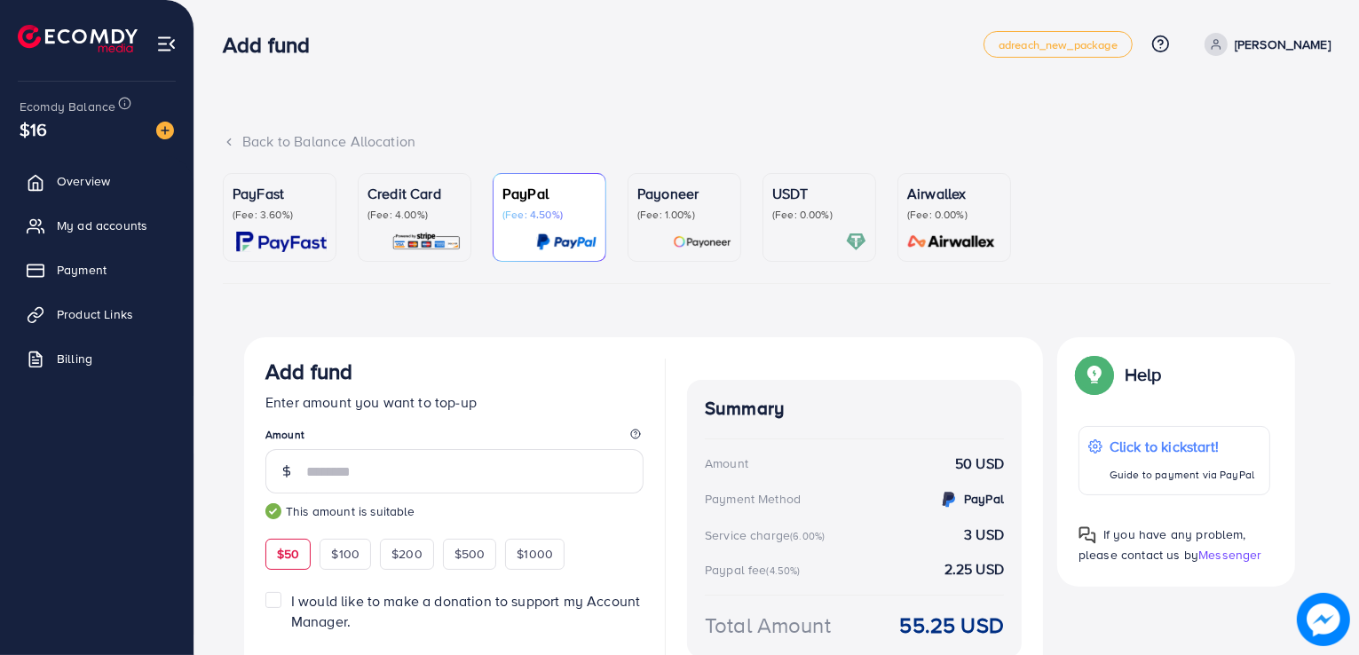
click at [703, 218] on p "(Fee: 1.00%)" at bounding box center [685, 215] width 94 height 14
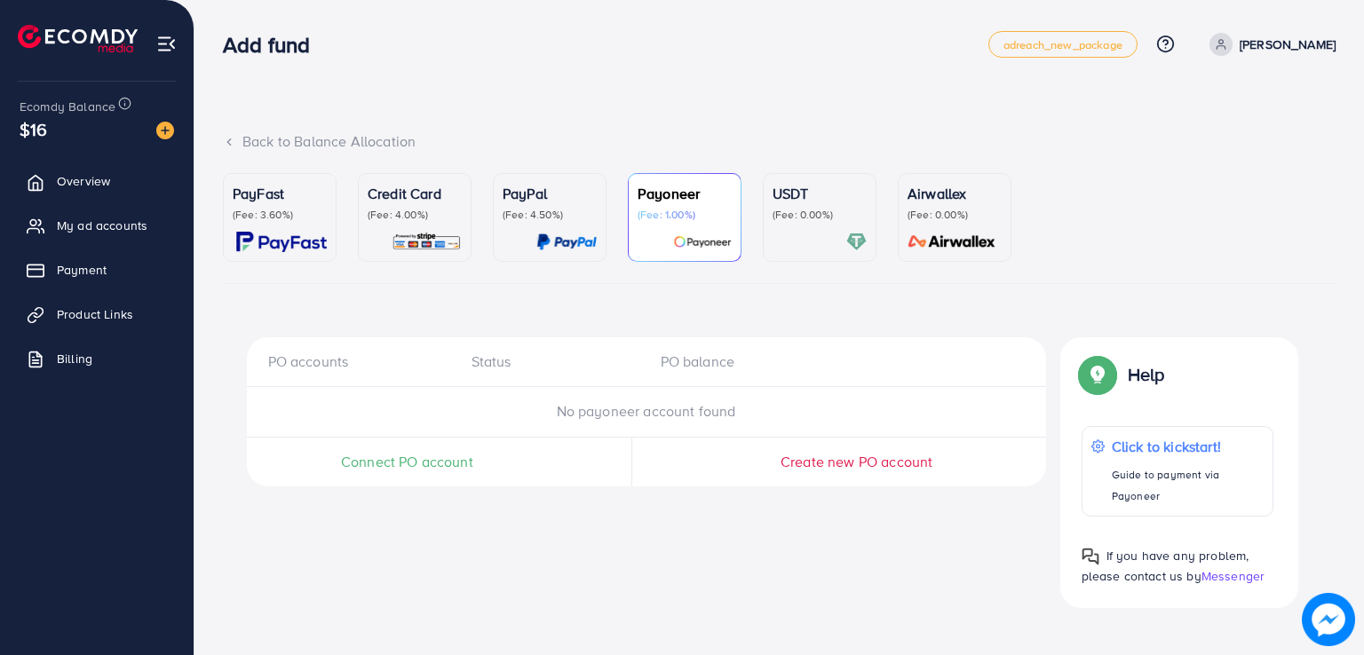
click at [447, 469] on span "Connect PO account" at bounding box center [407, 462] width 132 height 20
click at [282, 189] on p "PayFast" at bounding box center [280, 193] width 94 height 21
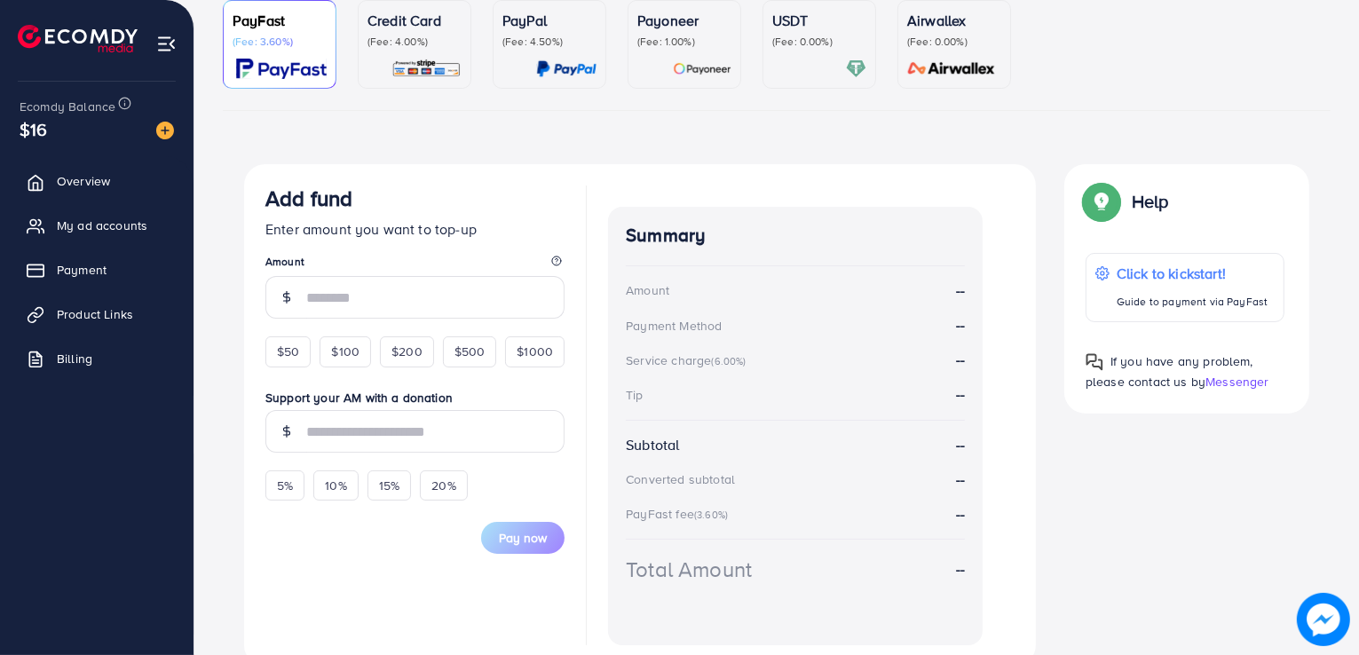
scroll to position [174, 0]
click at [269, 338] on div "$50" at bounding box center [287, 351] width 45 height 30
type input "**"
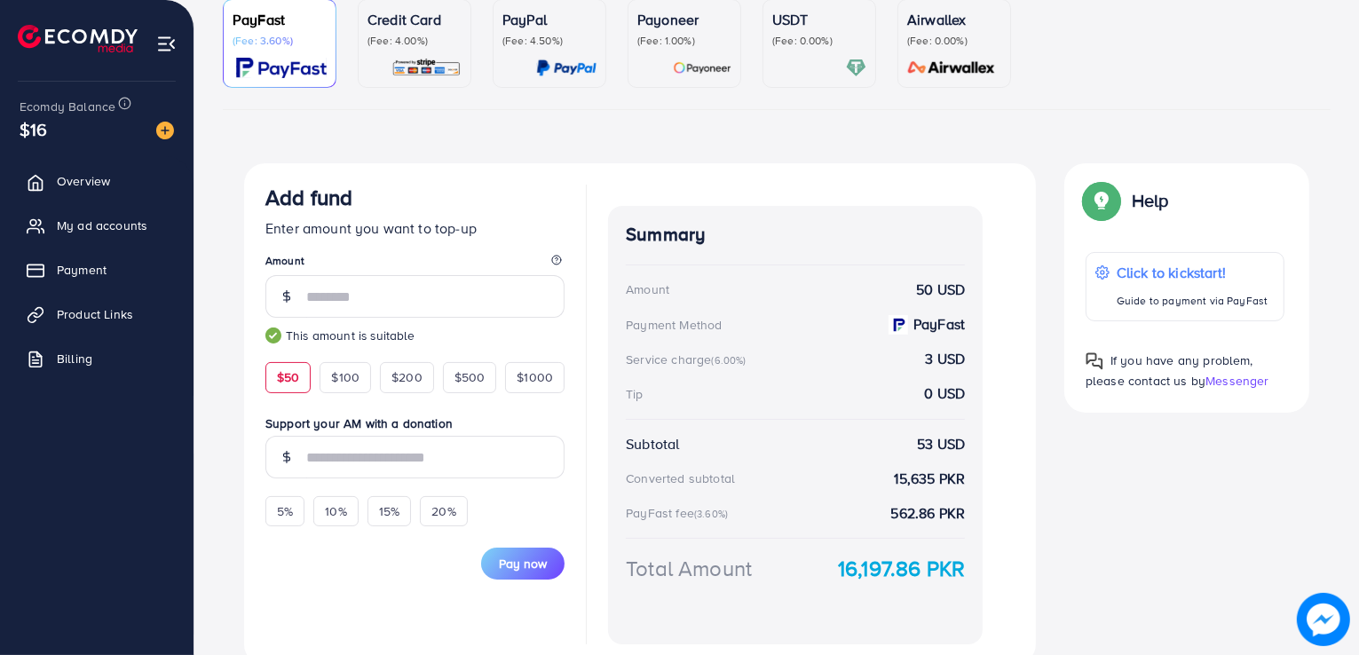
scroll to position [249, 0]
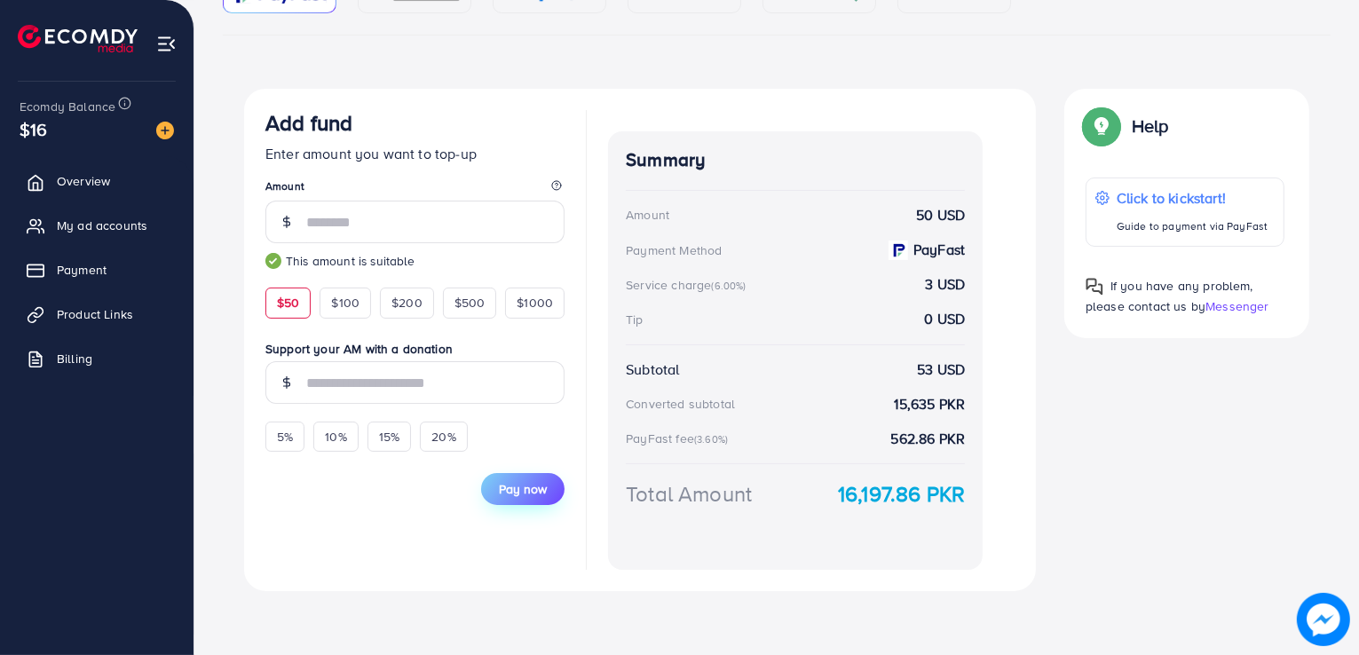
click at [526, 495] on span "Pay now" at bounding box center [523, 489] width 48 height 18
